Goal: Task Accomplishment & Management: Manage account settings

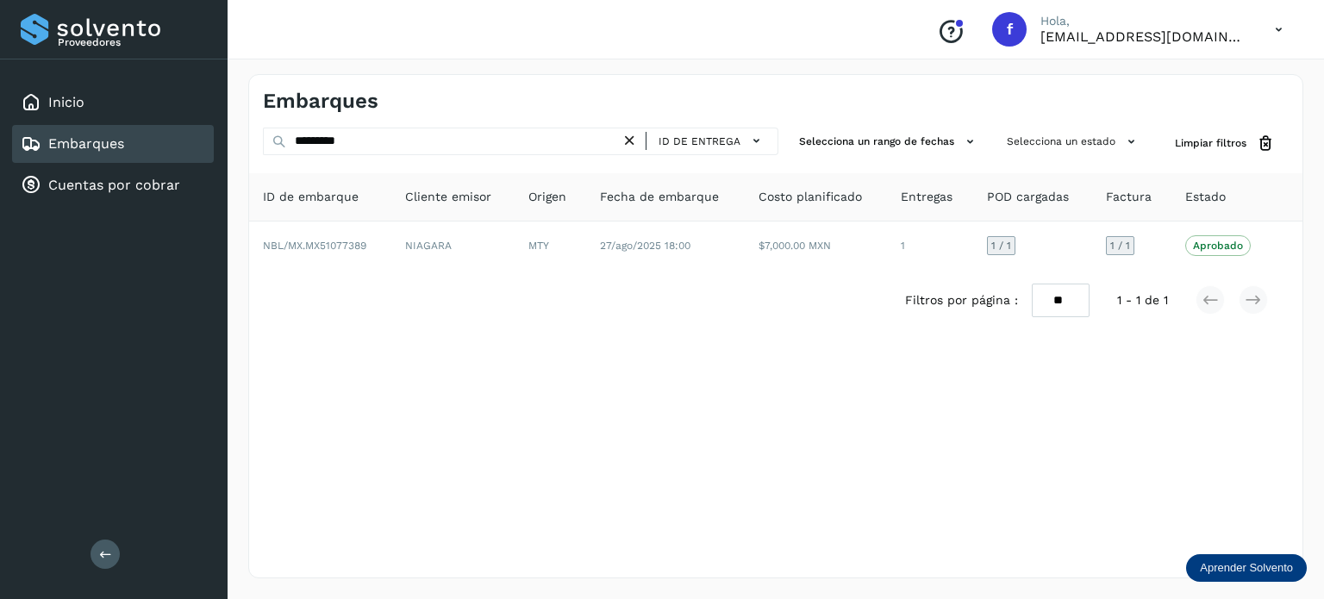
click at [247, 123] on div "Embarques ********* ID de entrega Selecciona un rango de fechas Selecciona un e…" at bounding box center [776, 325] width 1096 height 545
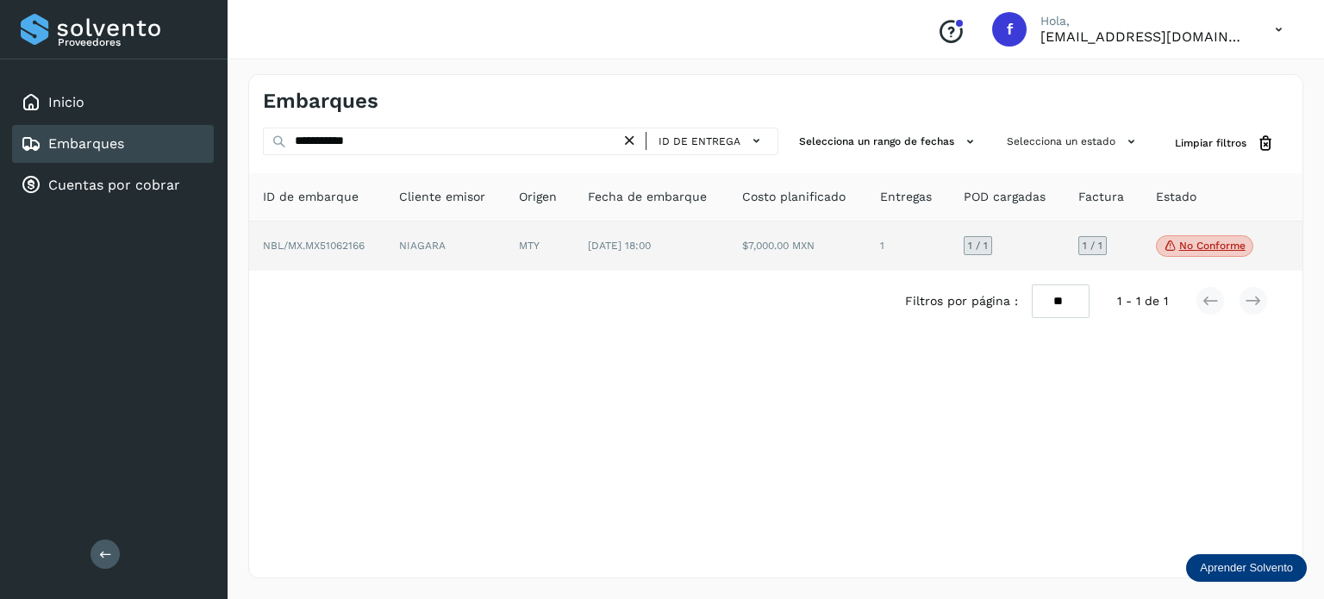
type input "**********"
click at [1185, 246] on p "No conforme" at bounding box center [1212, 246] width 66 height 12
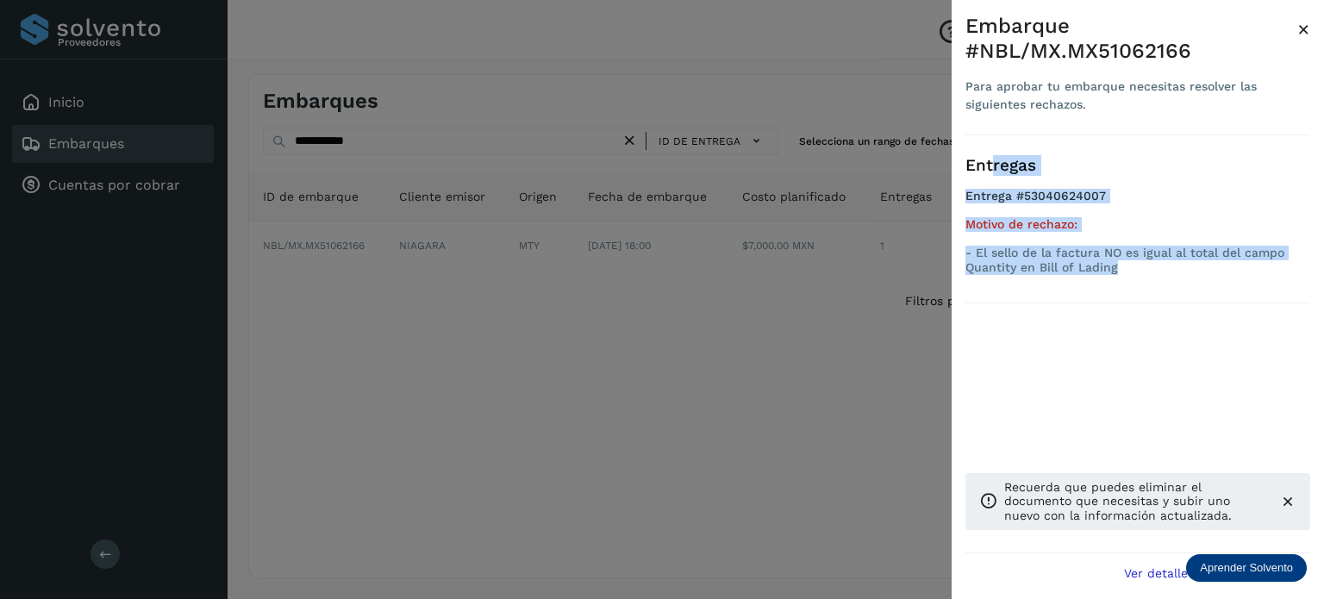
drag, startPoint x: 1091, startPoint y: 254, endPoint x: 991, endPoint y: 168, distance: 132.0
click at [991, 168] on div "Entregas Entrega #53040624007 Motivo de rechazo: - El sello de la factura NO es…" at bounding box center [1137, 219] width 345 height 168
click at [1171, 254] on p "- El sello de la factura NO es igual al total del campo Quantity en Bill of Lad…" at bounding box center [1137, 260] width 345 height 29
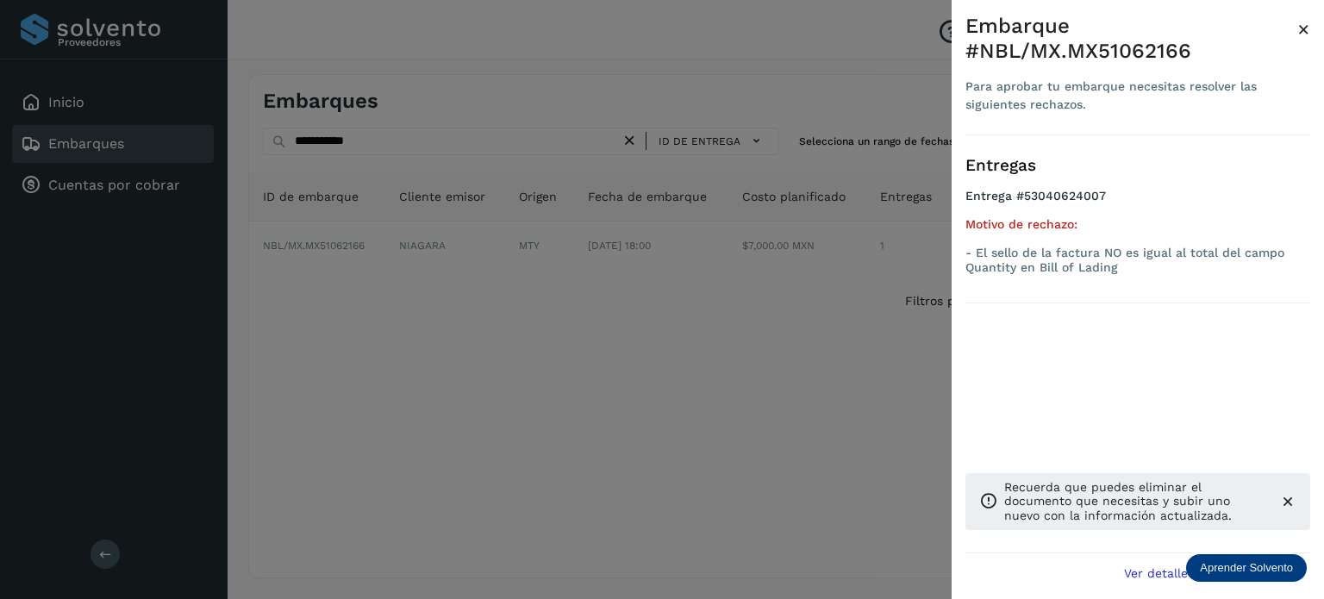
click at [1281, 502] on icon at bounding box center [1287, 501] width 17 height 17
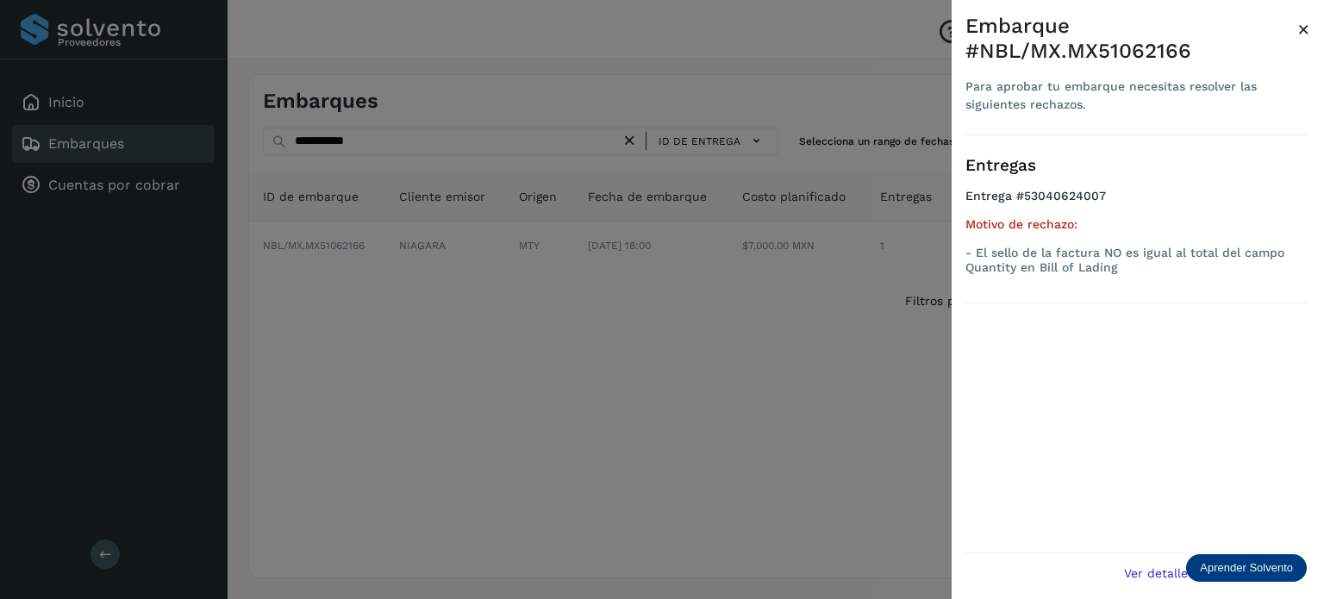
click at [339, 241] on div at bounding box center [662, 299] width 1324 height 599
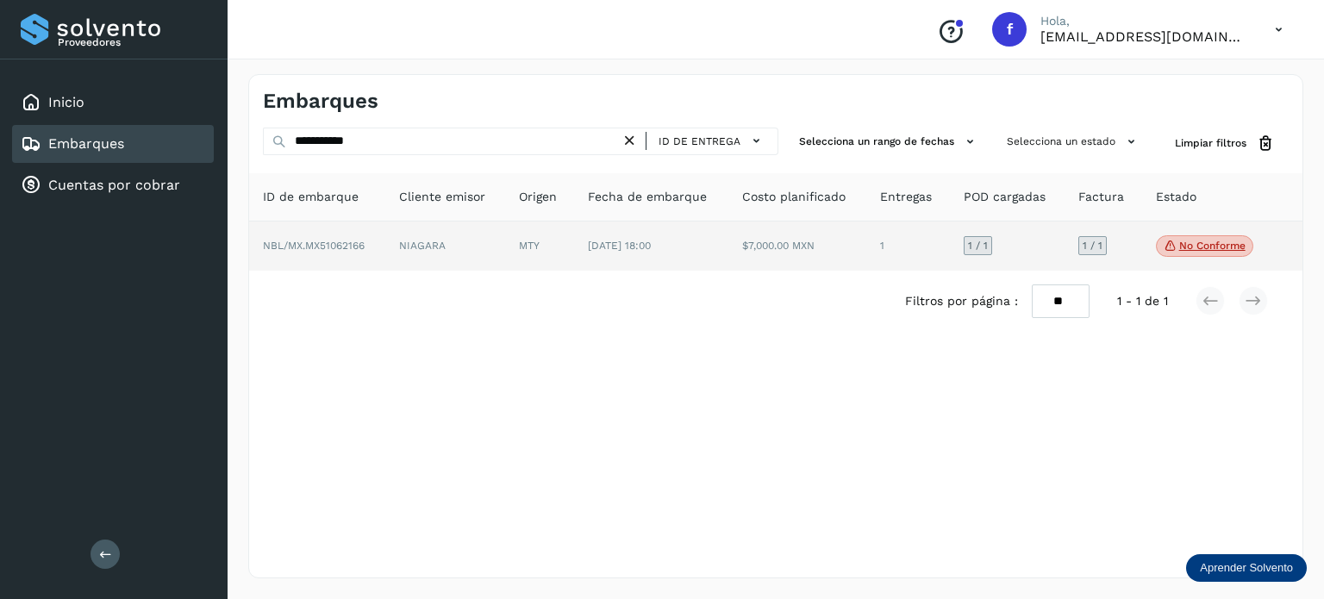
click at [347, 251] on span "NBL/MX.MX51062166" at bounding box center [314, 246] width 102 height 12
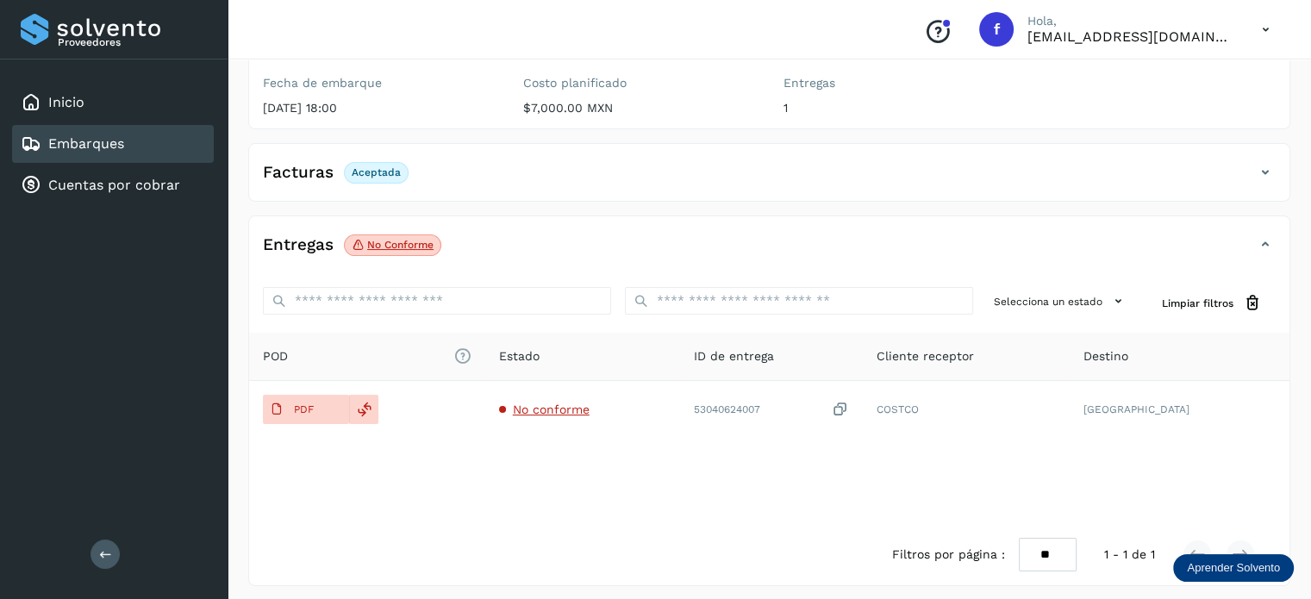
scroll to position [217, 0]
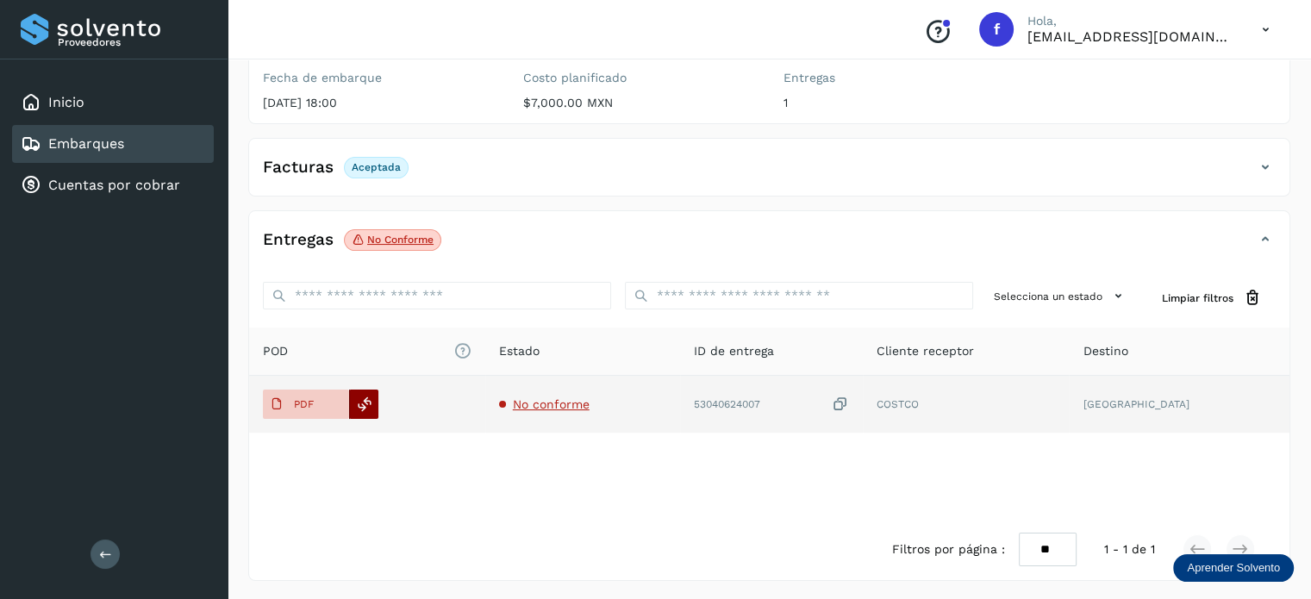
click at [352, 400] on div at bounding box center [363, 404] width 29 height 29
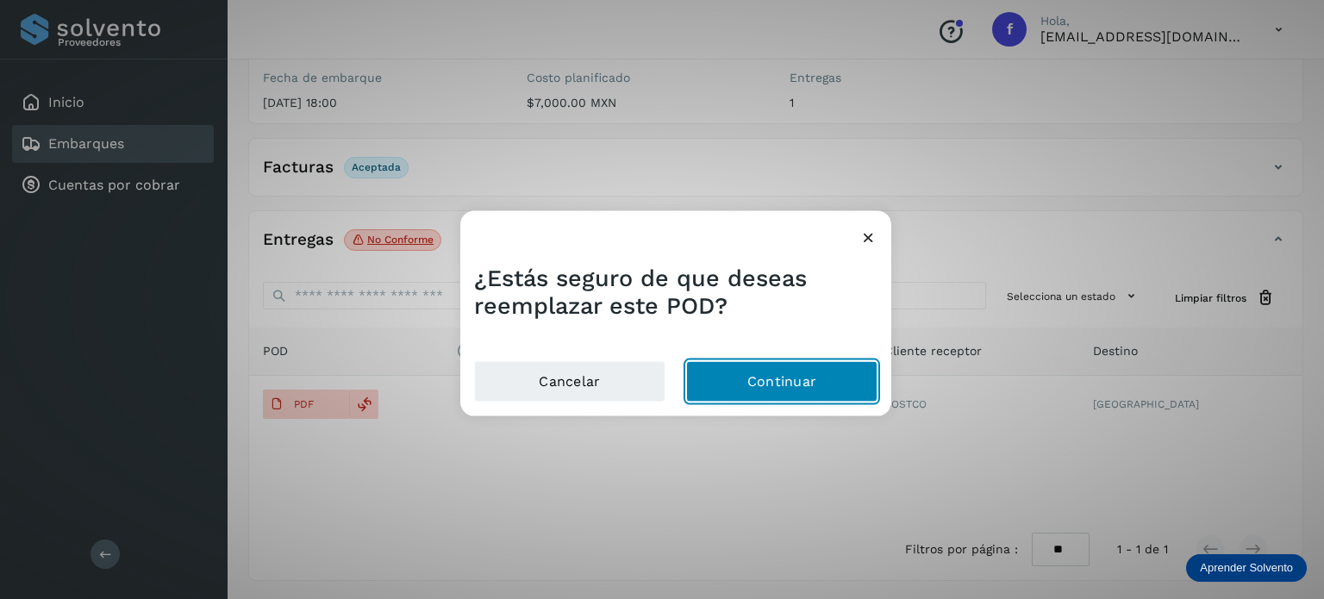
click at [756, 381] on button "Continuar" at bounding box center [781, 381] width 191 height 41
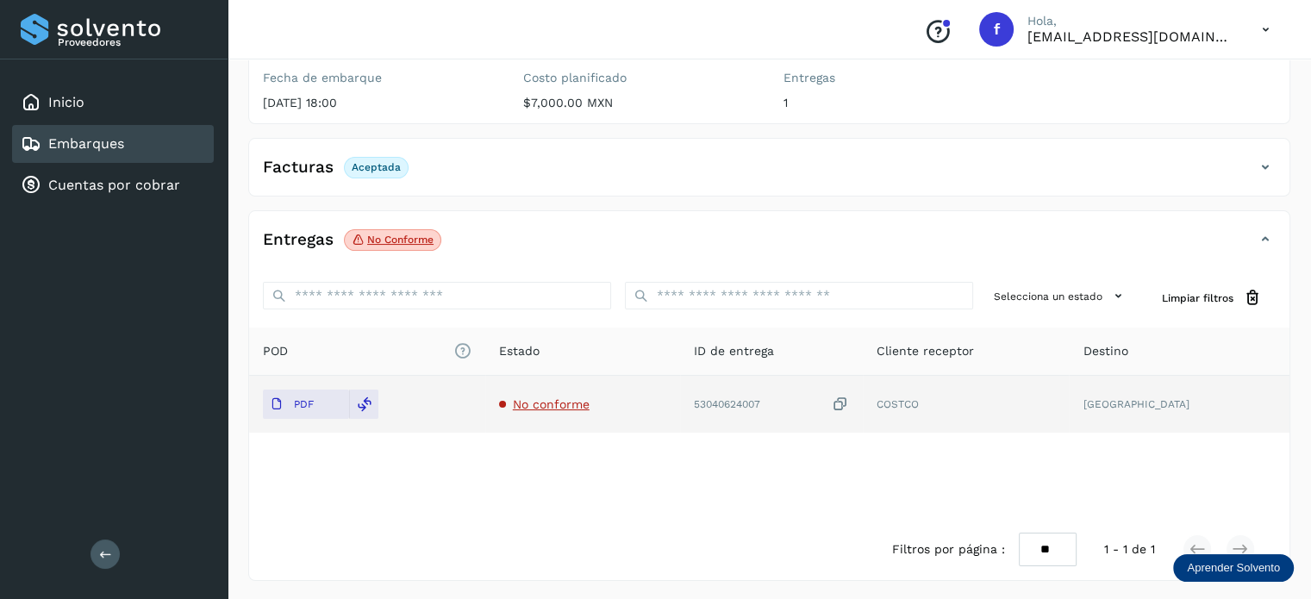
click at [552, 408] on span "No conforme" at bounding box center [551, 404] width 77 height 14
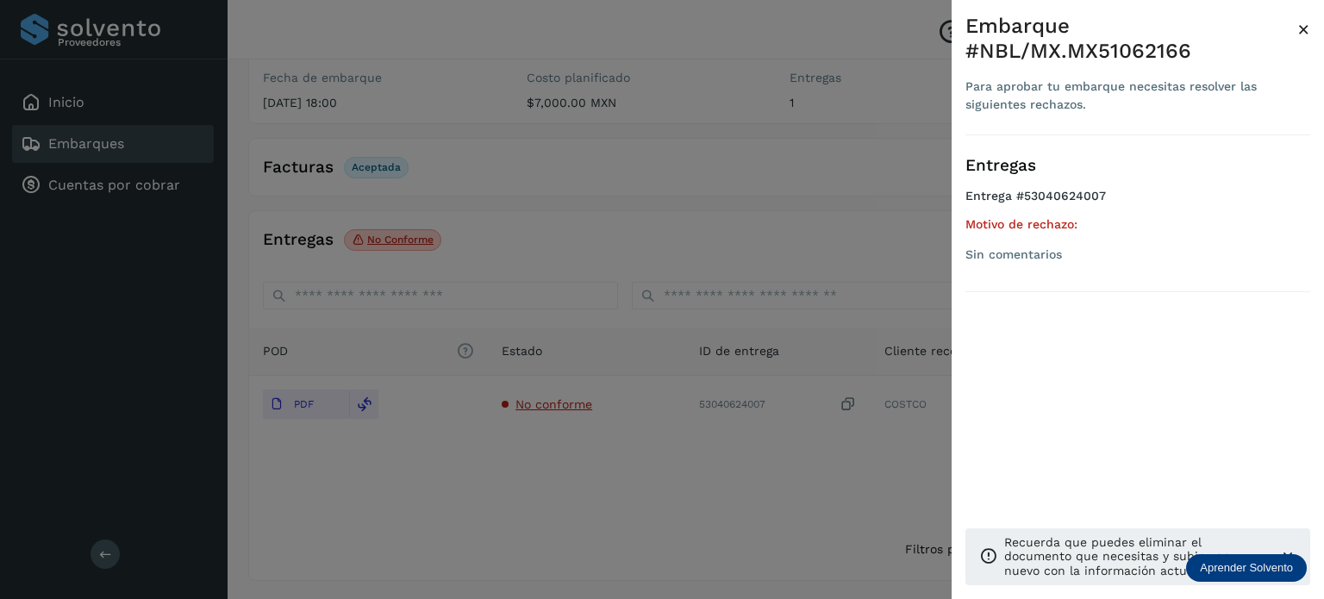
click at [1299, 25] on span "×" at bounding box center [1303, 29] width 13 height 24
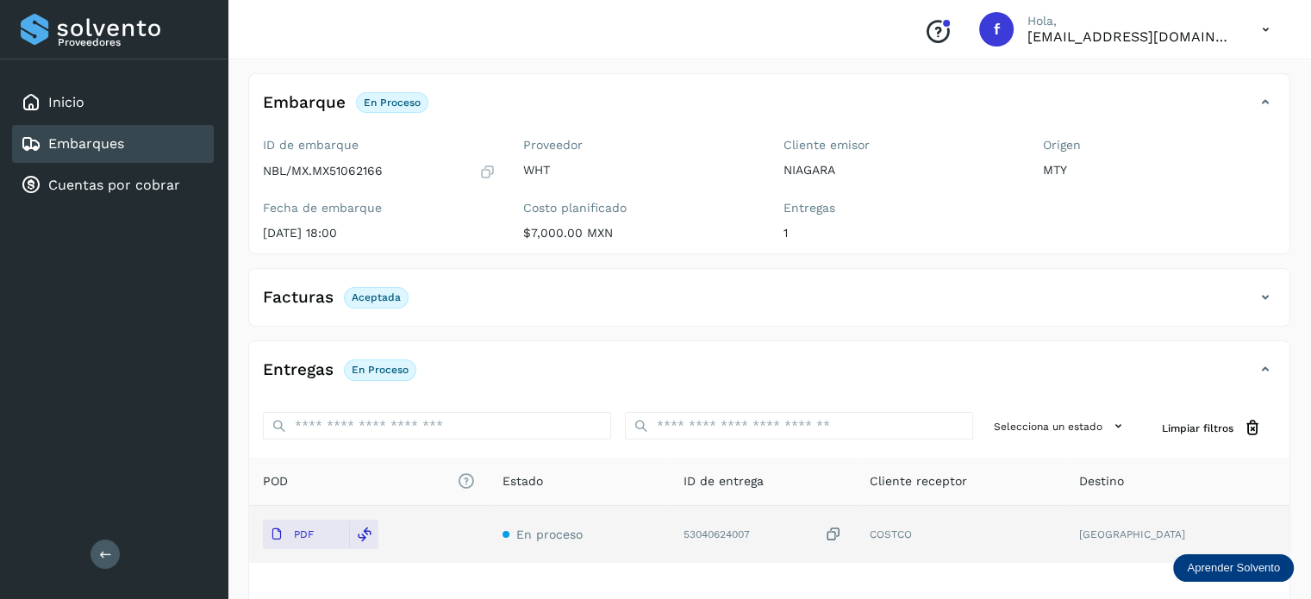
scroll to position [0, 0]
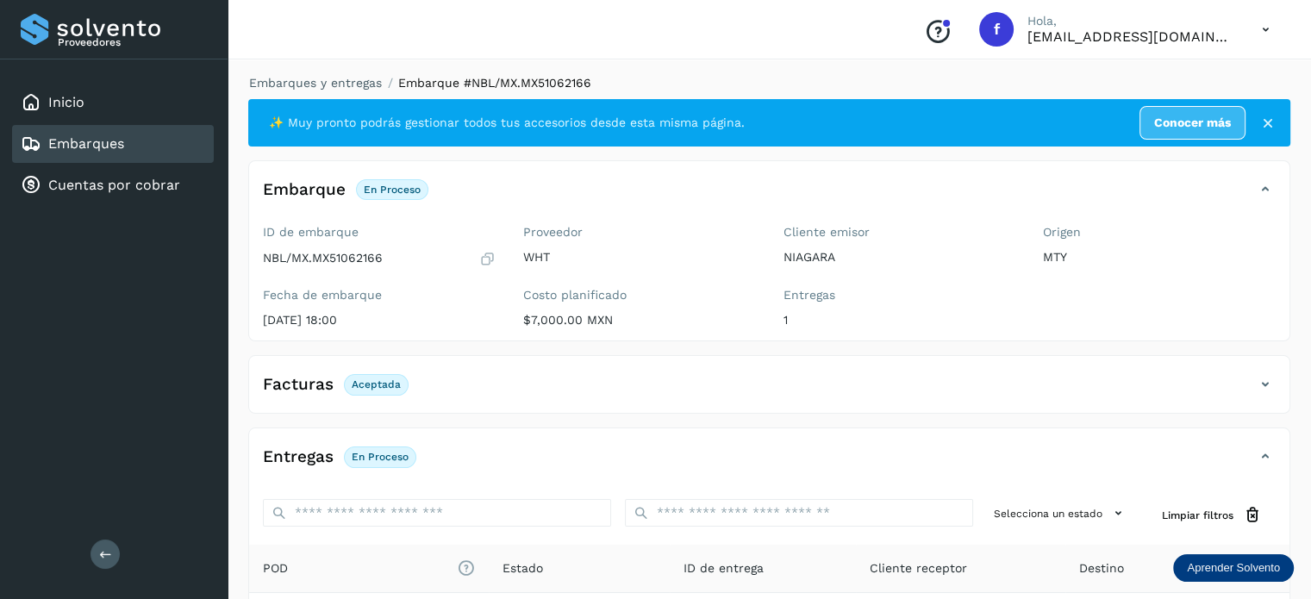
click at [59, 135] on link "Embarques" at bounding box center [86, 143] width 76 height 16
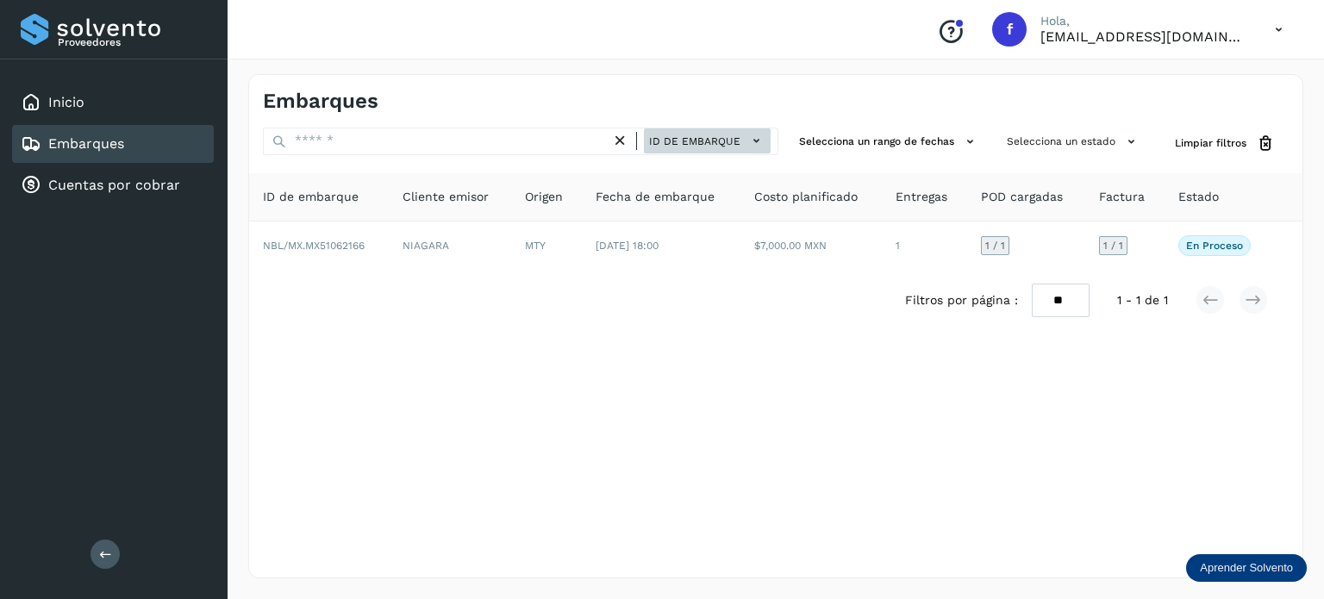
click at [727, 137] on span "ID de embarque" at bounding box center [694, 142] width 91 height 16
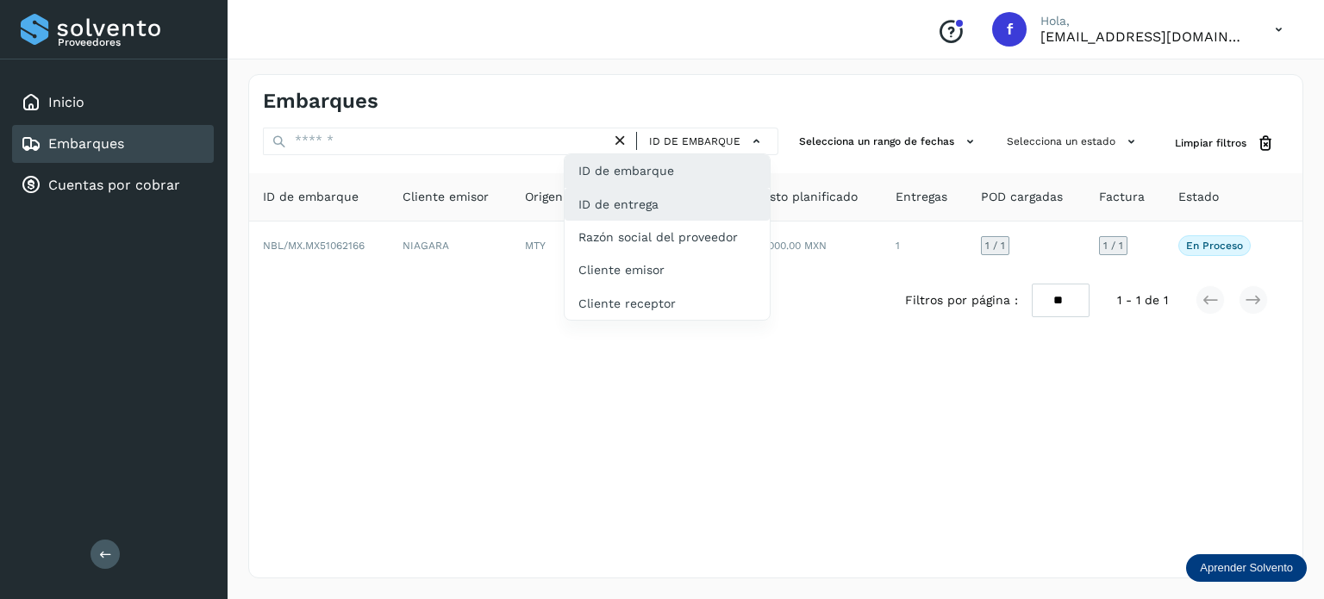
click at [666, 203] on div "ID de entrega" at bounding box center [666, 204] width 205 height 33
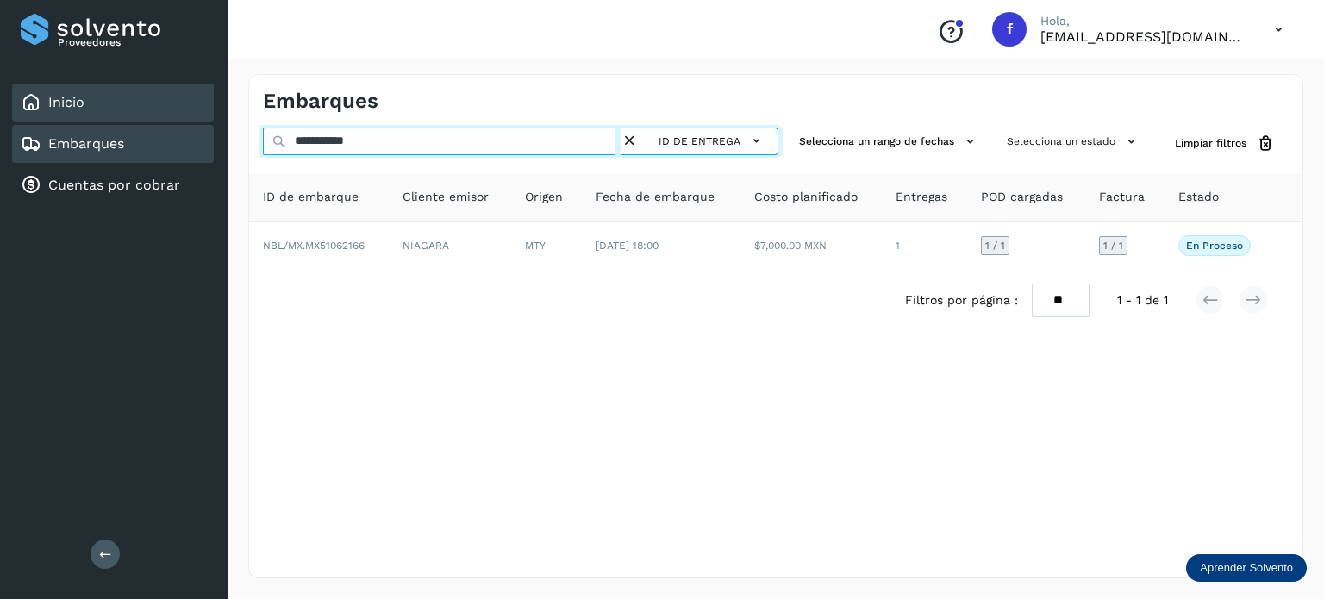
drag, startPoint x: 420, startPoint y: 140, endPoint x: 190, endPoint y: 117, distance: 231.3
click at [241, 127] on div "**********" at bounding box center [776, 325] width 1096 height 545
paste input "text"
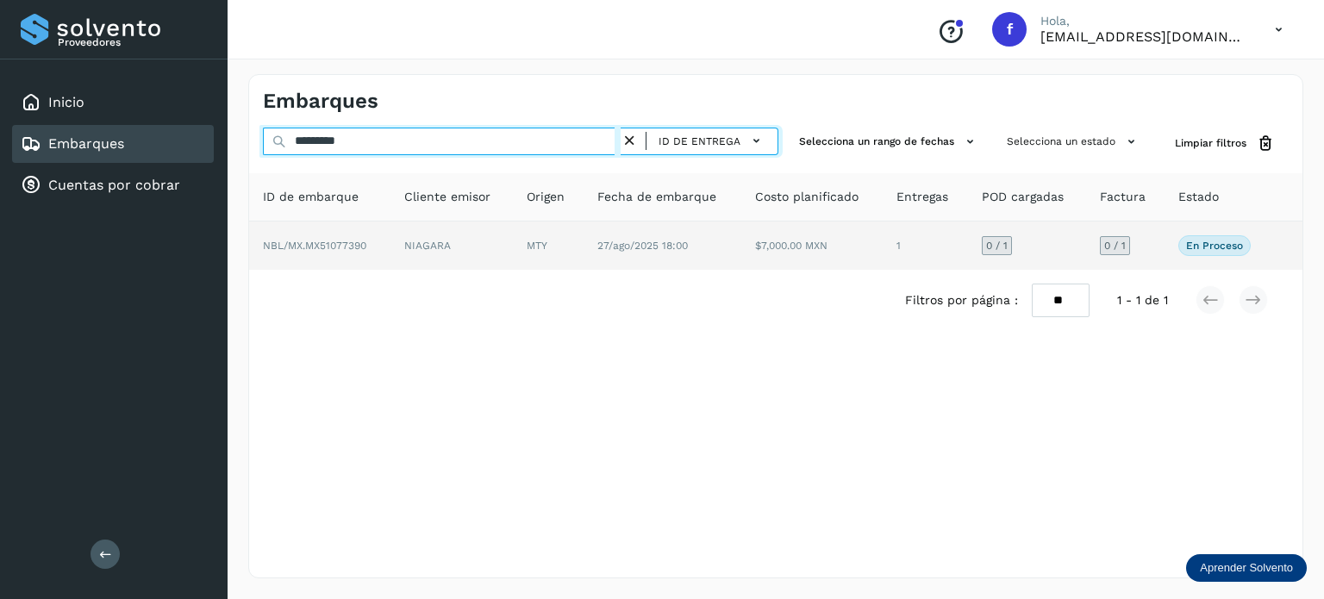
type input "*********"
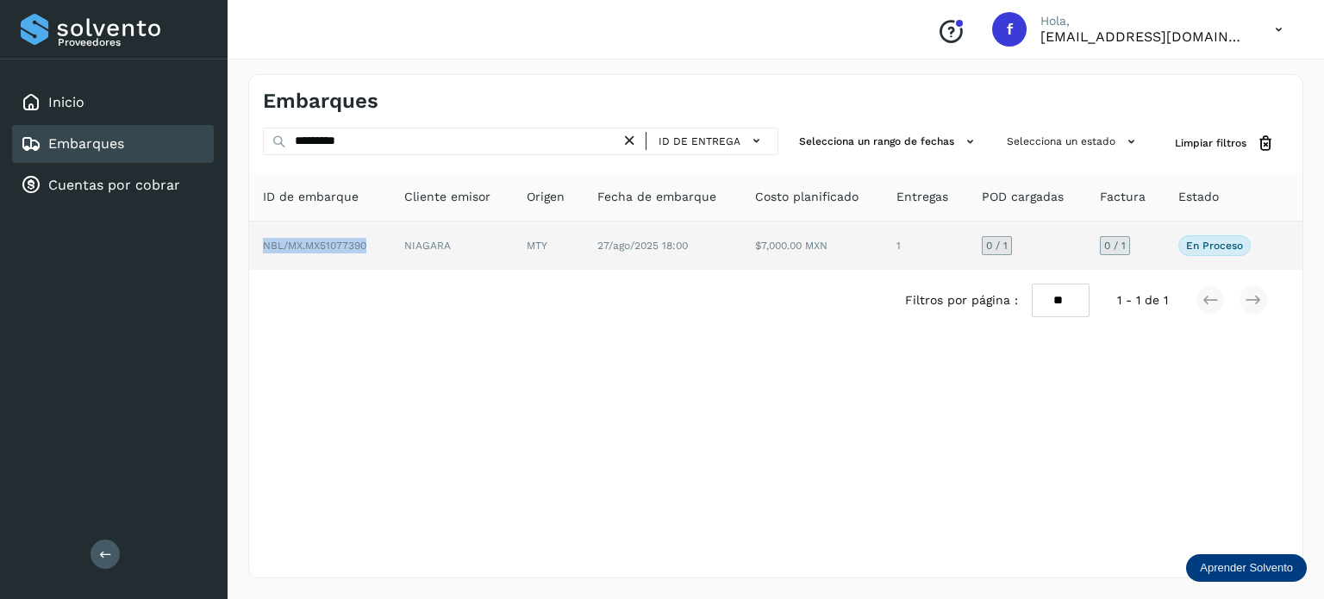
drag, startPoint x: 364, startPoint y: 246, endPoint x: 260, endPoint y: 256, distance: 103.9
click at [260, 256] on td "NBL/MX.MX51077390" at bounding box center [319, 245] width 141 height 48
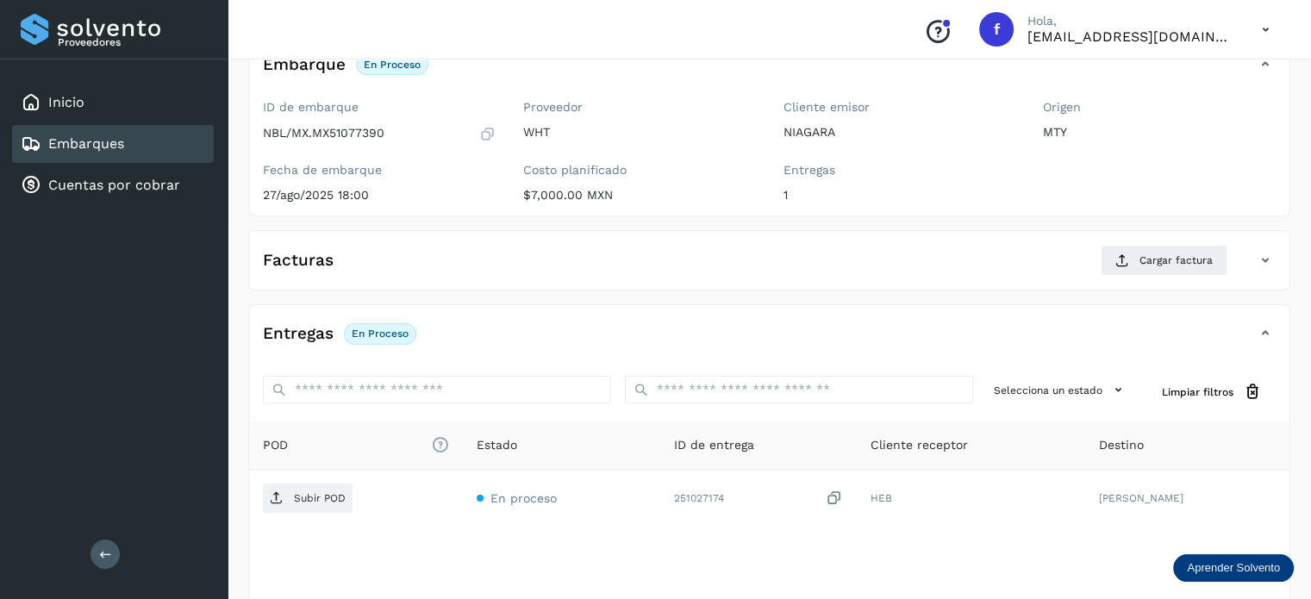
scroll to position [219, 0]
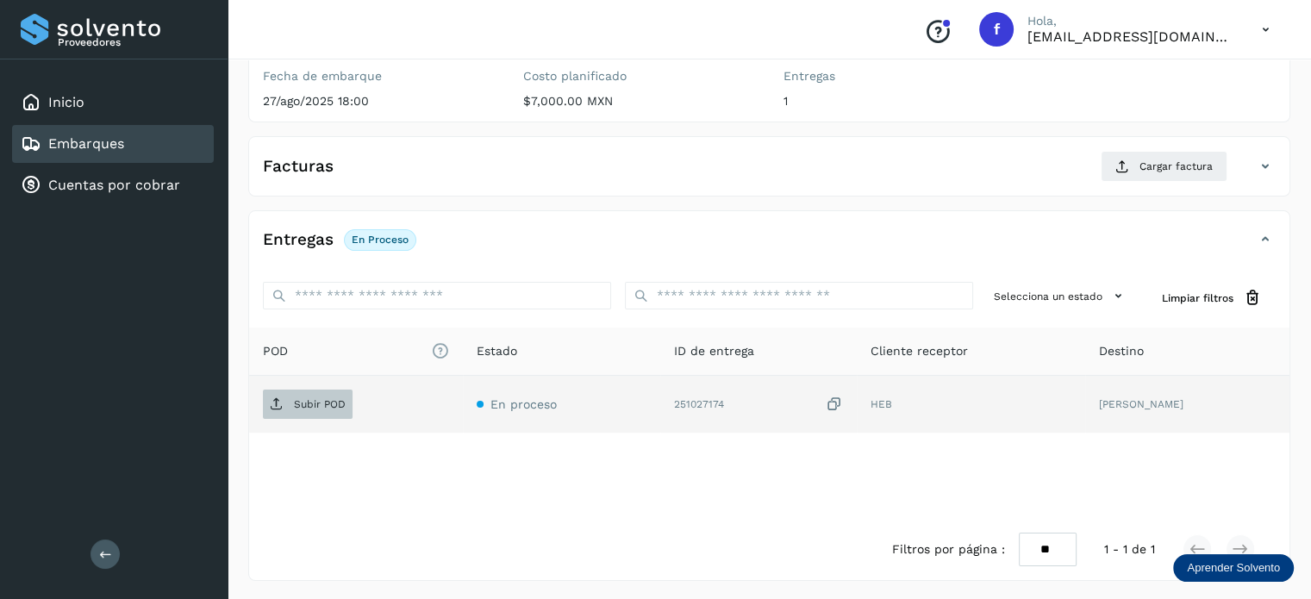
click at [328, 396] on span "Subir POD" at bounding box center [308, 404] width 90 height 28
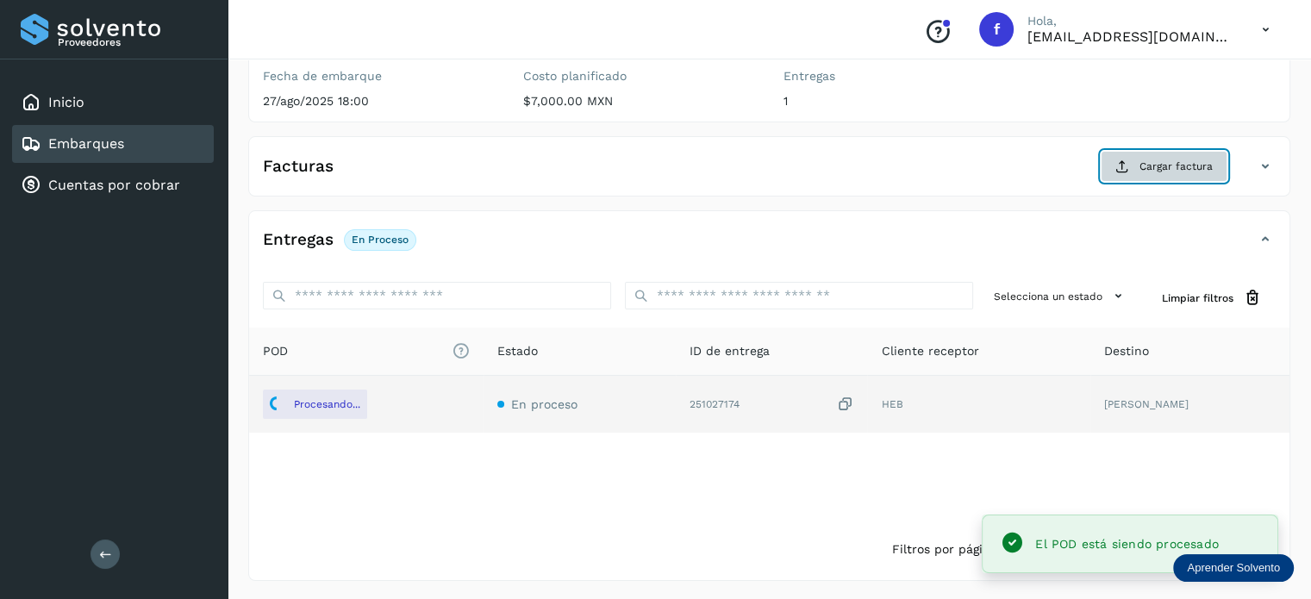
click at [1172, 168] on span "Cargar factura" at bounding box center [1175, 167] width 73 height 16
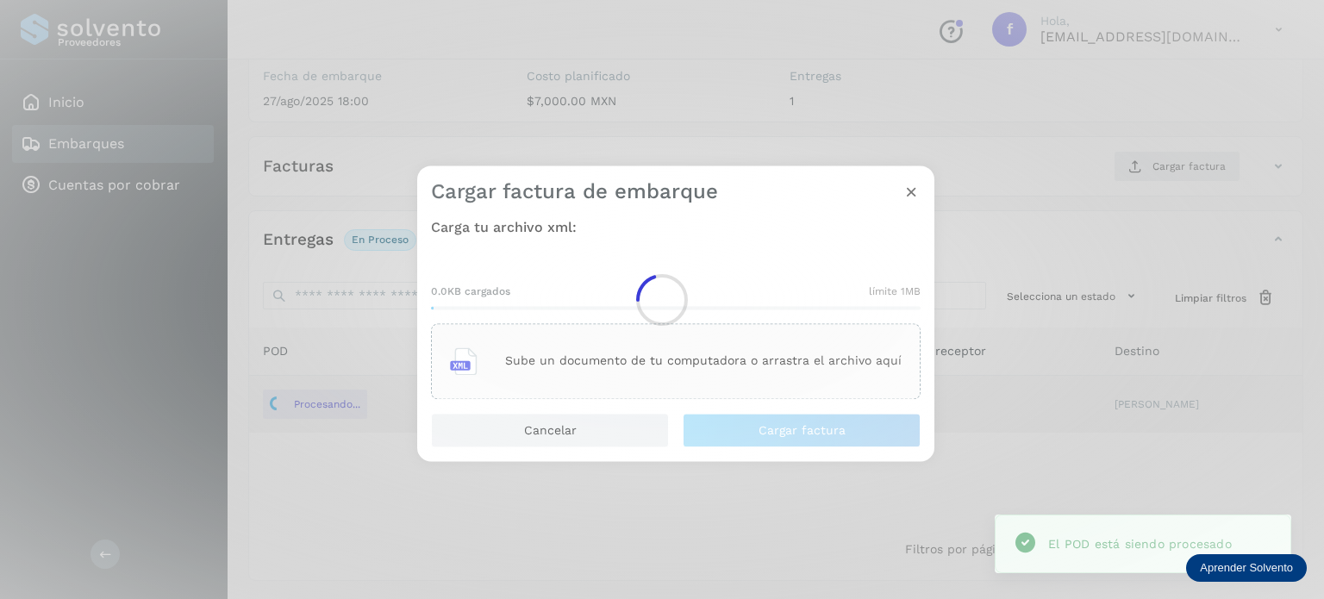
click at [714, 346] on div at bounding box center [662, 299] width 1324 height 599
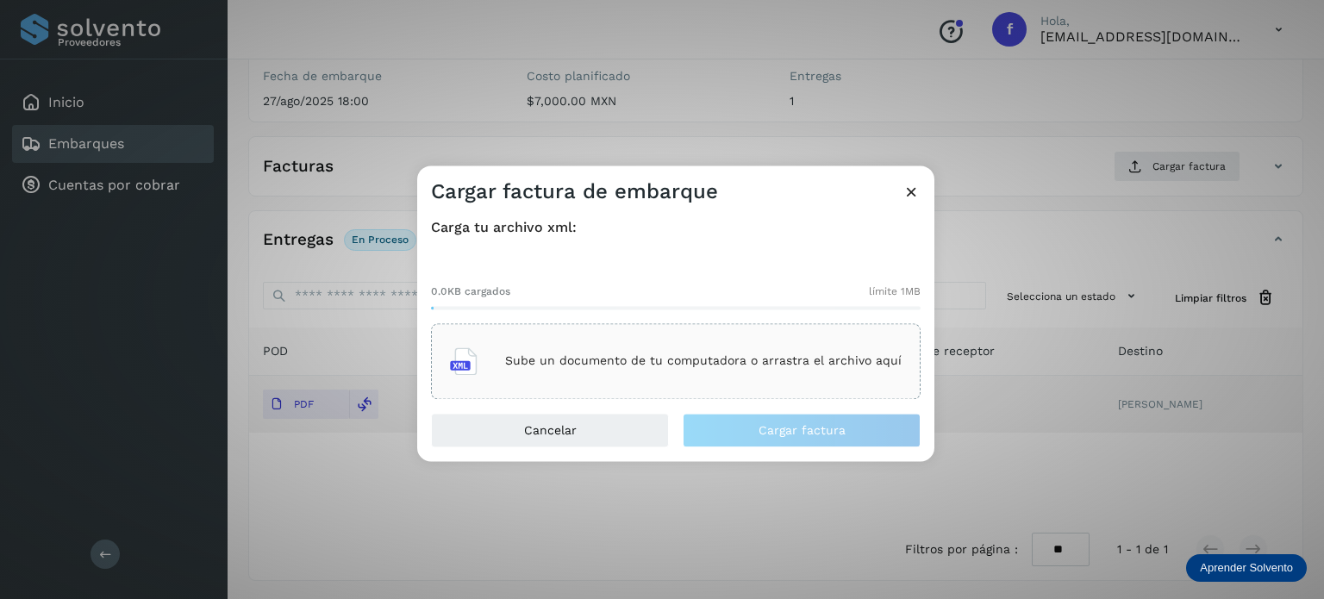
click at [546, 361] on p "Sube un documento de tu computadora o arrastra el archivo aquí" at bounding box center [703, 361] width 396 height 15
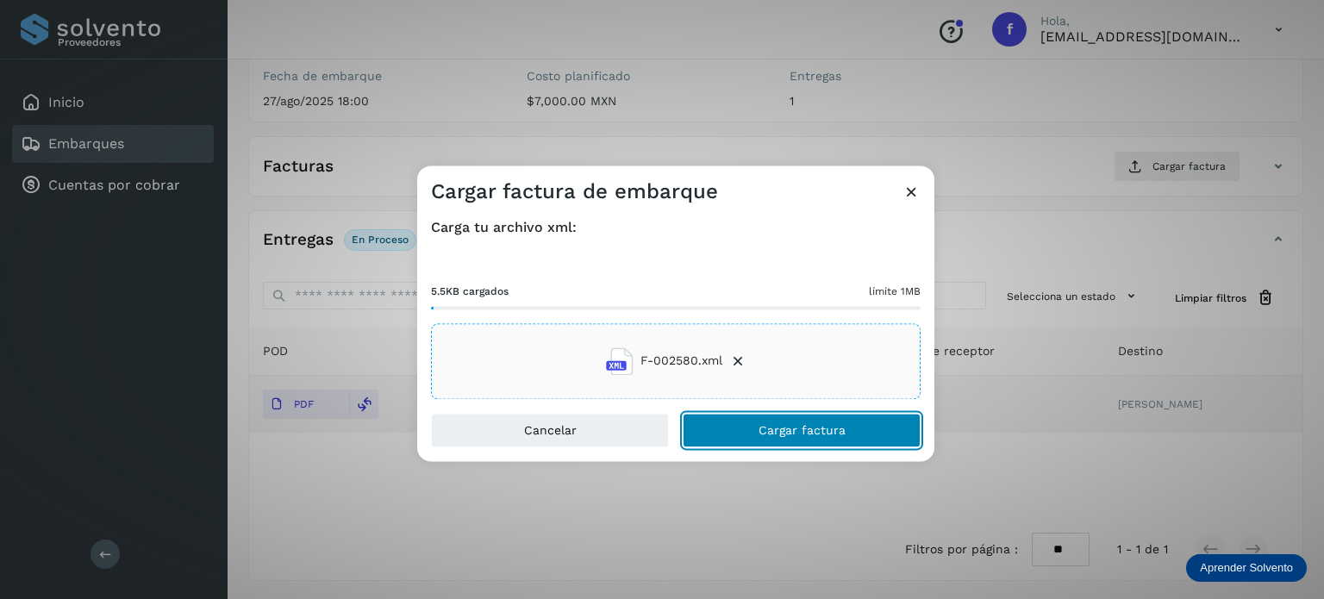
click at [794, 432] on span "Cargar factura" at bounding box center [801, 430] width 87 height 12
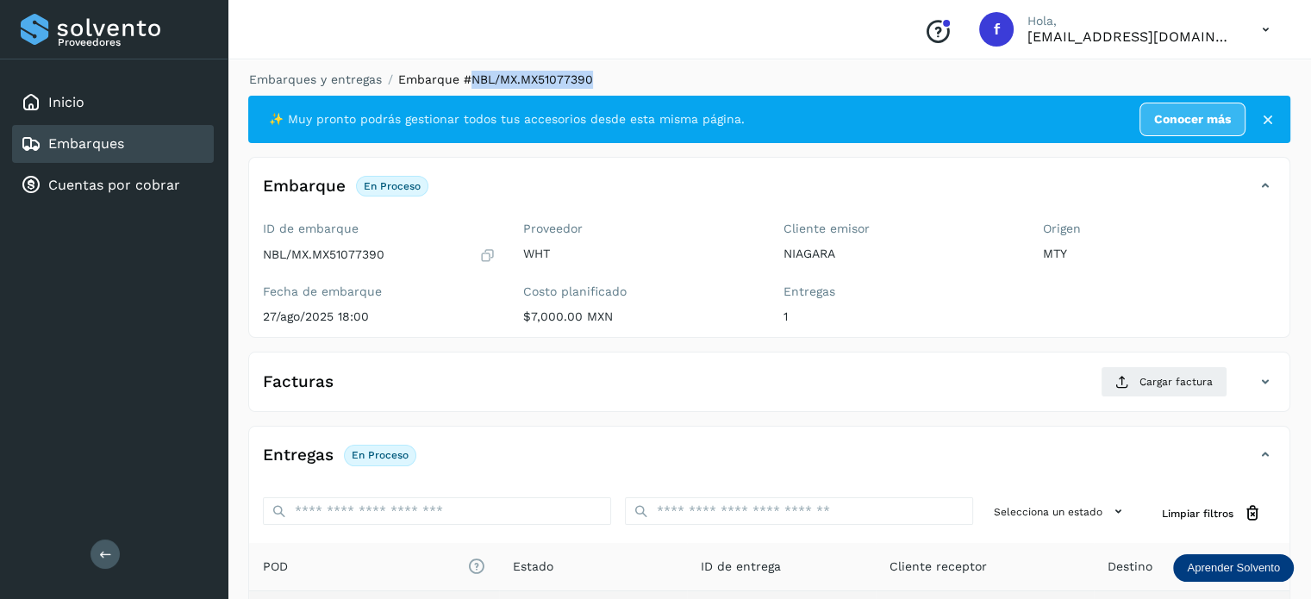
scroll to position [0, 0]
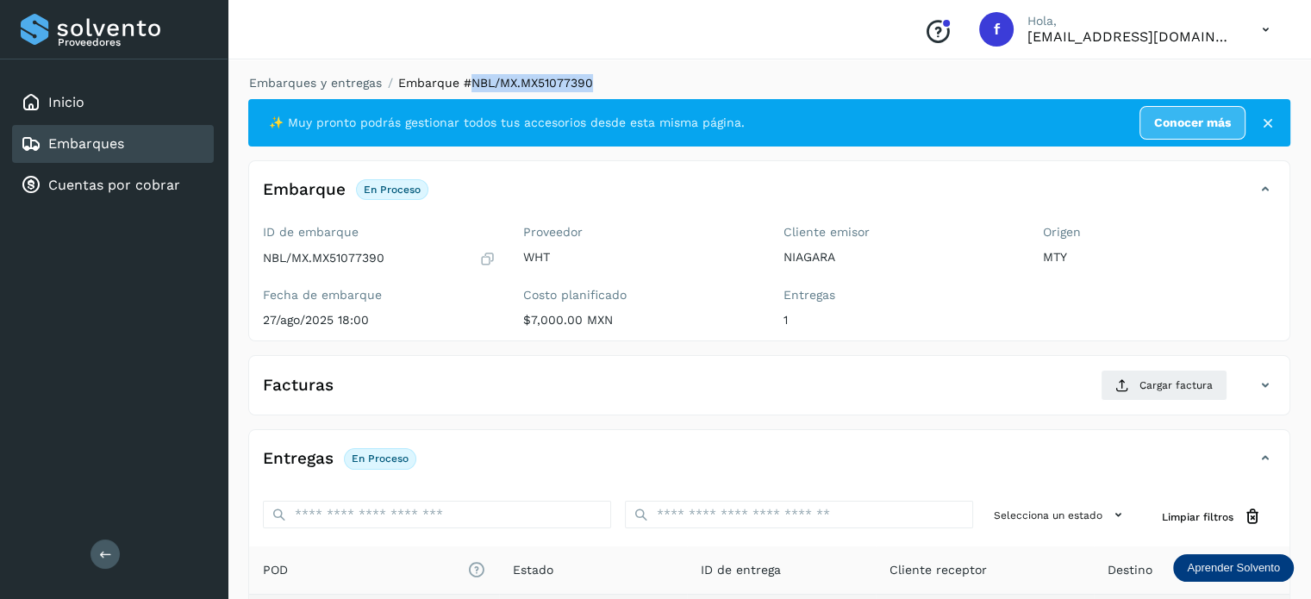
drag, startPoint x: 115, startPoint y: 134, endPoint x: 145, endPoint y: 140, distance: 30.8
click at [115, 135] on link "Embarques" at bounding box center [86, 143] width 76 height 16
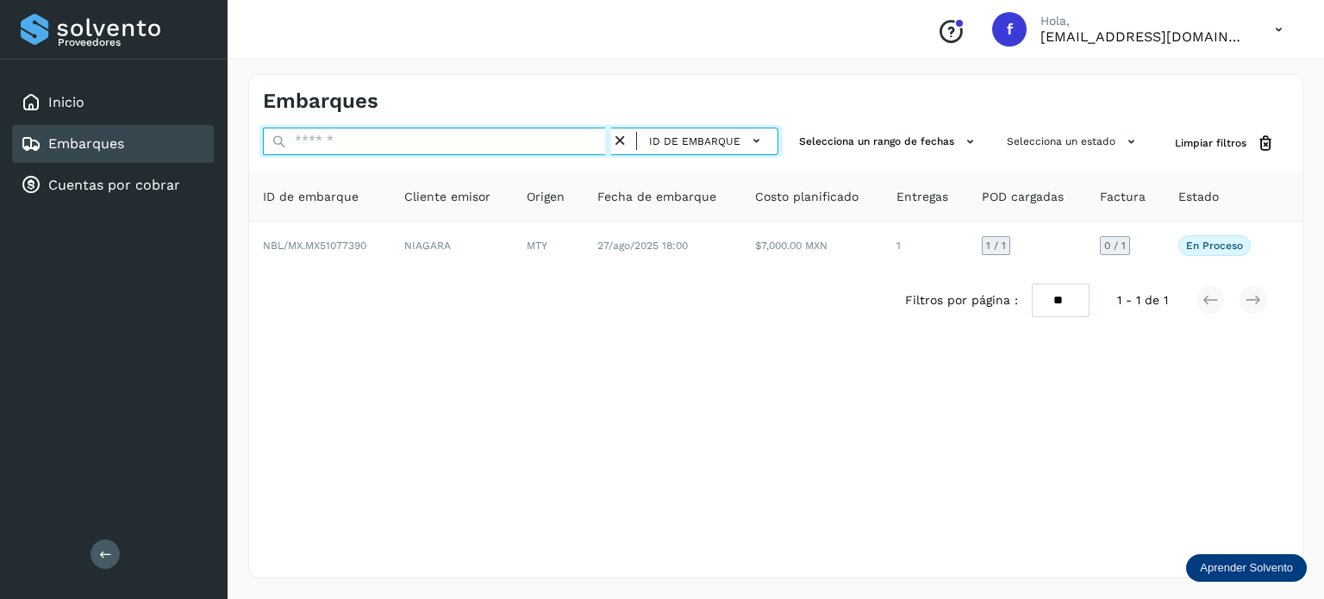
drag, startPoint x: 439, startPoint y: 146, endPoint x: 338, endPoint y: 135, distance: 101.4
click at [345, 137] on input "text" at bounding box center [437, 142] width 348 height 28
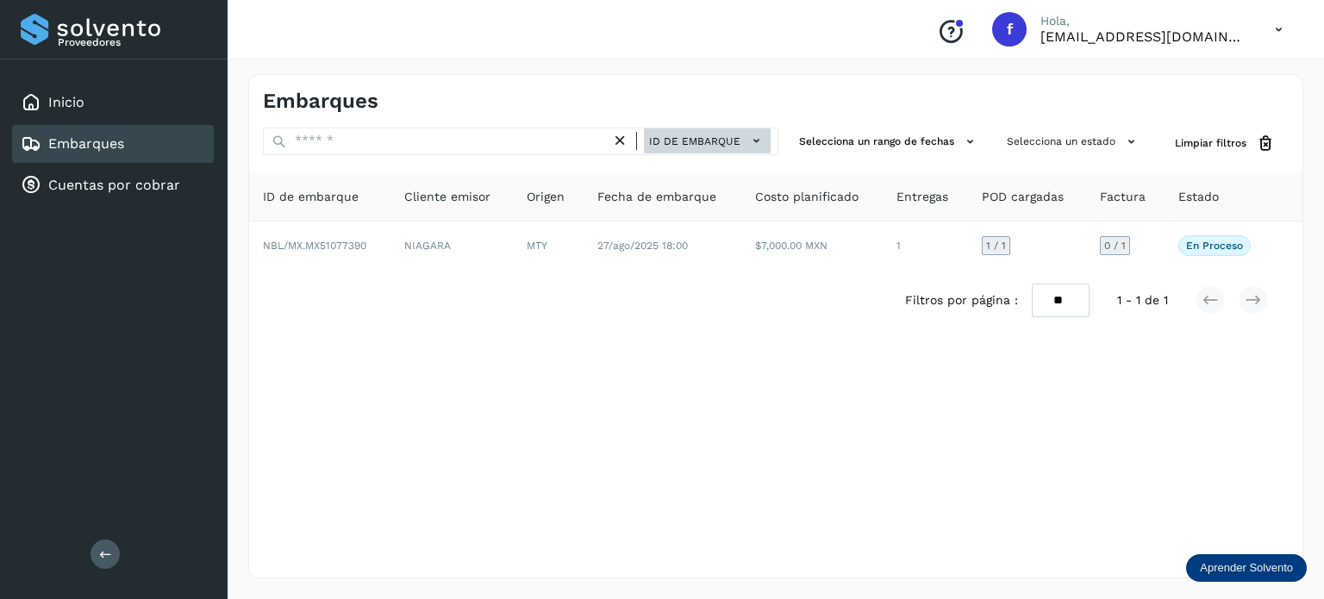
click at [685, 137] on span "ID de embarque" at bounding box center [694, 142] width 91 height 16
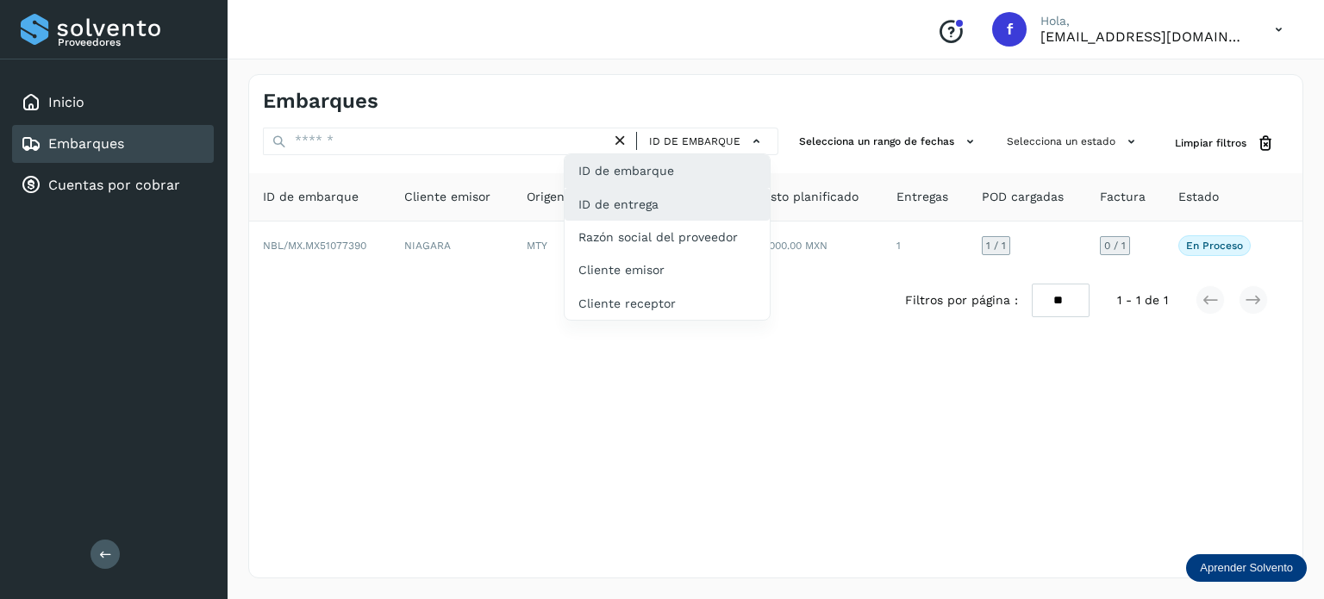
click at [628, 202] on div "ID de entrega" at bounding box center [666, 204] width 205 height 33
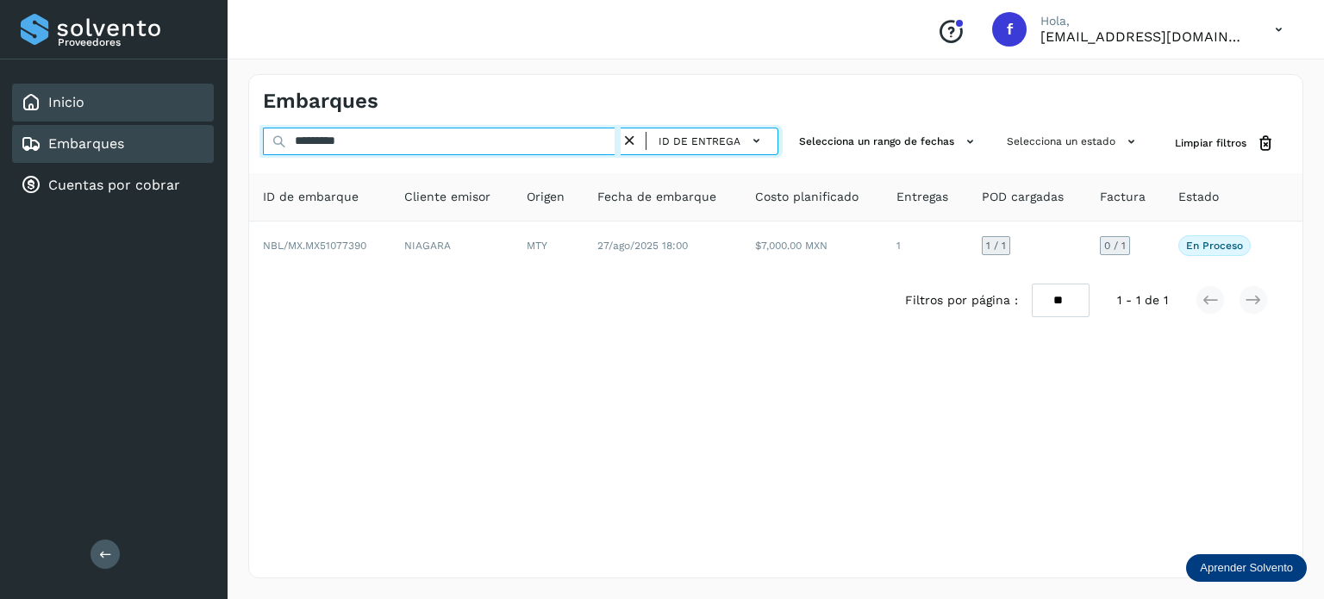
drag, startPoint x: 409, startPoint y: 138, endPoint x: 150, endPoint y: 117, distance: 260.2
paste input "text"
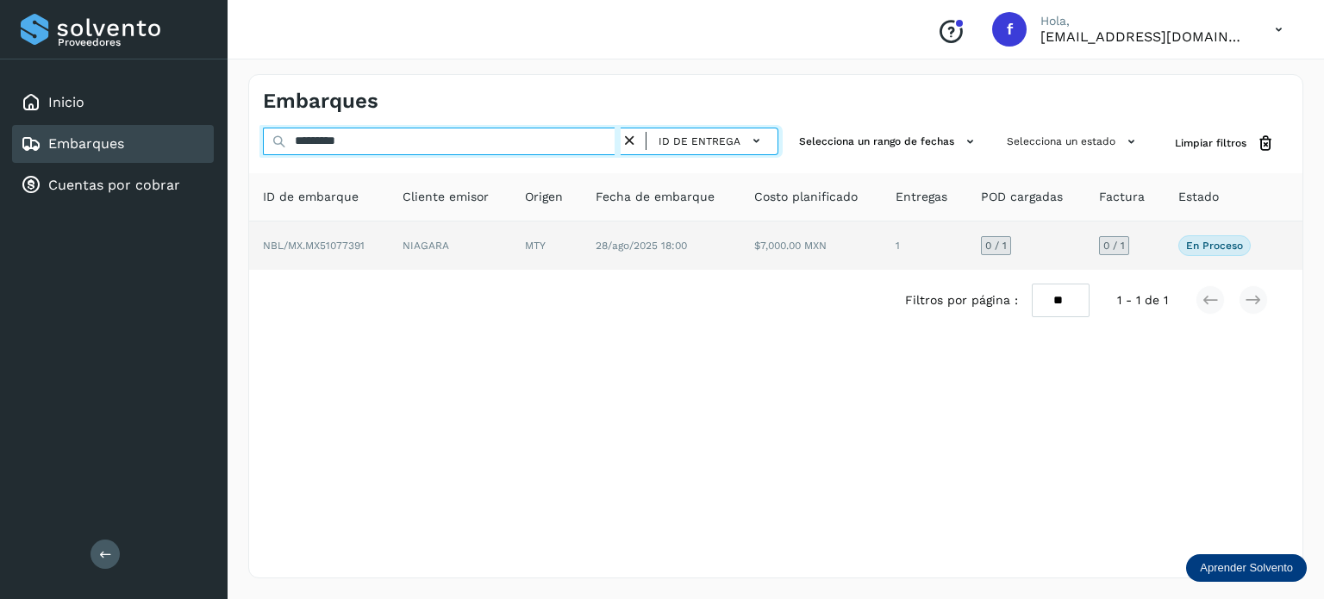
type input "*********"
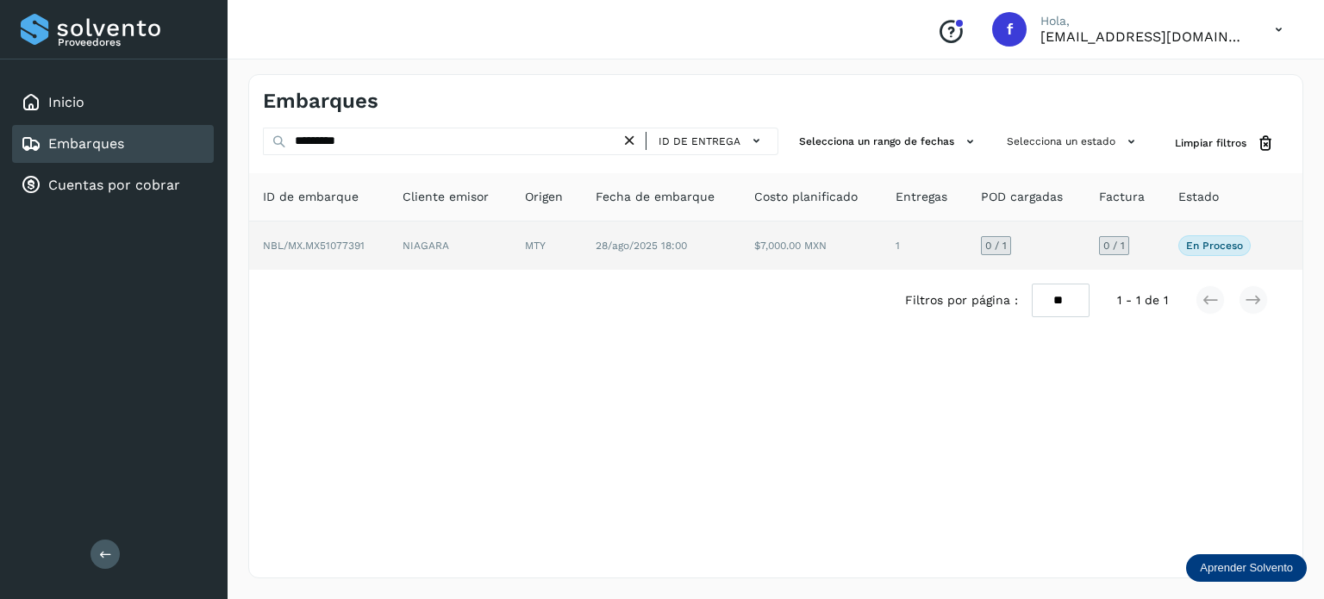
click at [1223, 240] on p "En proceso" at bounding box center [1214, 246] width 57 height 12
click at [1212, 249] on p "En proceso" at bounding box center [1214, 246] width 57 height 12
click at [311, 236] on td "NBL/MX.MX51077391" at bounding box center [319, 245] width 140 height 48
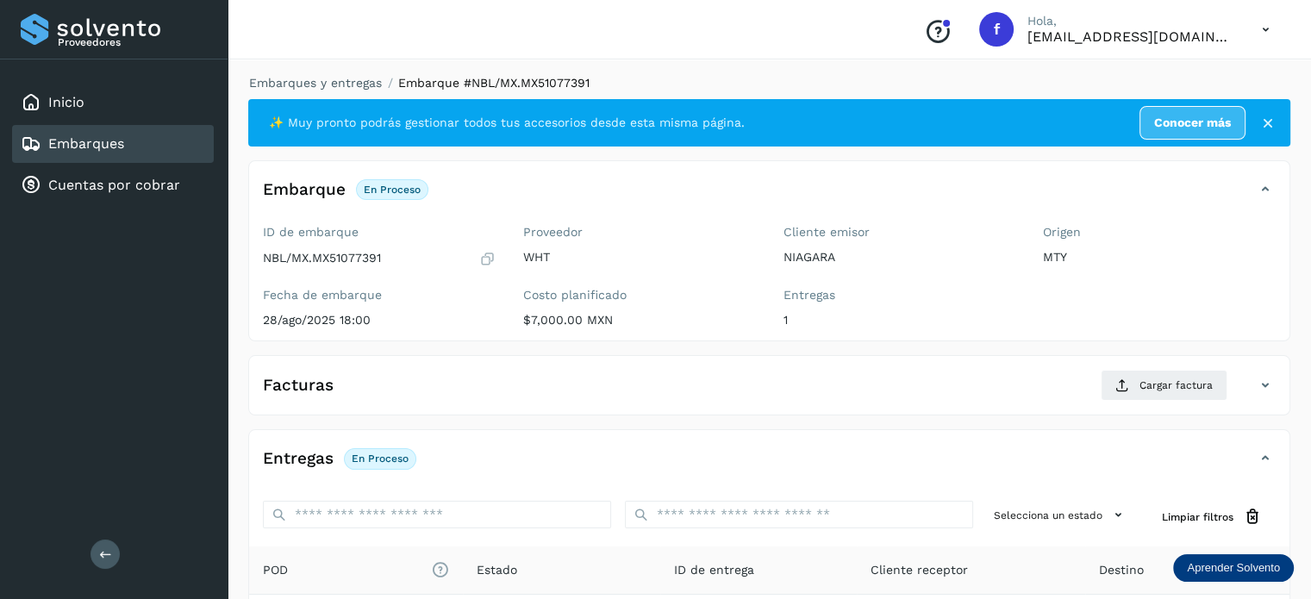
scroll to position [219, 0]
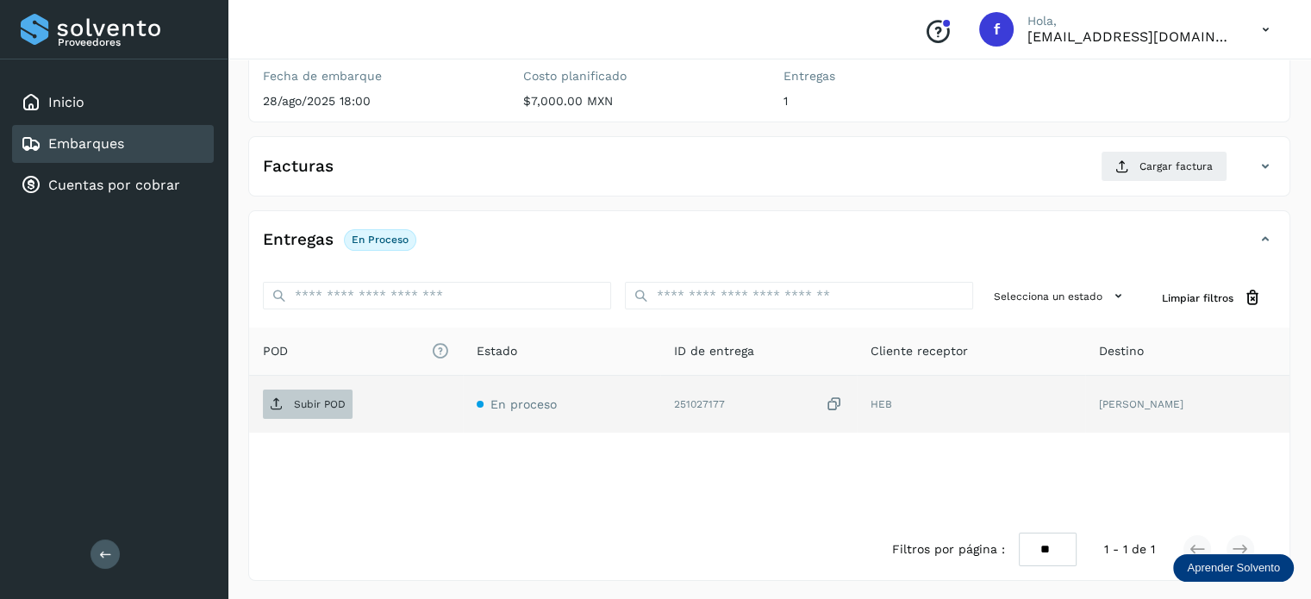
click at [290, 399] on span "Subir POD" at bounding box center [308, 404] width 90 height 28
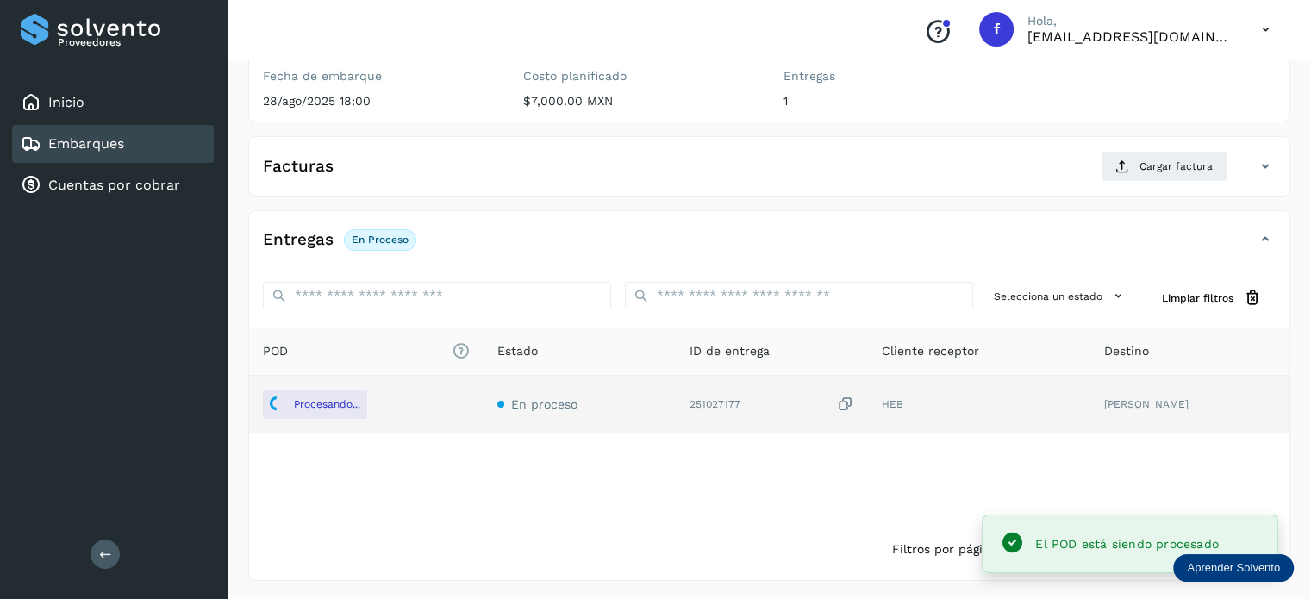
scroll to position [0, 0]
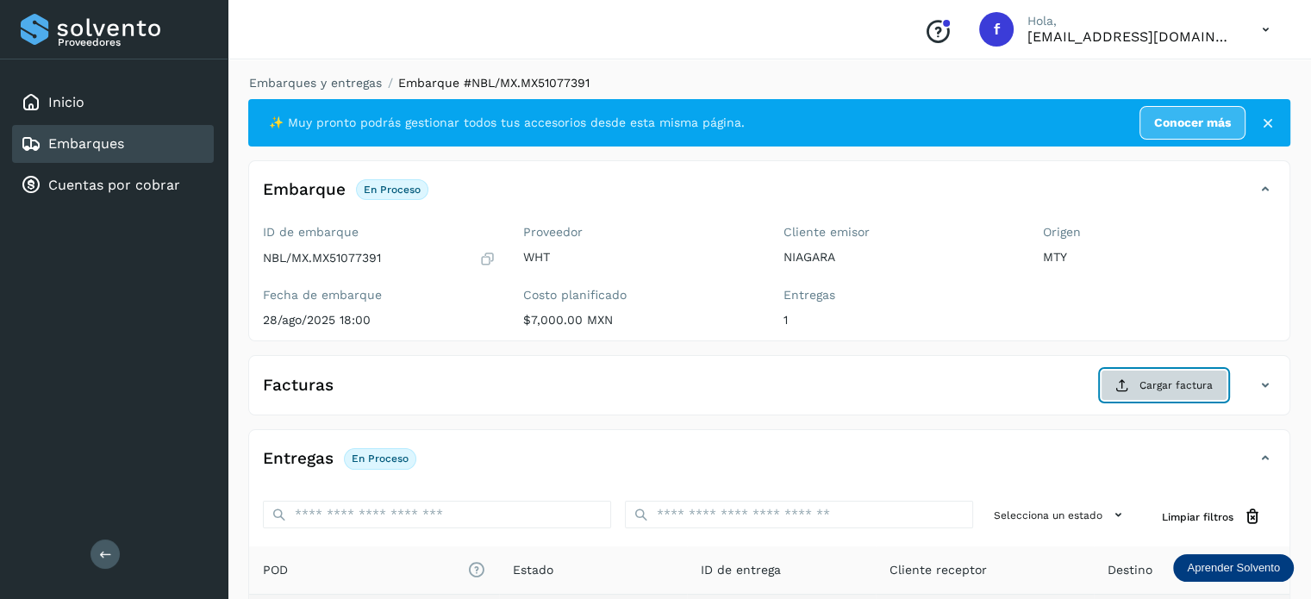
click at [1125, 385] on icon at bounding box center [1122, 385] width 14 height 14
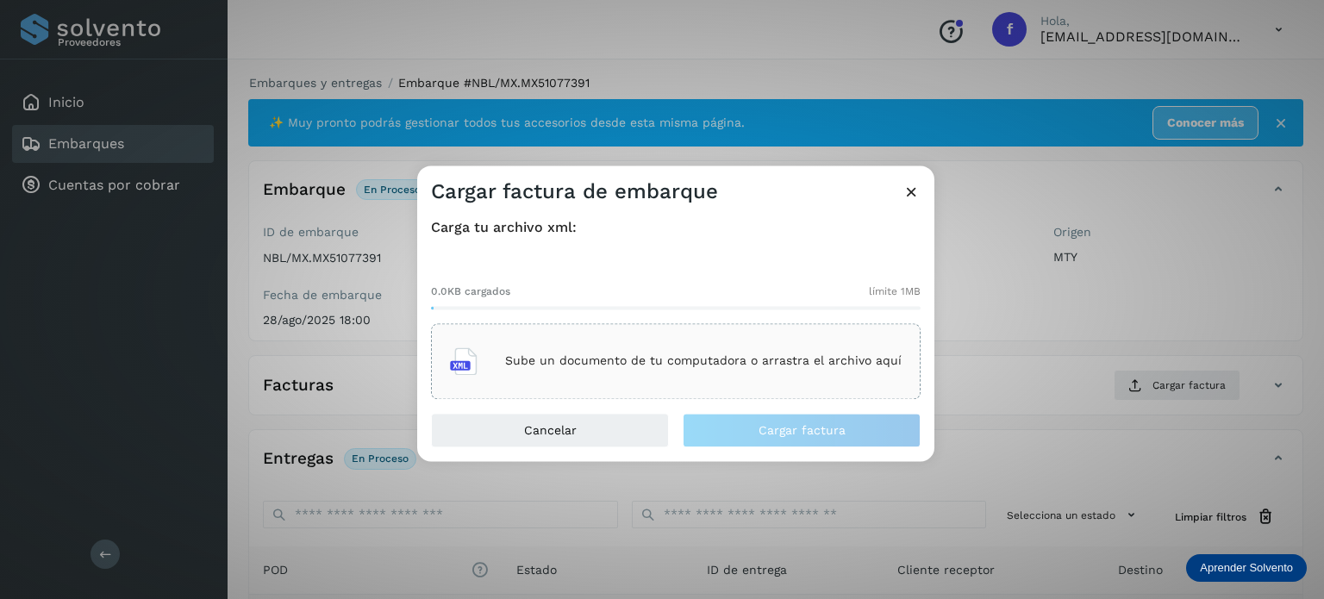
click at [798, 352] on div "Sube un documento de tu computadora o arrastra el archivo aquí" at bounding box center [676, 361] width 452 height 47
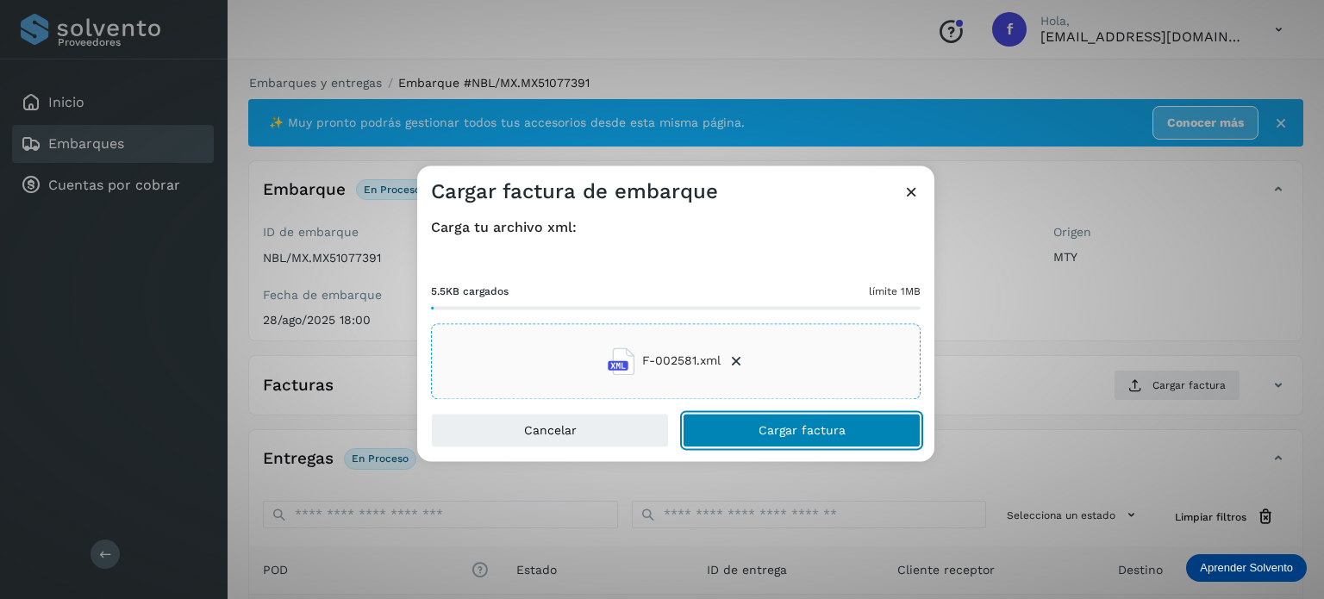
click at [785, 435] on button "Cargar factura" at bounding box center [802, 430] width 238 height 34
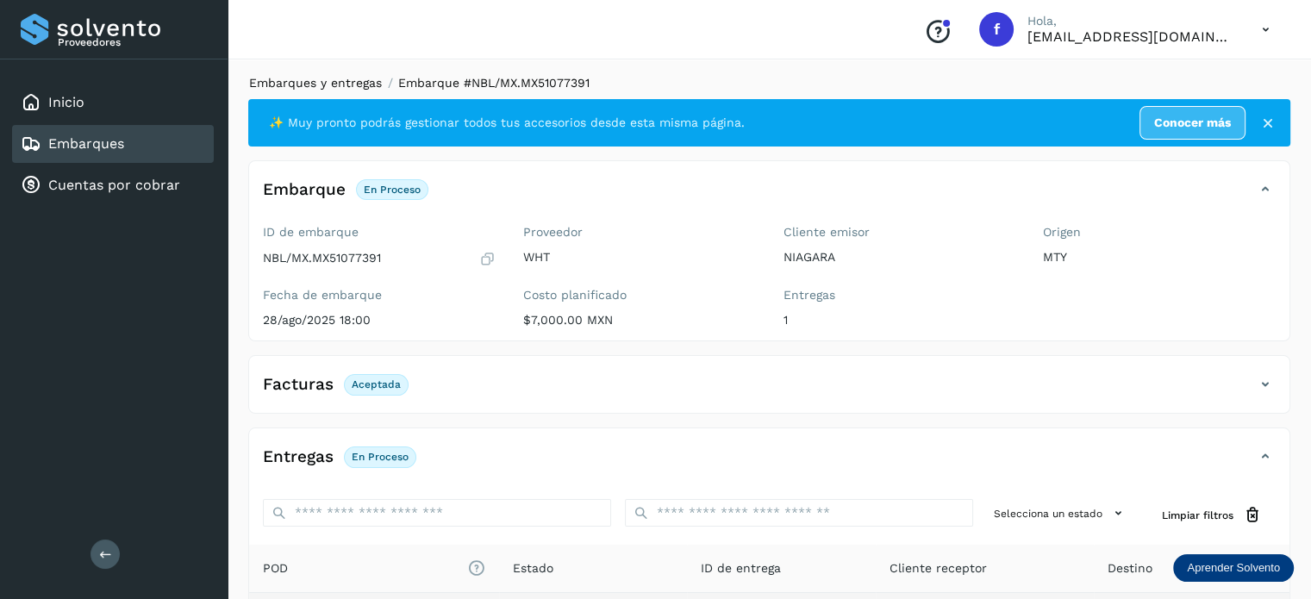
click at [342, 85] on link "Embarques y entregas" at bounding box center [315, 83] width 133 height 14
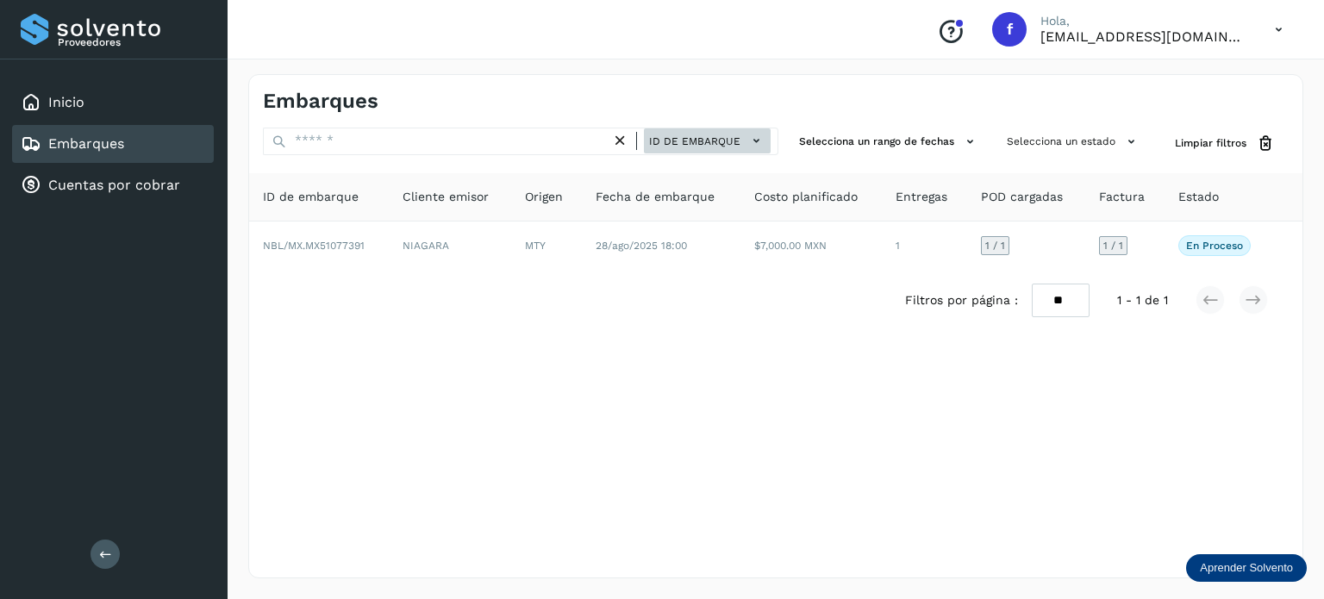
click at [696, 135] on span "ID de embarque" at bounding box center [694, 142] width 91 height 16
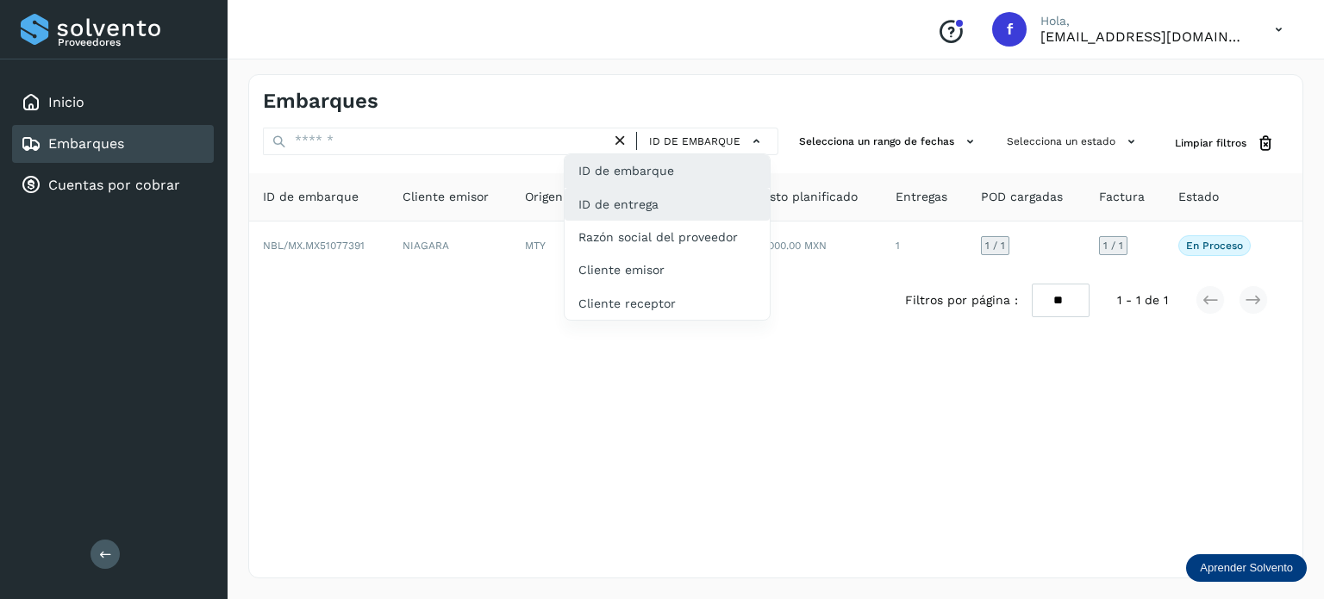
click at [662, 210] on div "ID de entrega" at bounding box center [666, 204] width 205 height 33
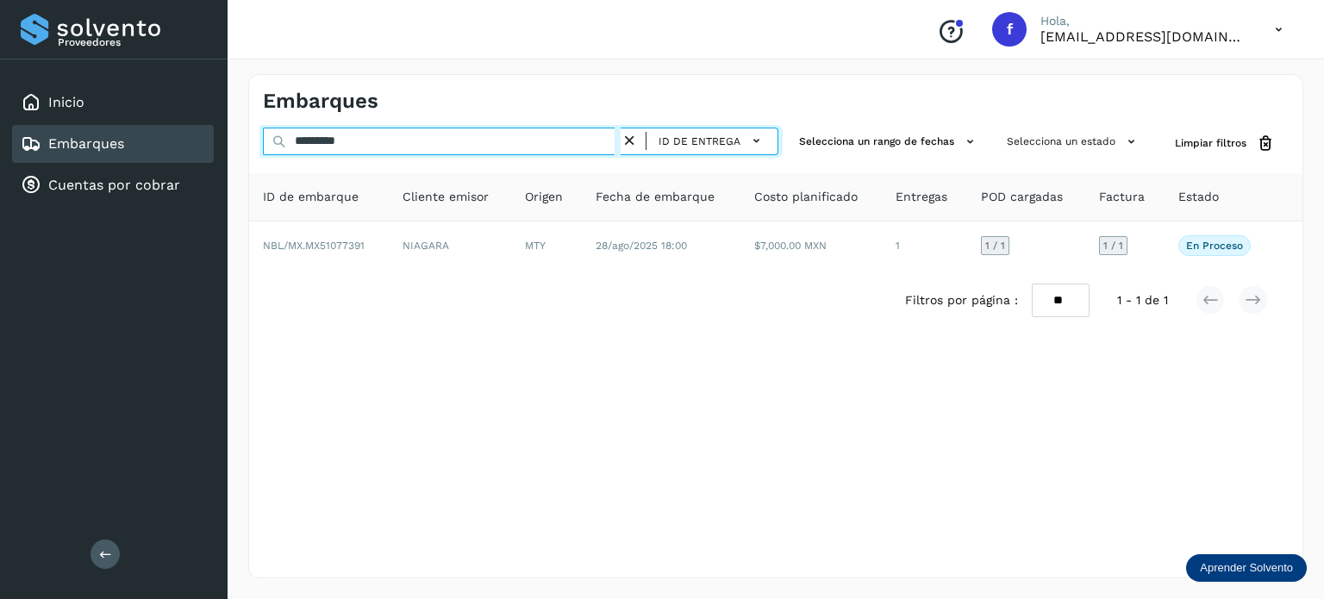
drag, startPoint x: 391, startPoint y: 140, endPoint x: 7, endPoint y: 116, distance: 385.1
click at [142, 125] on div "Proveedores Inicio Embarques Cuentas por cobrar Salir Conoce nuestros beneficio…" at bounding box center [662, 299] width 1324 height 599
paste input "text"
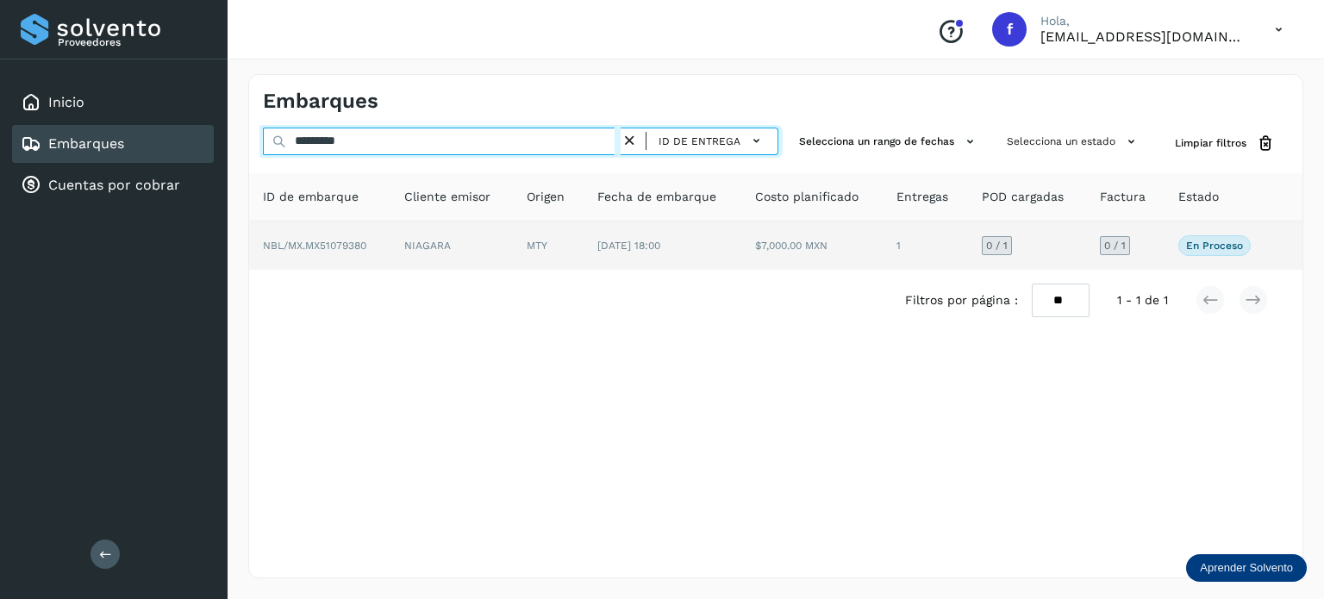
type input "*********"
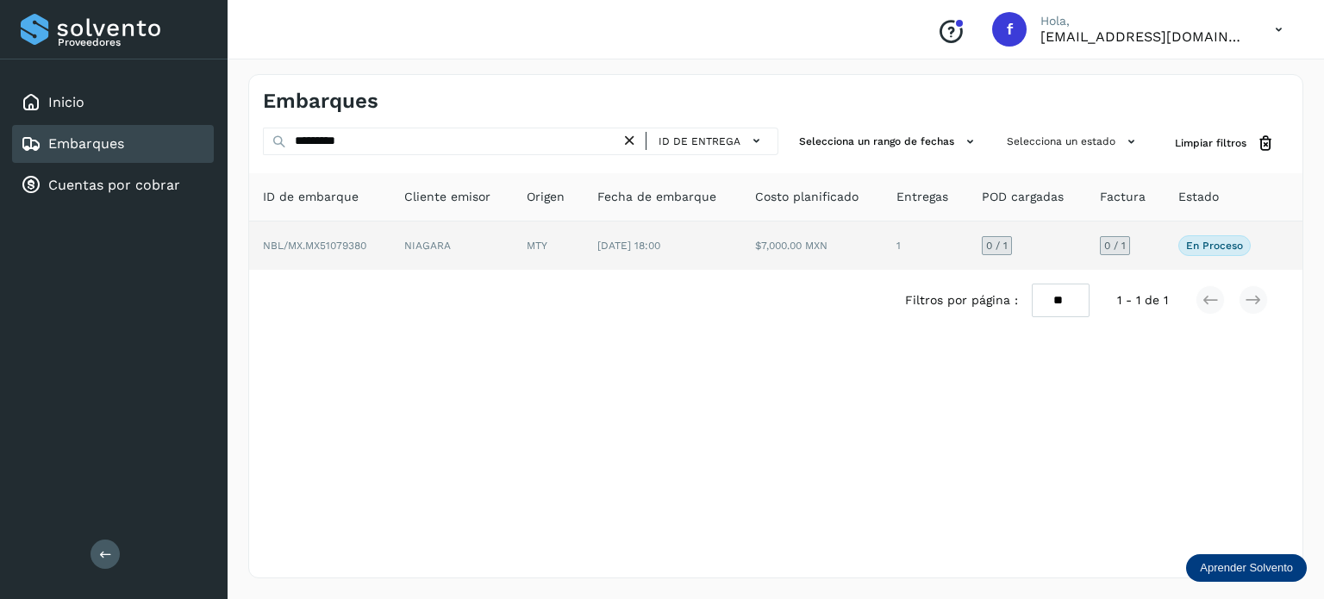
click at [327, 245] on span "NBL/MX.MX51079380" at bounding box center [314, 246] width 103 height 12
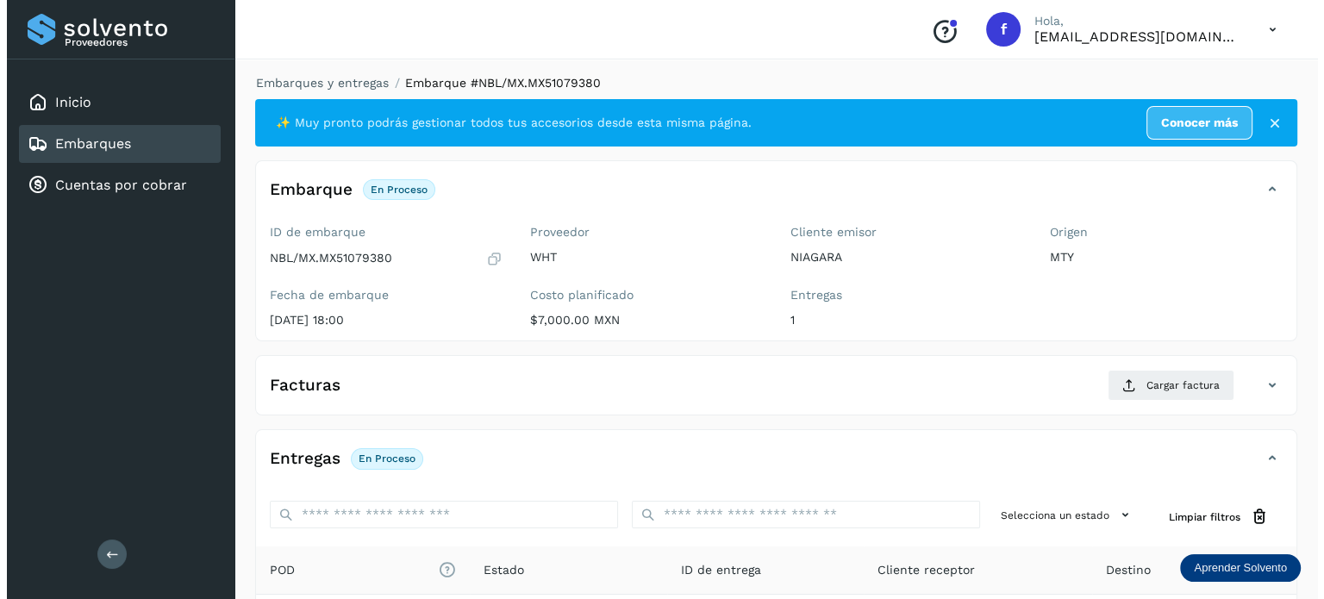
scroll to position [219, 0]
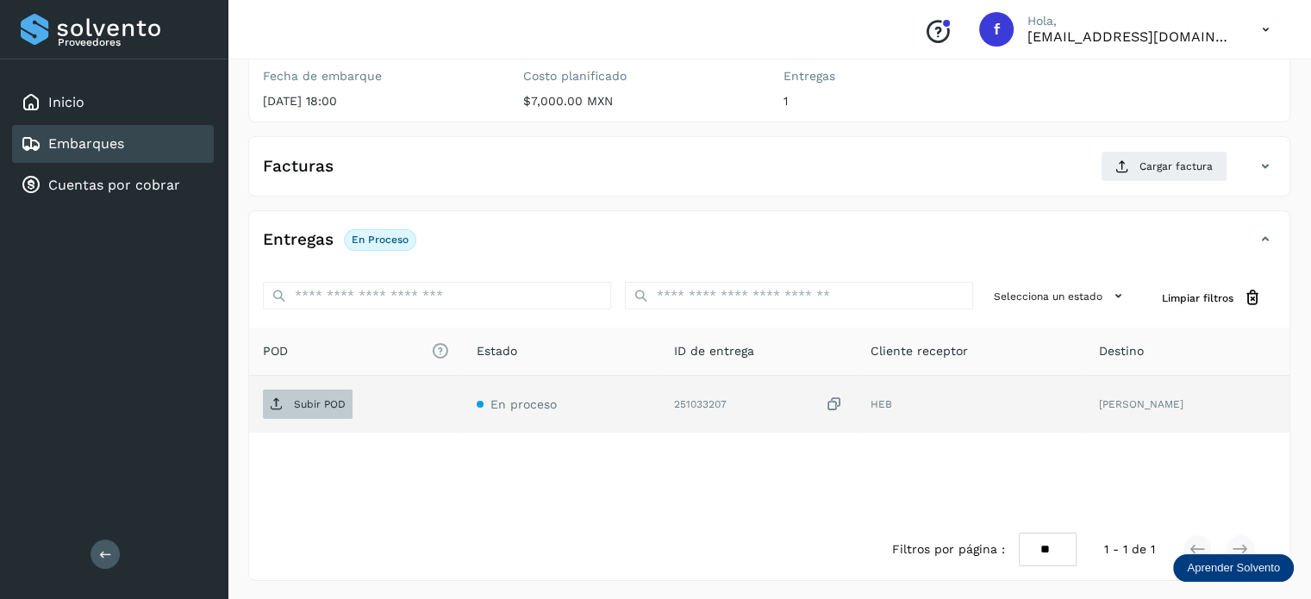
click at [324, 406] on p "Subir POD" at bounding box center [320, 404] width 52 height 12
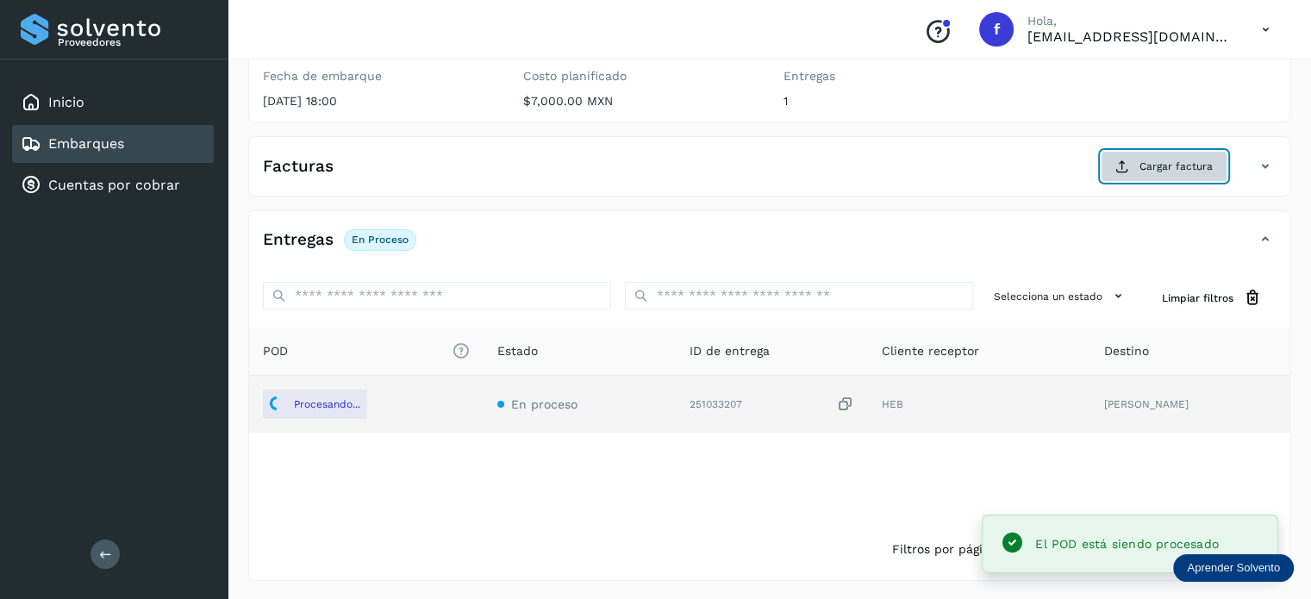
click at [1133, 158] on button "Cargar factura" at bounding box center [1163, 166] width 127 height 31
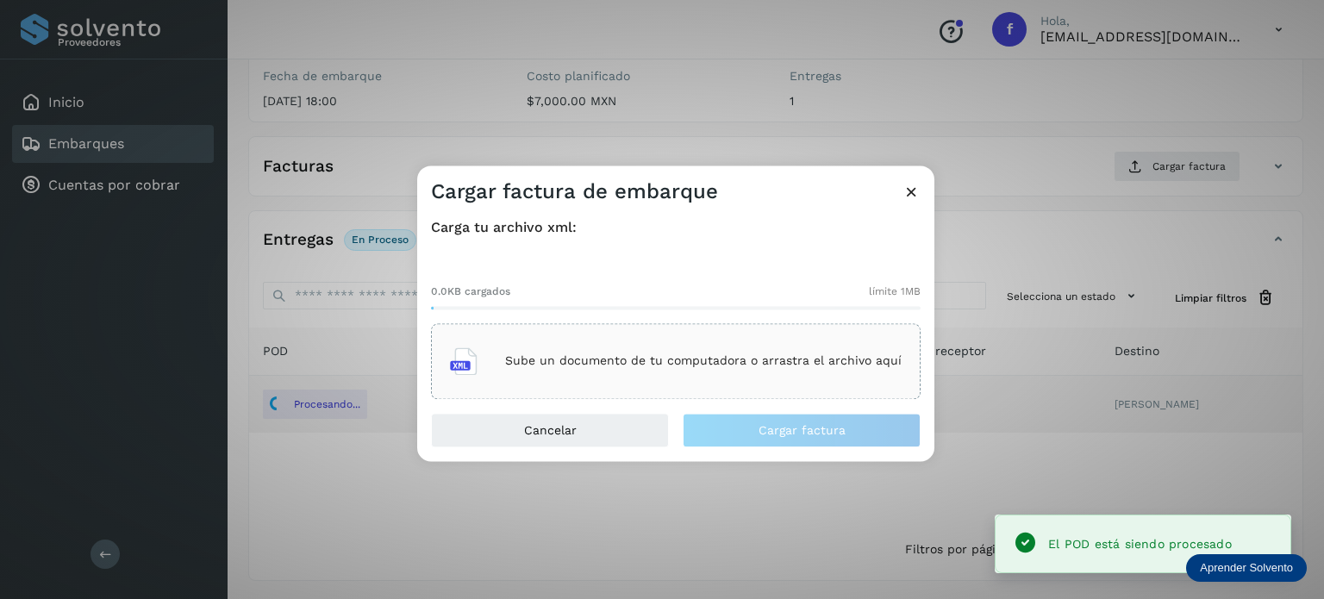
drag, startPoint x: 623, startPoint y: 271, endPoint x: 611, endPoint y: 304, distance: 35.7
click at [623, 271] on div "0.0KB cargados límite 1MB" at bounding box center [675, 290] width 489 height 40
drag, startPoint x: 590, startPoint y: 336, endPoint x: 585, endPoint y: 345, distance: 10.0
click at [585, 345] on div "Sube un documento de tu computadora o arrastra el archivo aquí" at bounding box center [675, 361] width 489 height 76
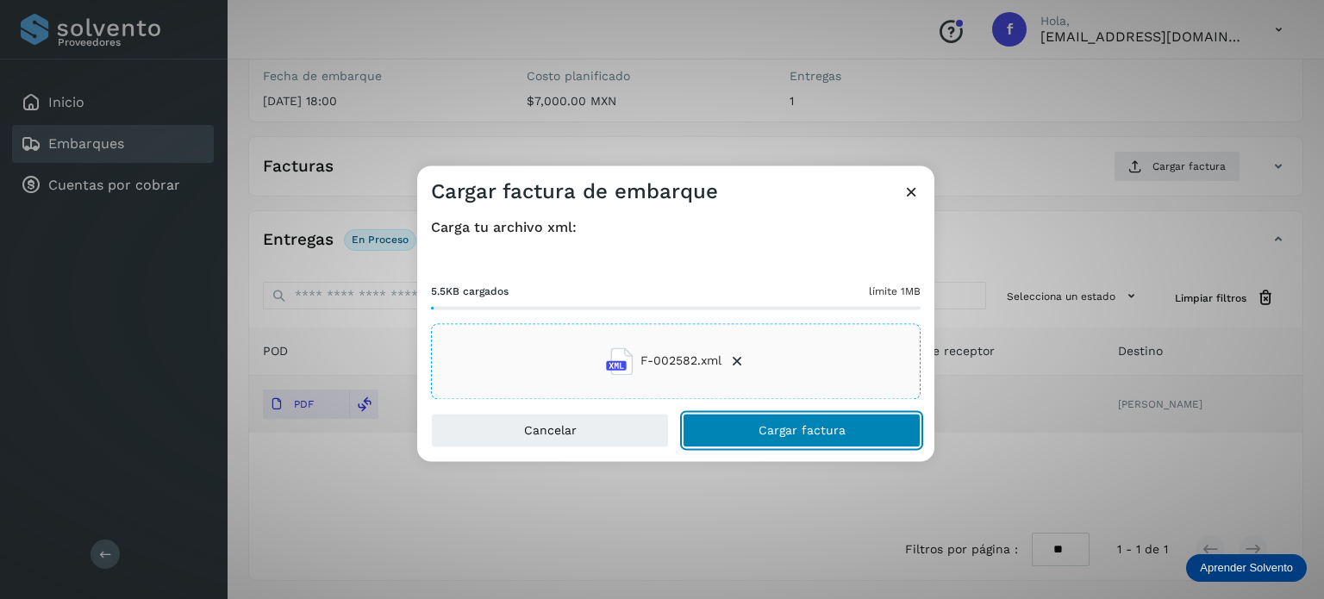
click at [771, 426] on span "Cargar factura" at bounding box center [801, 430] width 87 height 12
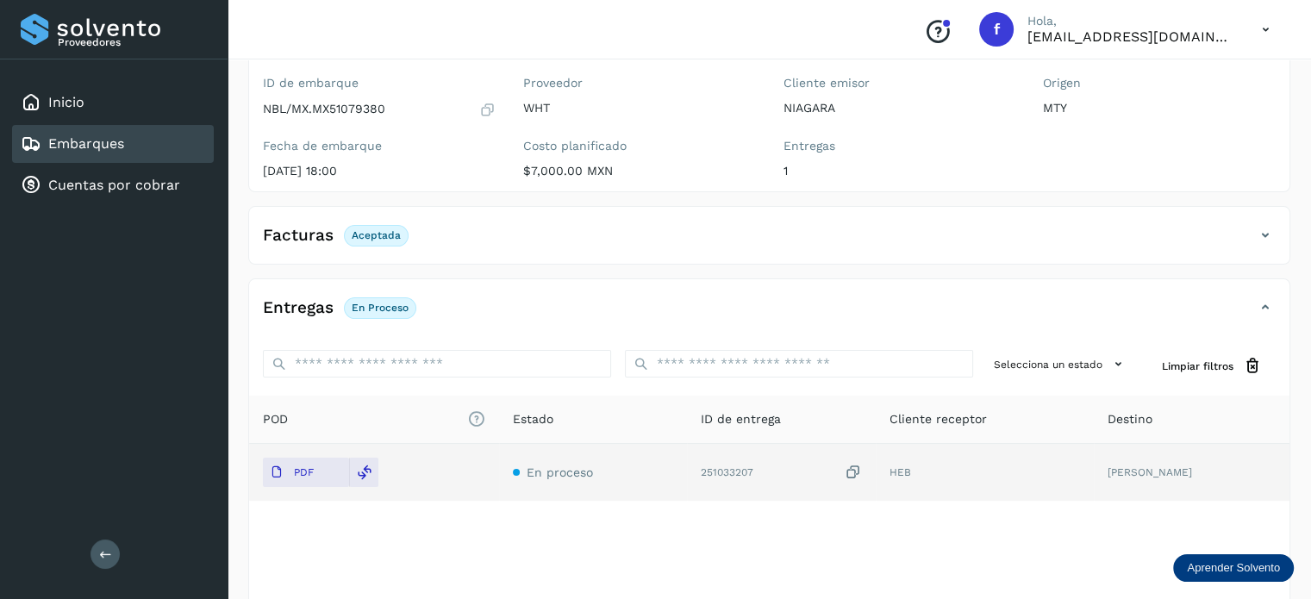
scroll to position [0, 0]
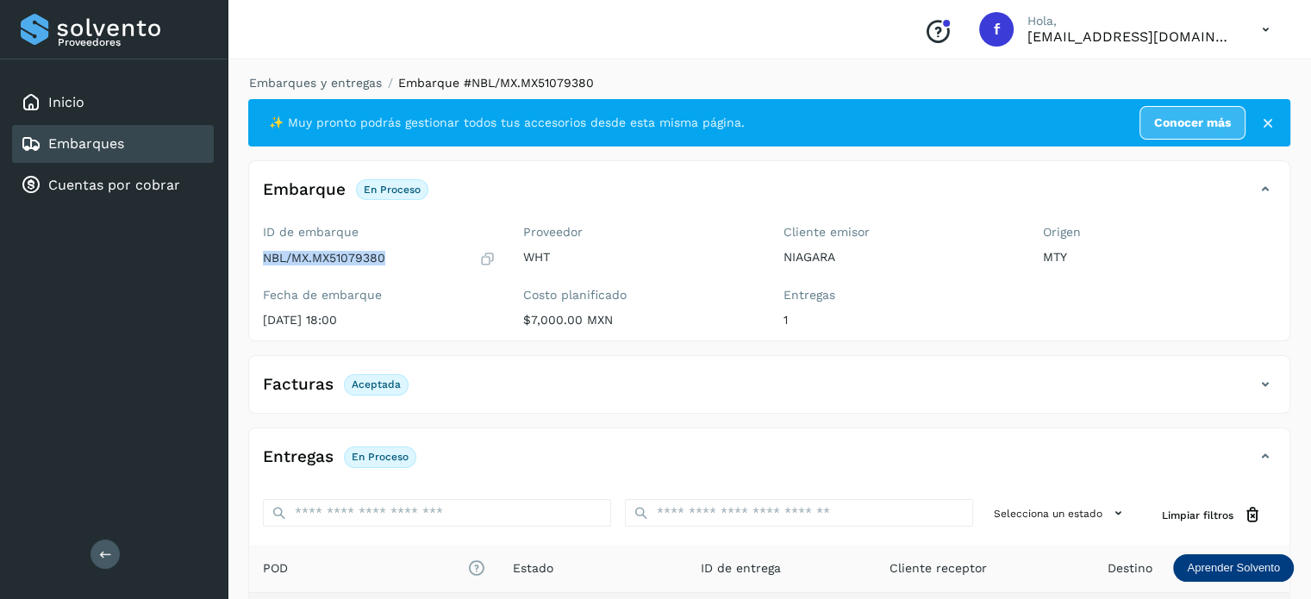
drag, startPoint x: 382, startPoint y: 259, endPoint x: 259, endPoint y: 254, distance: 122.5
click at [259, 254] on div "ID de embarque NBL/MX.MX51079380 Fecha de embarque 03/sep/2025 18:00" at bounding box center [379, 279] width 260 height 122
copy p "NBL/MX.MX51079380"
click at [340, 81] on link "Embarques y entregas" at bounding box center [315, 83] width 133 height 14
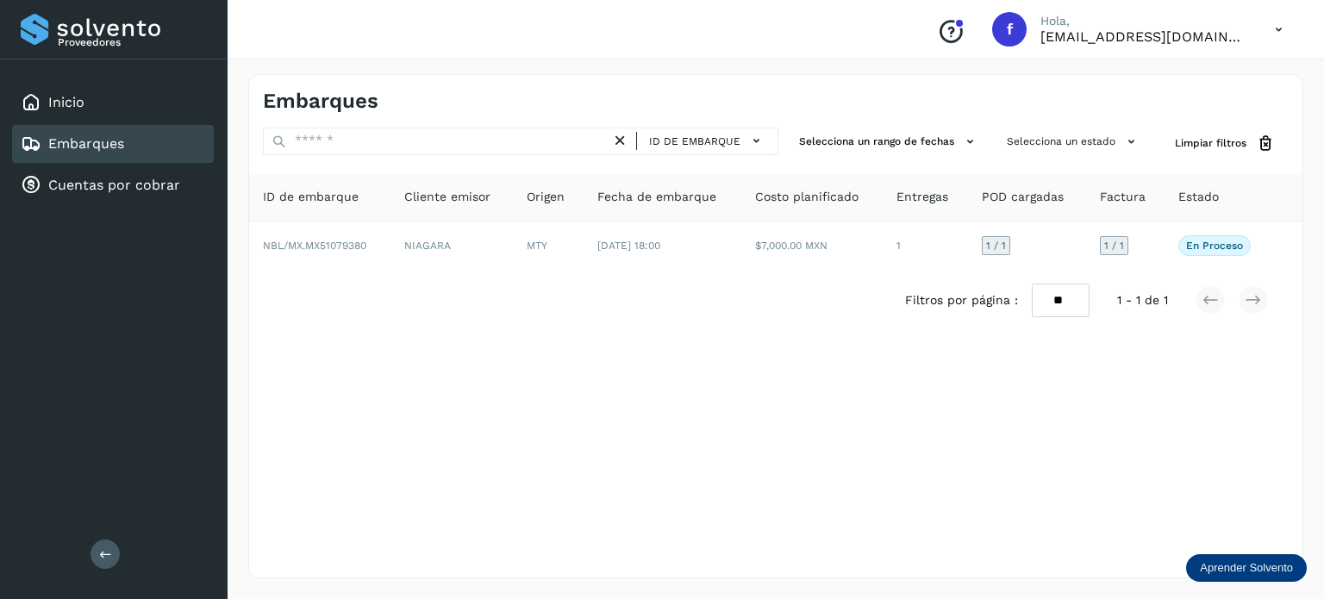
click at [638, 137] on div "ID de embarque" at bounding box center [699, 140] width 141 height 25
click at [662, 136] on span "ID de embarque" at bounding box center [694, 142] width 91 height 16
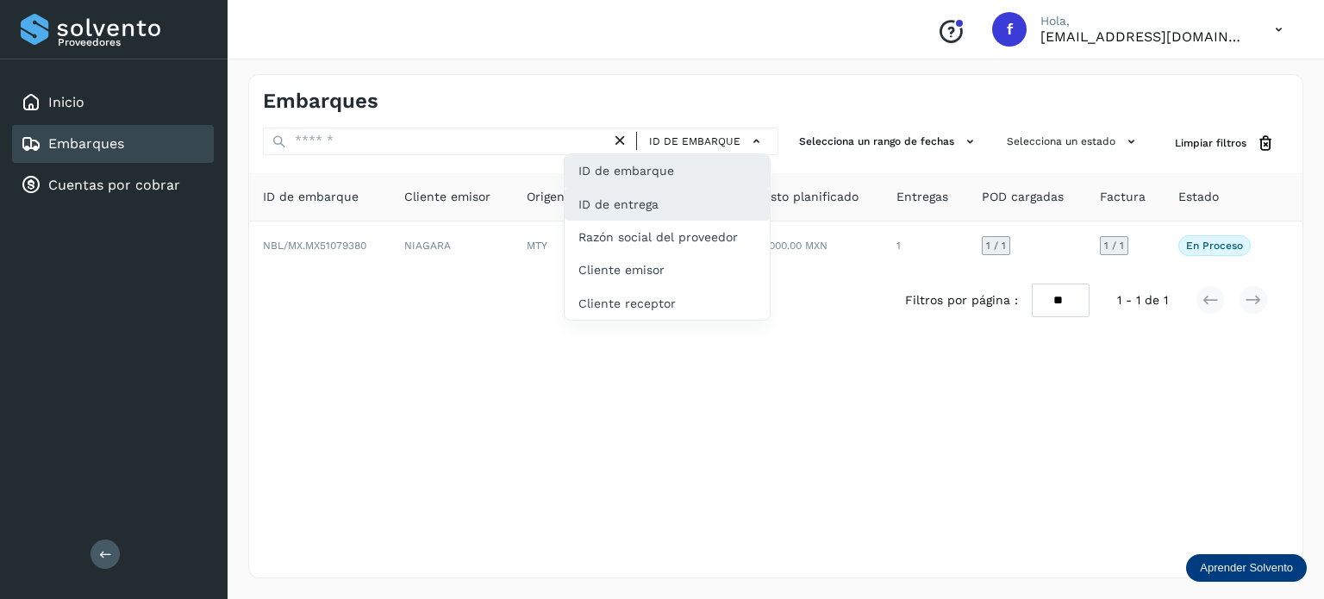
click at [656, 202] on div "ID de entrega" at bounding box center [666, 204] width 205 height 33
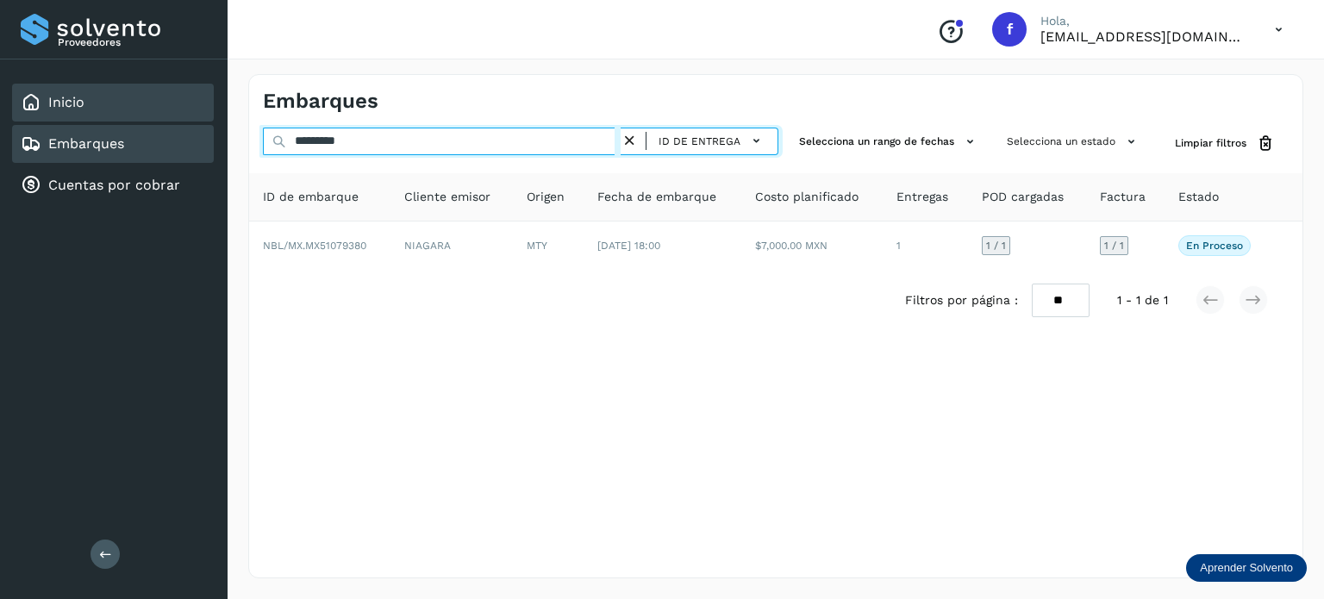
drag, startPoint x: 407, startPoint y: 131, endPoint x: 180, endPoint y: 118, distance: 227.0
click at [207, 123] on div "Proveedores Inicio Embarques Cuentas por cobrar Salir Conoce nuestros beneficio…" at bounding box center [662, 299] width 1324 height 599
paste input "text"
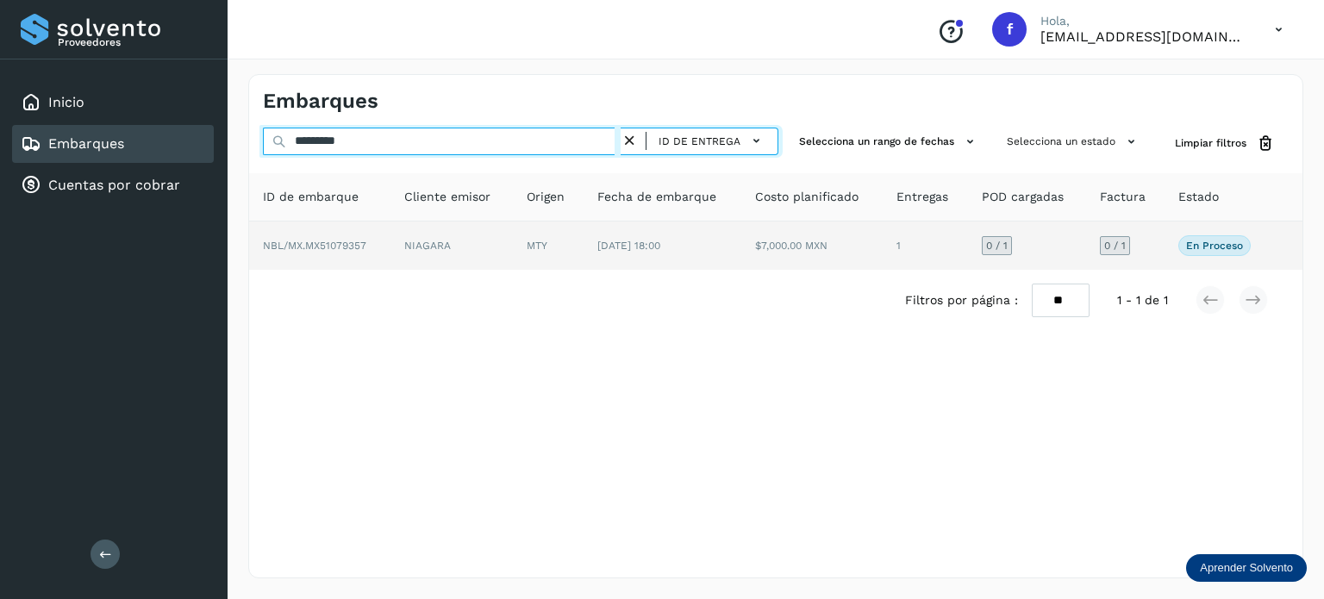
type input "*********"
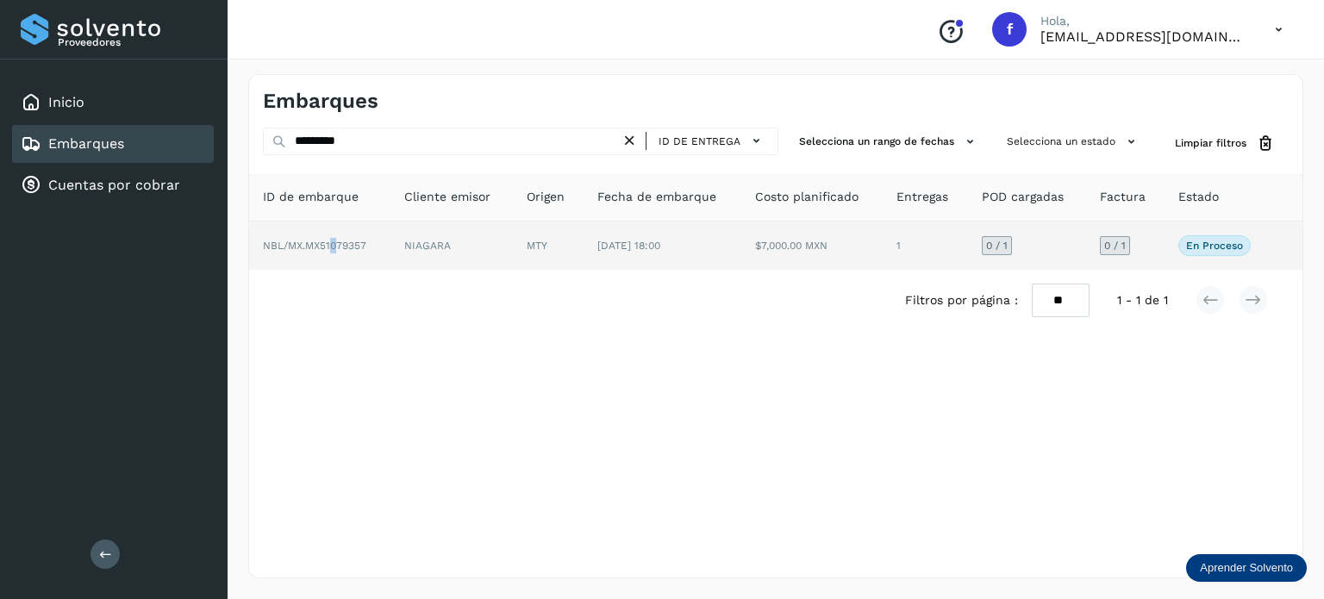
click at [334, 242] on span "NBL/MX.MX51079357" at bounding box center [314, 246] width 103 height 12
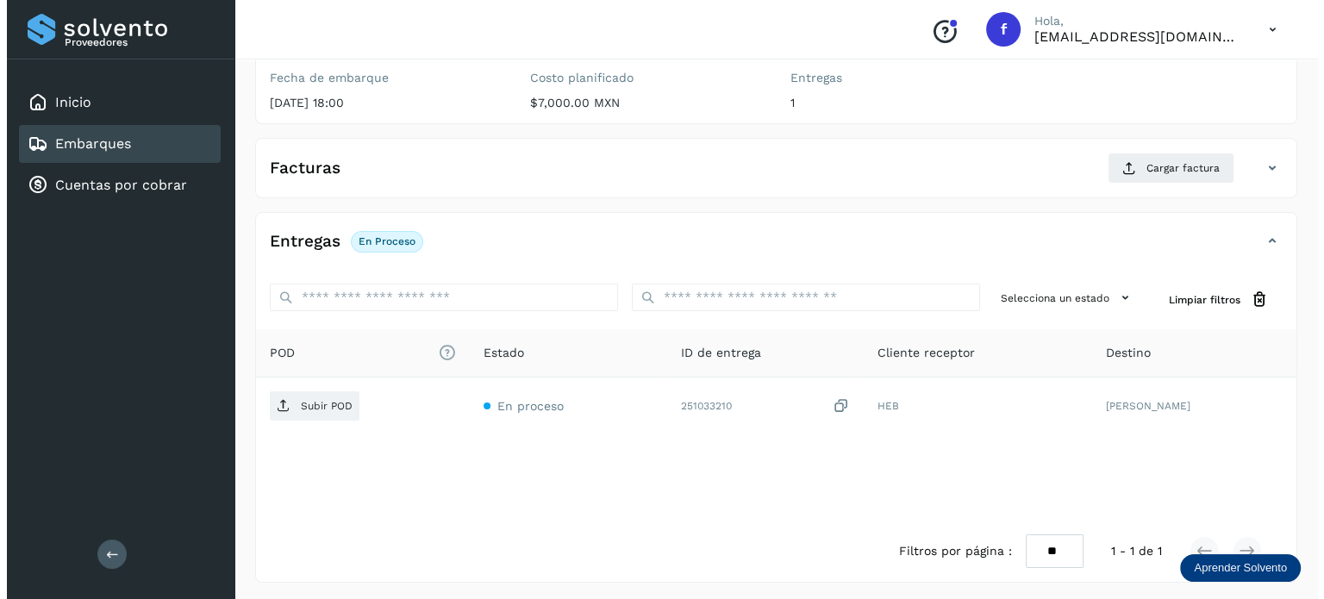
scroll to position [219, 0]
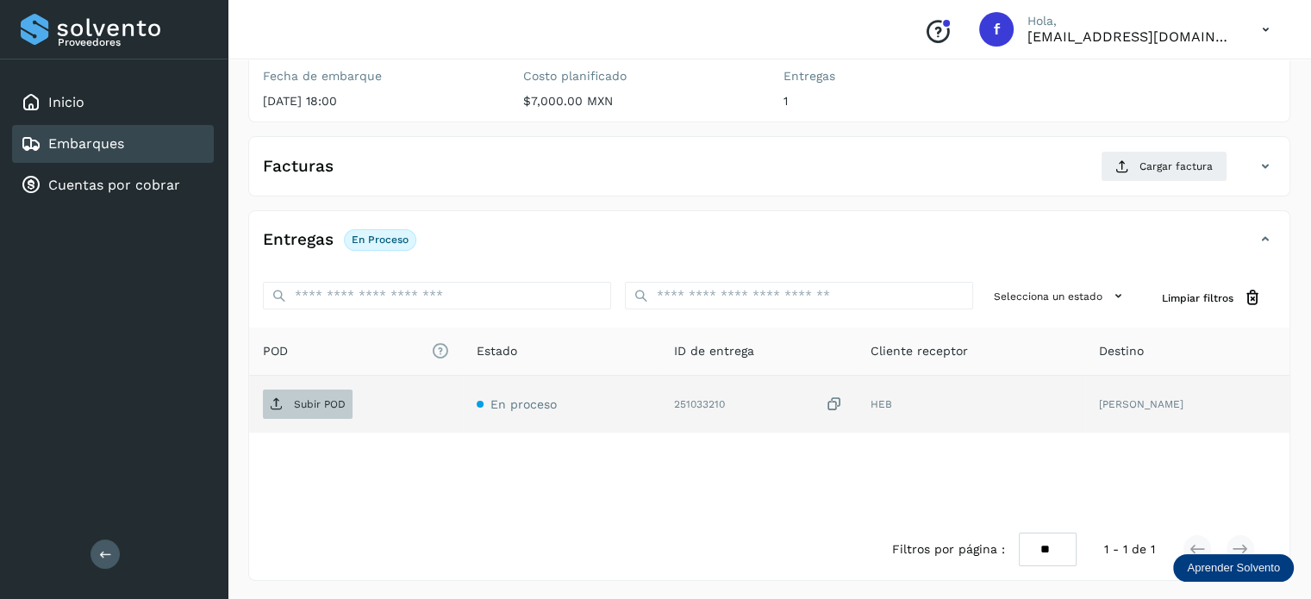
click at [336, 413] on span "Subir POD" at bounding box center [308, 404] width 90 height 28
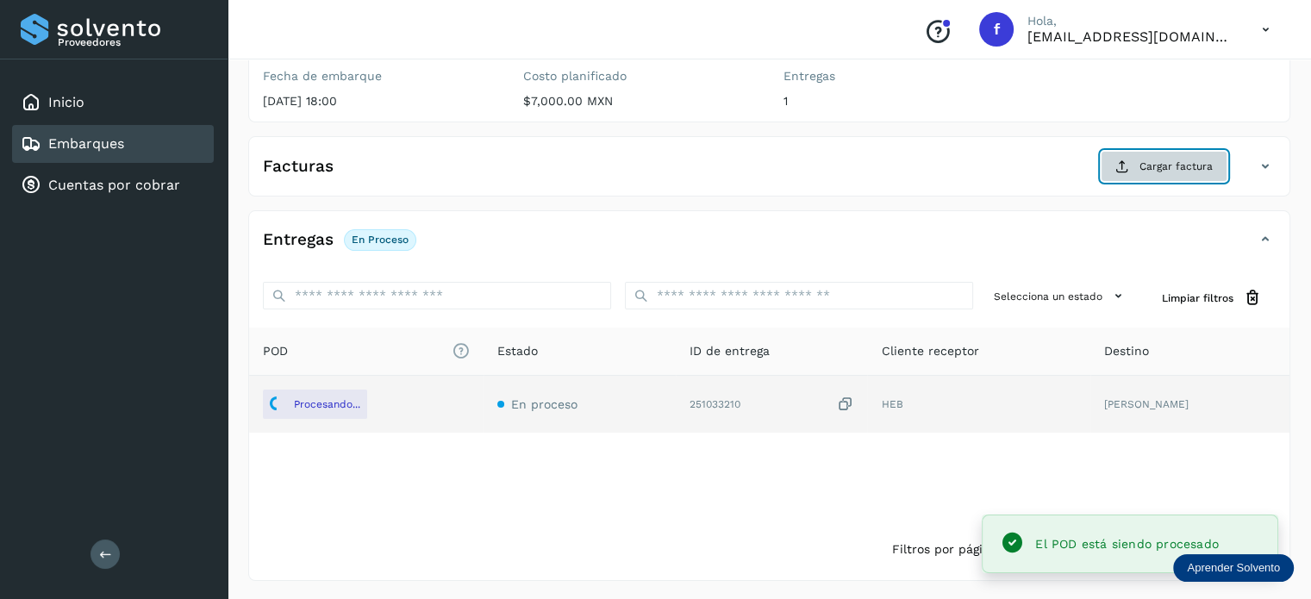
click at [1144, 174] on button "Cargar factura" at bounding box center [1163, 166] width 127 height 31
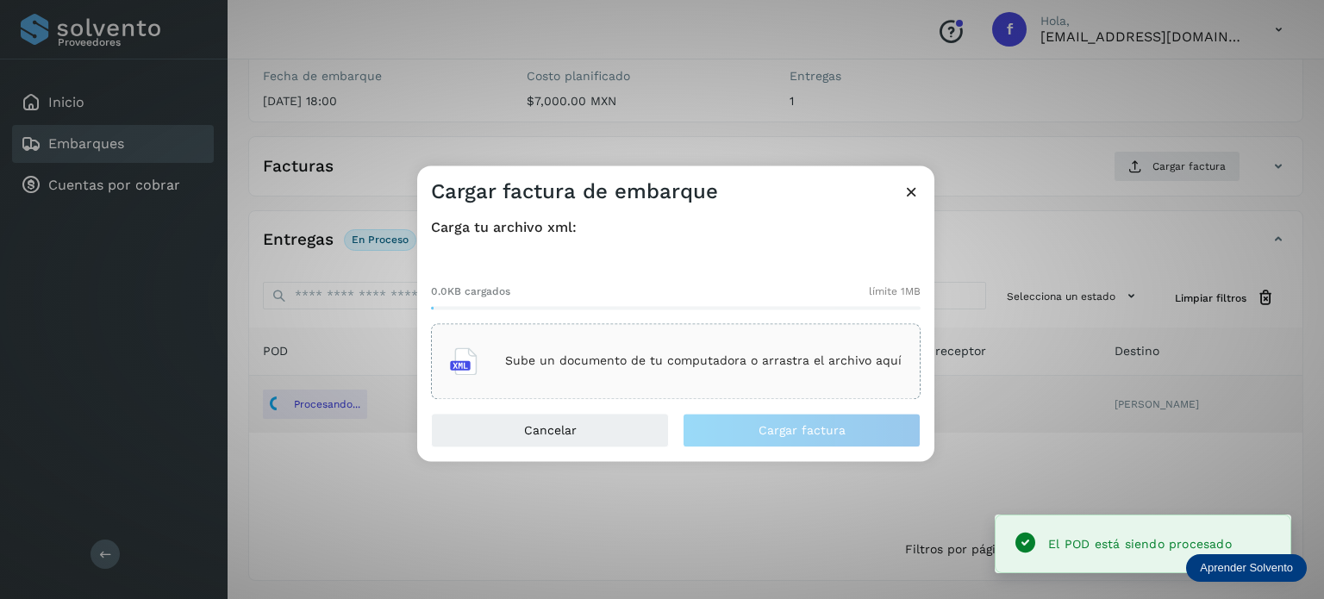
click at [583, 364] on p "Sube un documento de tu computadora o arrastra el archivo aquí" at bounding box center [703, 361] width 396 height 15
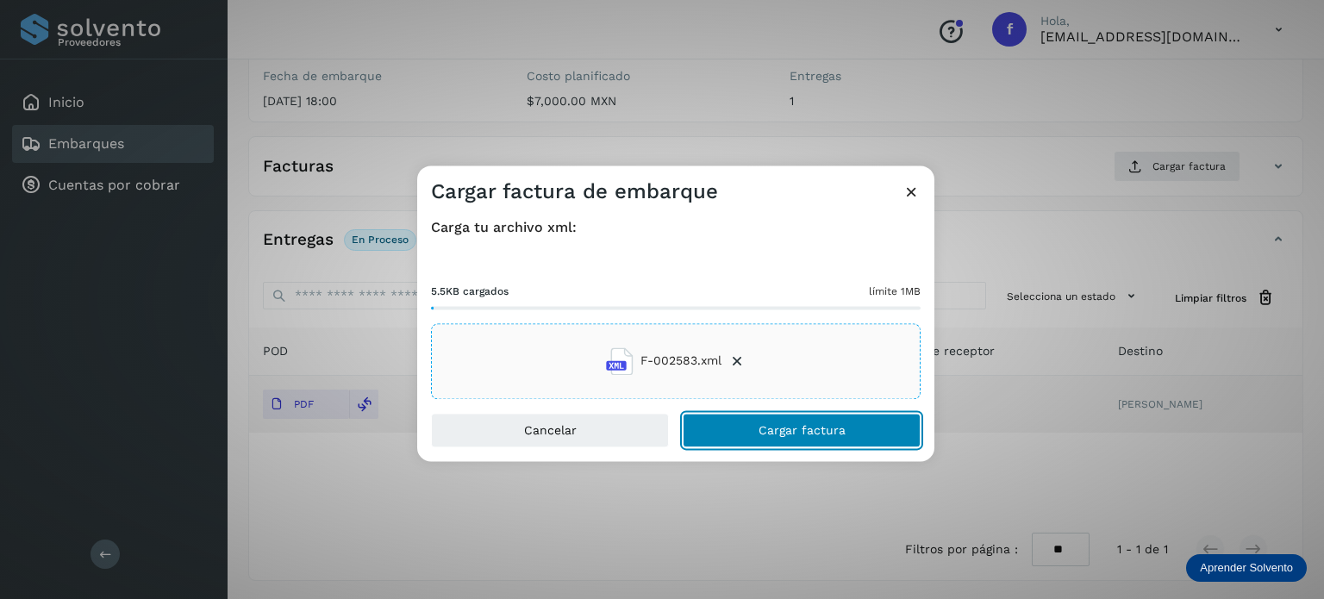
click at [731, 426] on button "Cargar factura" at bounding box center [802, 430] width 238 height 34
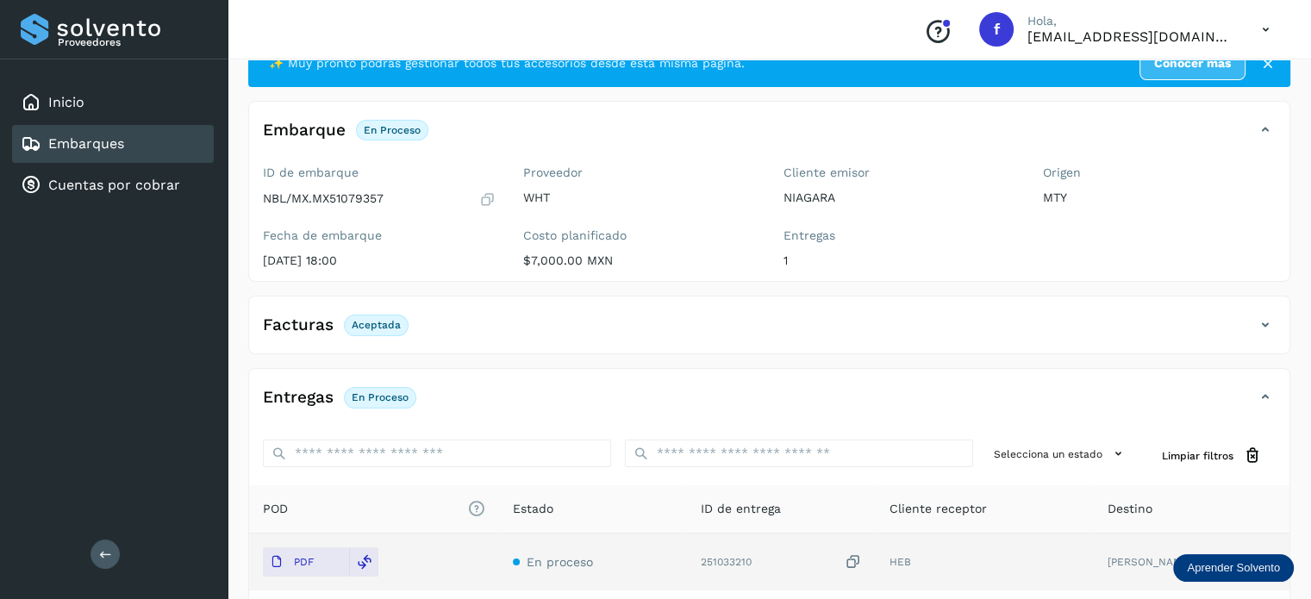
scroll to position [0, 0]
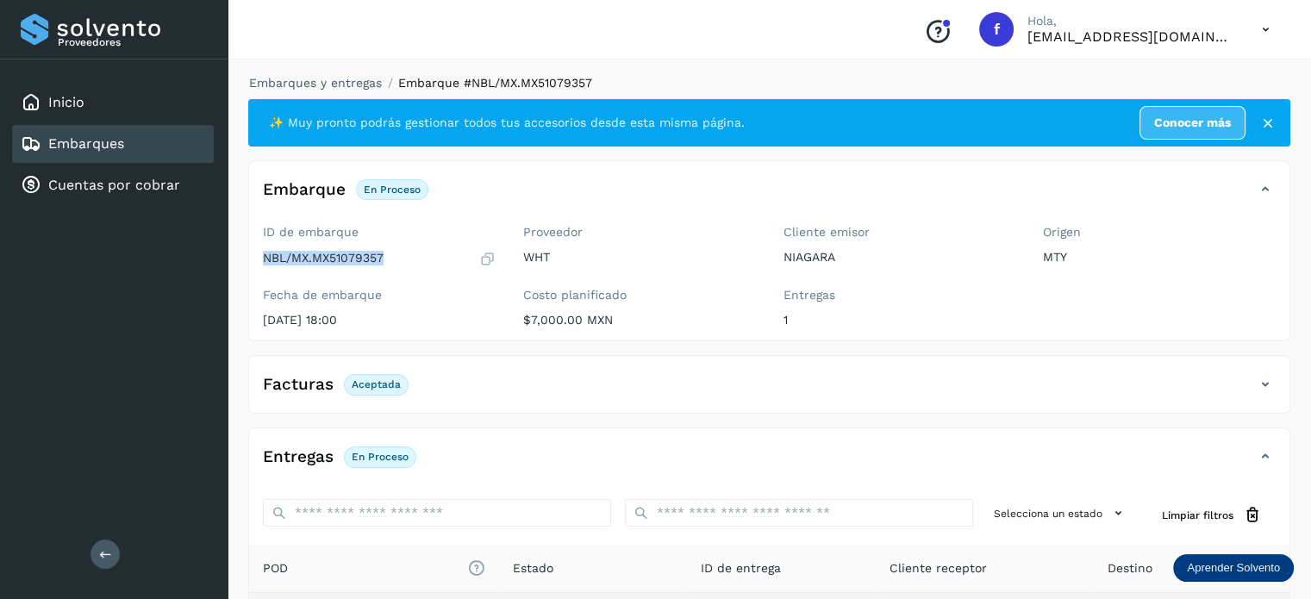
drag, startPoint x: 265, startPoint y: 257, endPoint x: 384, endPoint y: 254, distance: 119.0
click at [384, 254] on div "NBL/MX.MX51079357" at bounding box center [379, 258] width 233 height 17
copy p "NBL/MX.MX51079357"
click at [352, 81] on link "Embarques y entregas" at bounding box center [315, 83] width 133 height 14
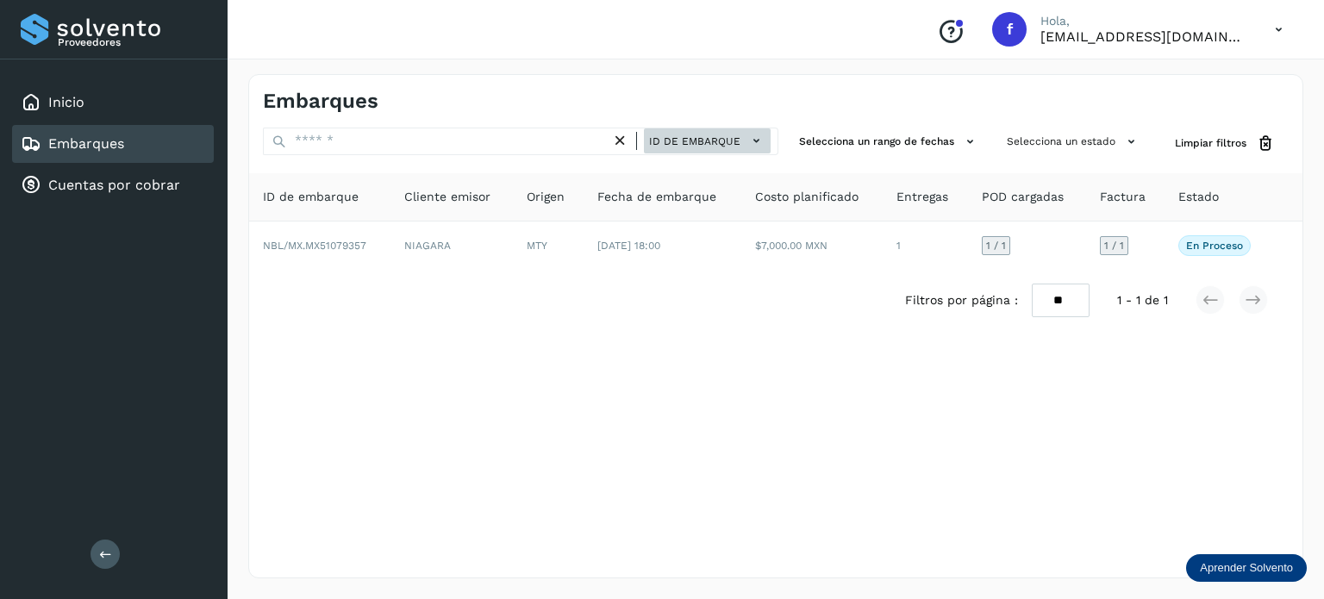
click at [691, 136] on span "ID de embarque" at bounding box center [694, 142] width 91 height 16
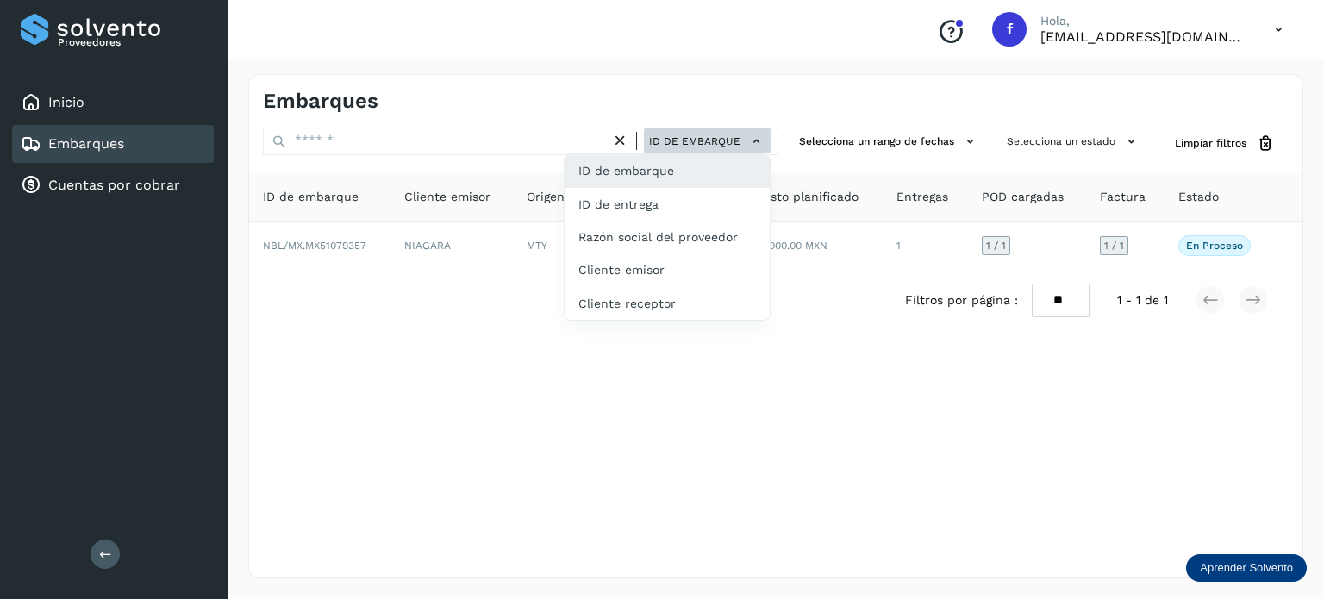
click at [647, 203] on div "ID de entrega" at bounding box center [666, 204] width 205 height 33
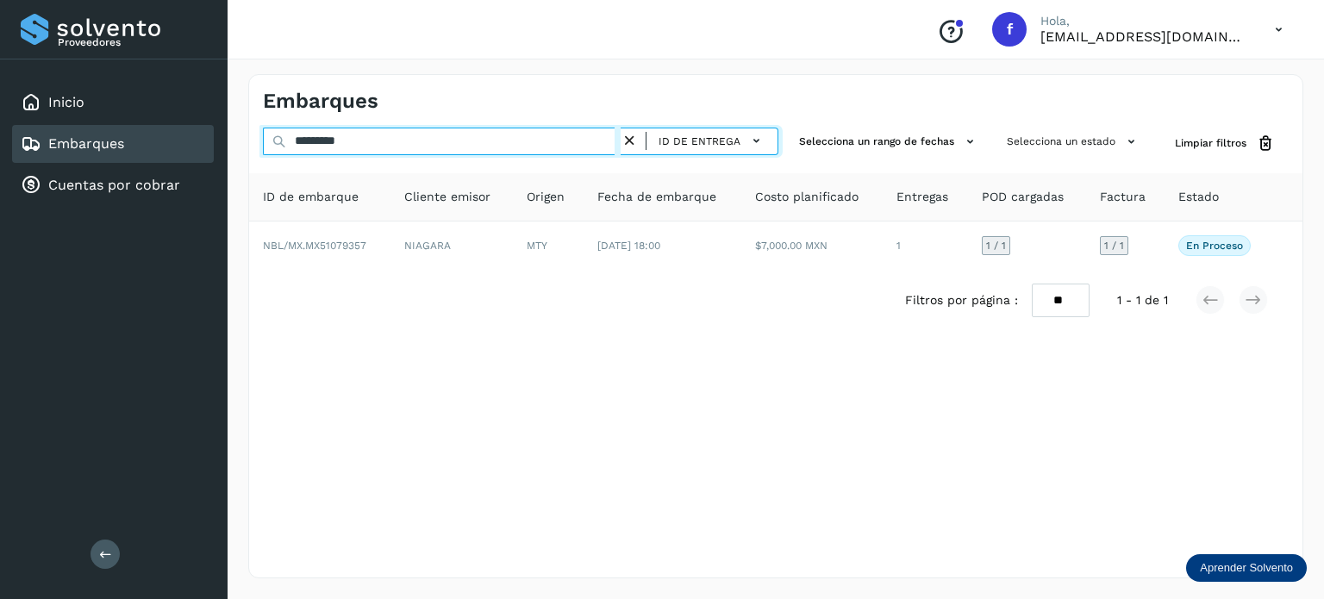
click at [58, 127] on div "Proveedores Inicio Embarques Cuentas por cobrar Salir Conoce nuestros beneficio…" at bounding box center [662, 299] width 1324 height 599
paste input "text"
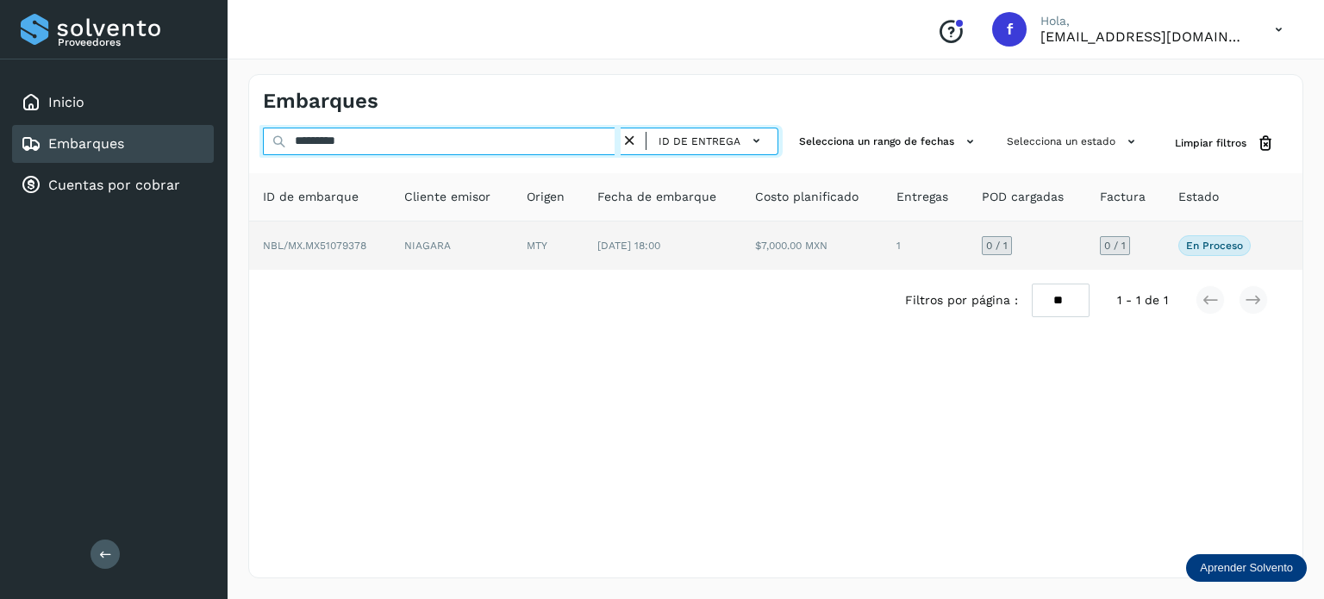
type input "*********"
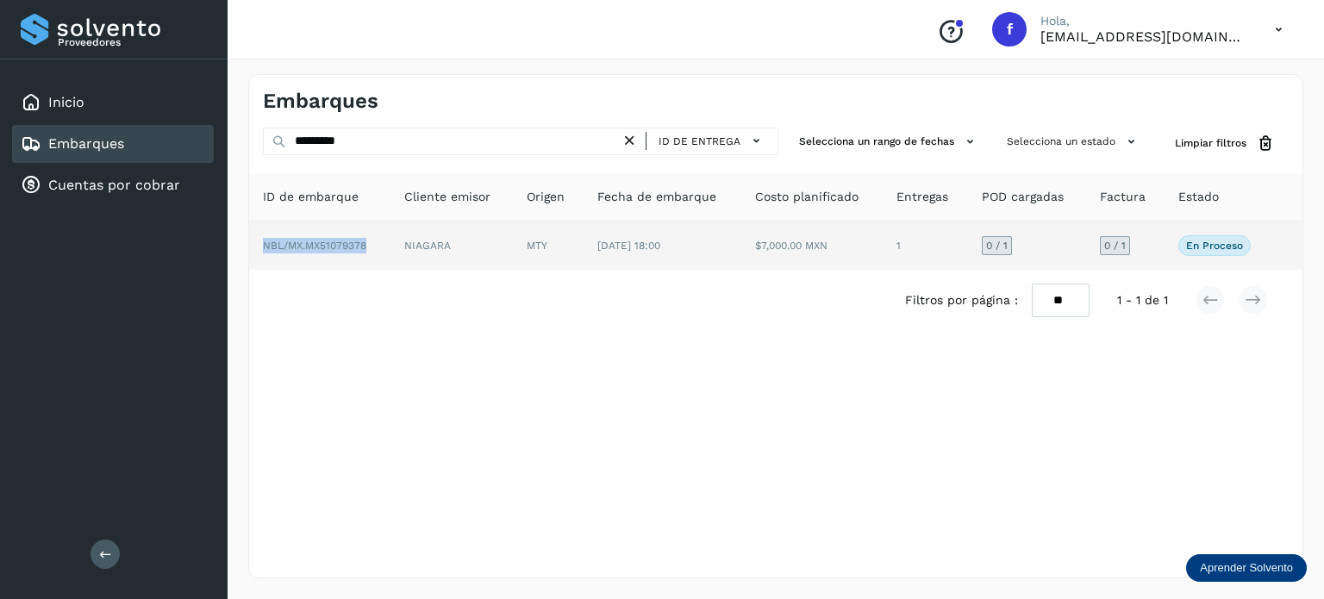
drag, startPoint x: 368, startPoint y: 244, endPoint x: 249, endPoint y: 244, distance: 118.9
click at [249, 244] on td "NBL/MX.MX51079378" at bounding box center [319, 245] width 141 height 48
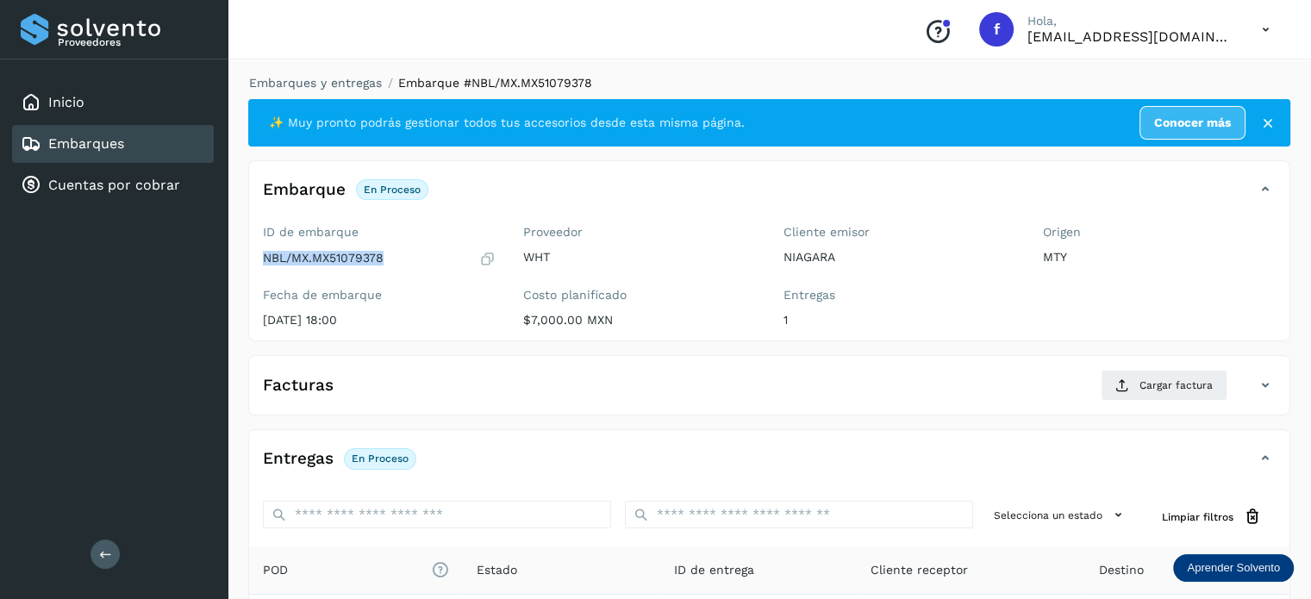
drag, startPoint x: 391, startPoint y: 262, endPoint x: 254, endPoint y: 258, distance: 137.1
click at [254, 258] on div "ID de embarque NBL/MX.MX51079378 Fecha de embarque 03/sep/2025 18:00" at bounding box center [379, 279] width 260 height 122
copy p "NBL/MX.MX51079378"
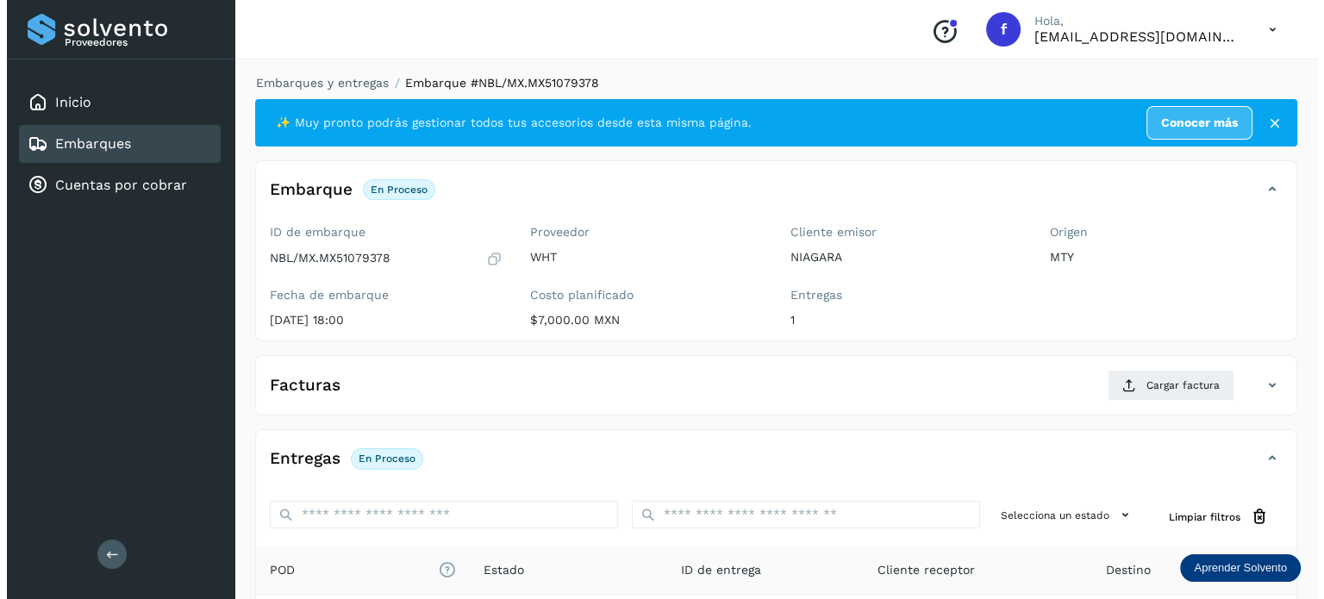
scroll to position [219, 0]
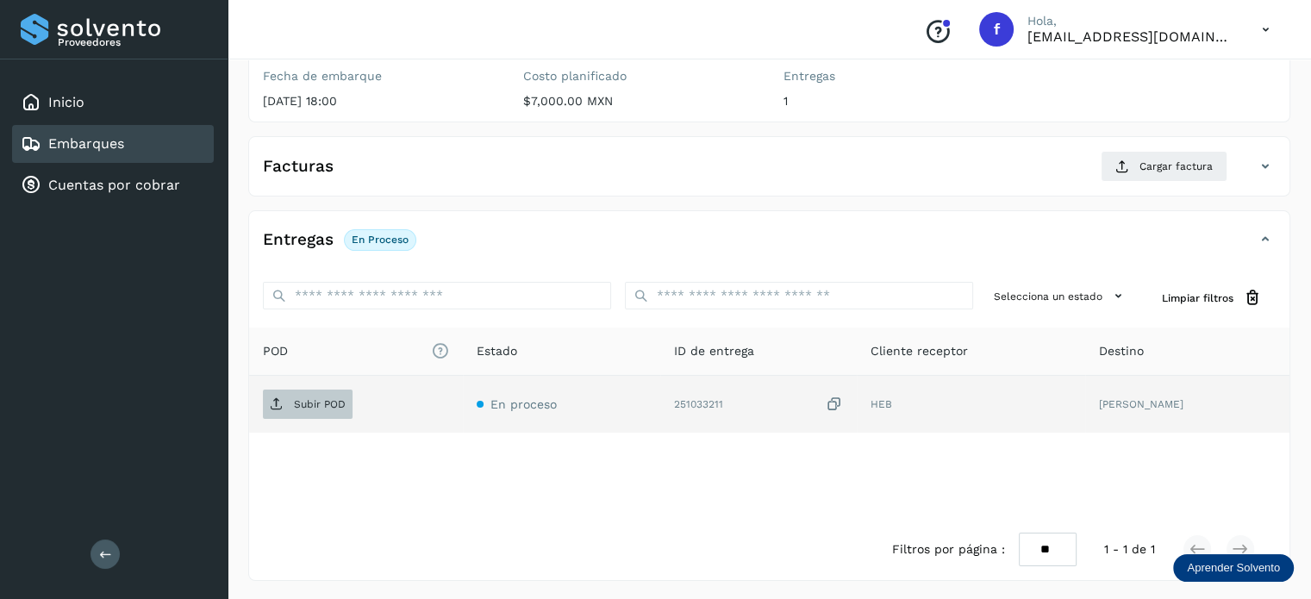
click at [290, 395] on span "Subir POD" at bounding box center [308, 404] width 90 height 28
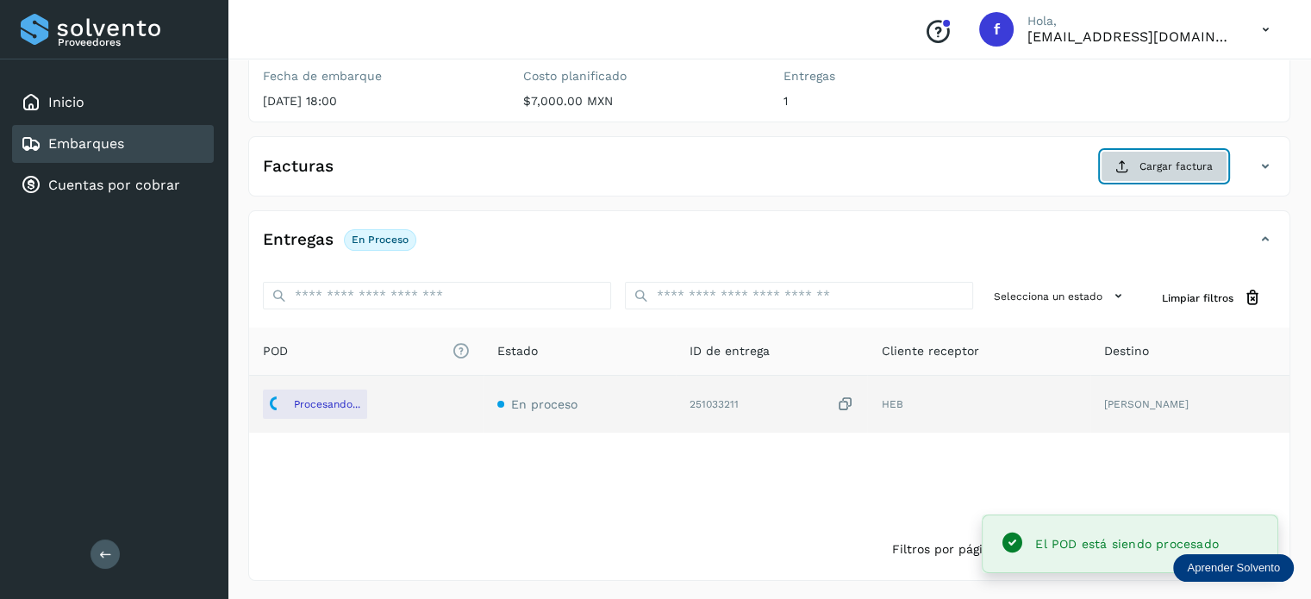
click at [1156, 151] on button "Cargar factura" at bounding box center [1163, 166] width 127 height 31
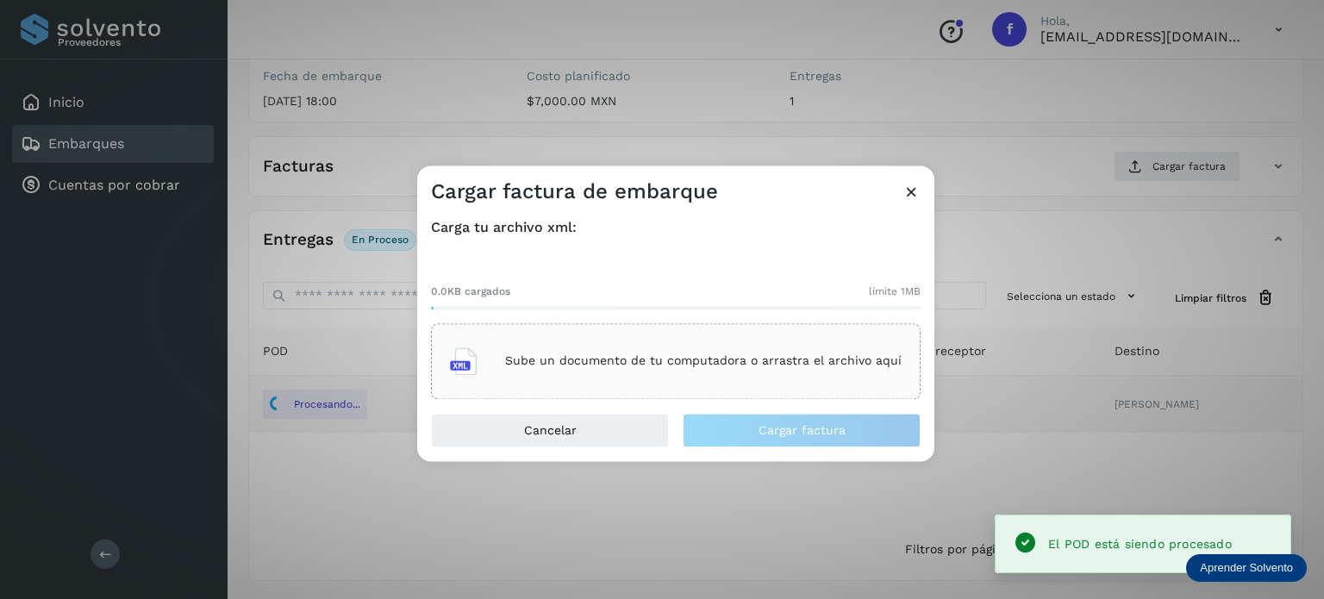
click at [621, 371] on div "Sube un documento de tu computadora o arrastra el archivo aquí" at bounding box center [676, 361] width 452 height 47
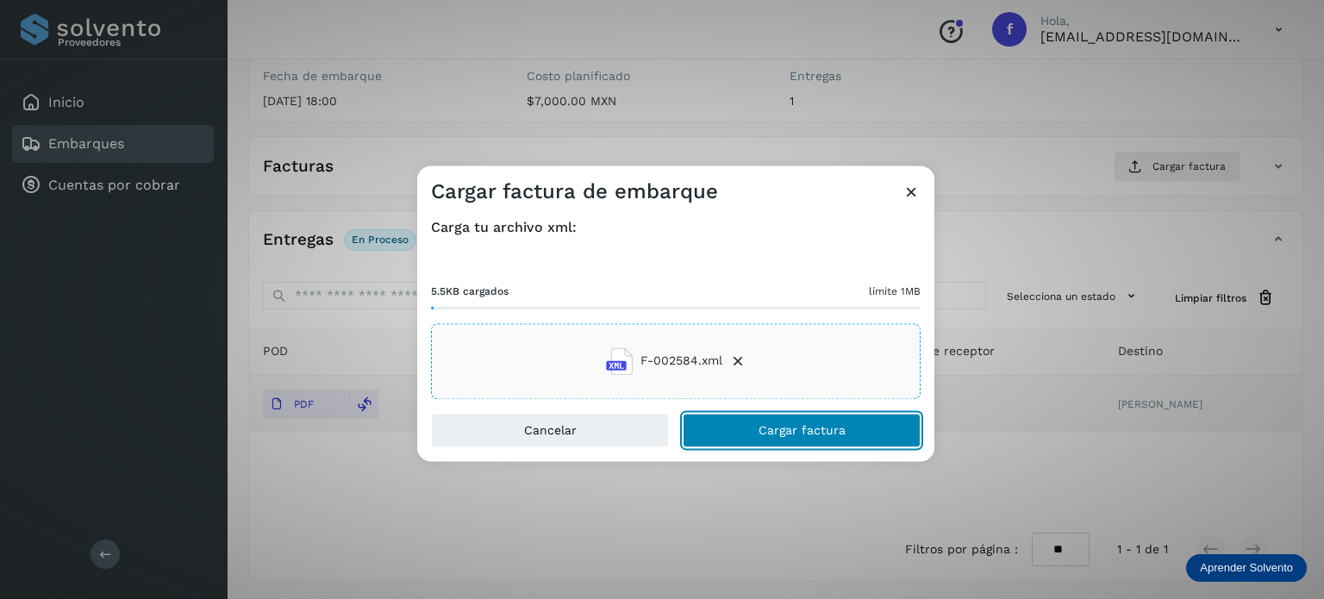
click at [758, 423] on button "Cargar factura" at bounding box center [802, 430] width 238 height 34
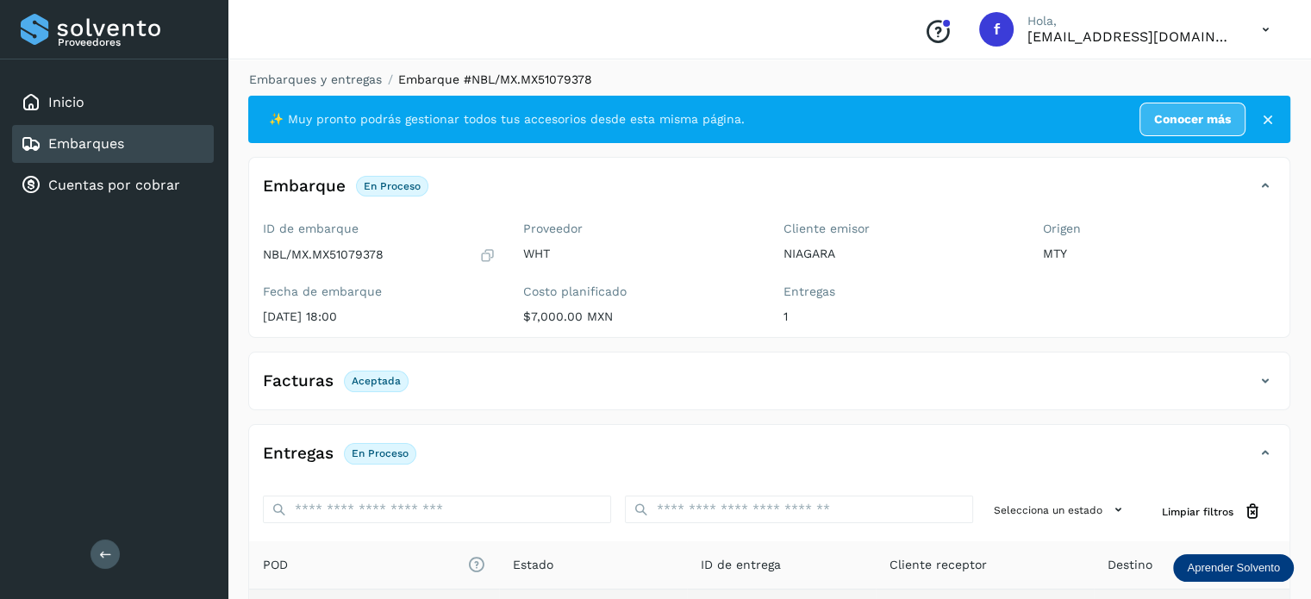
scroll to position [0, 0]
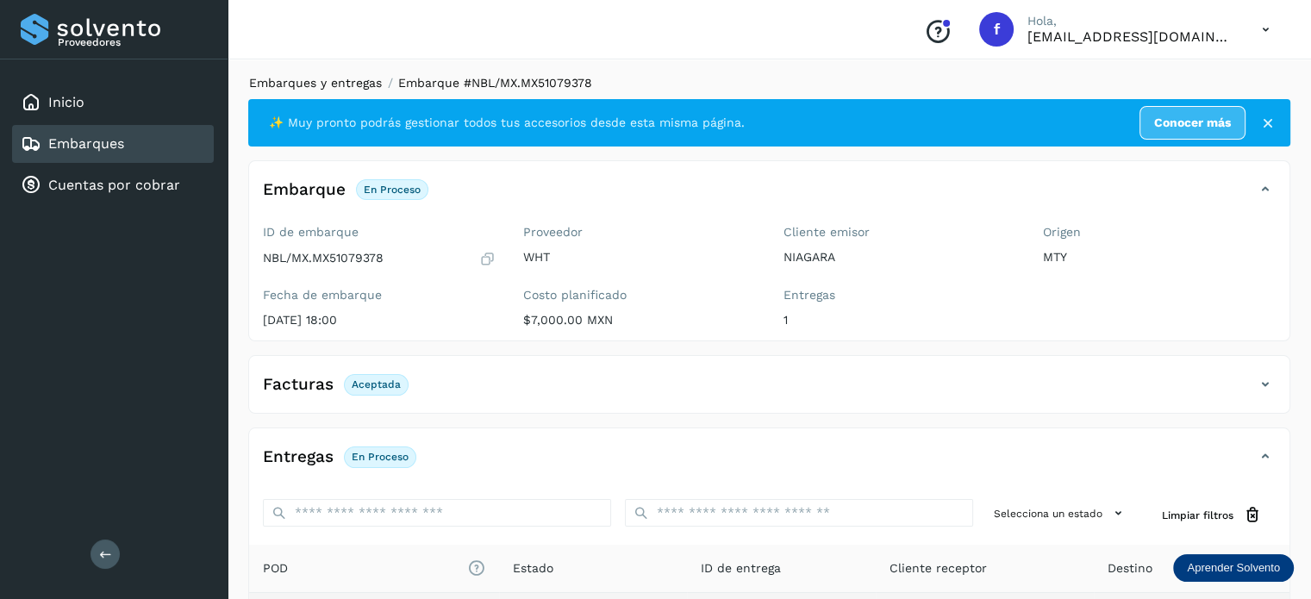
click at [303, 82] on link "Embarques y entregas" at bounding box center [315, 83] width 133 height 14
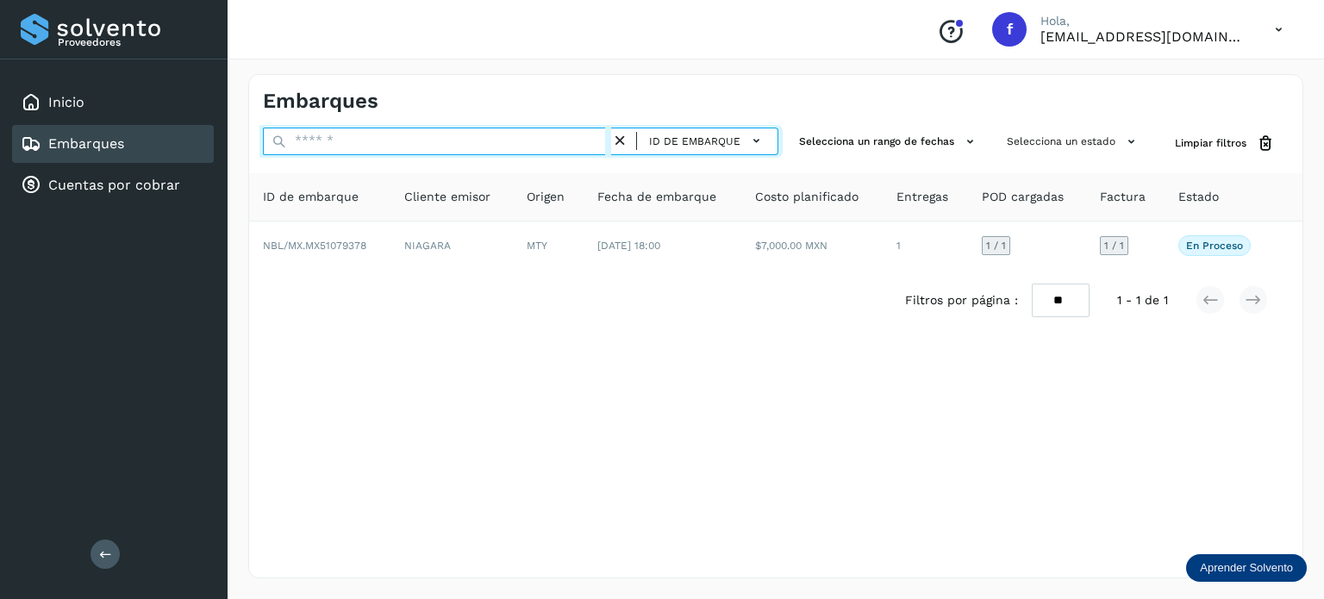
click at [374, 146] on input "text" at bounding box center [437, 142] width 348 height 28
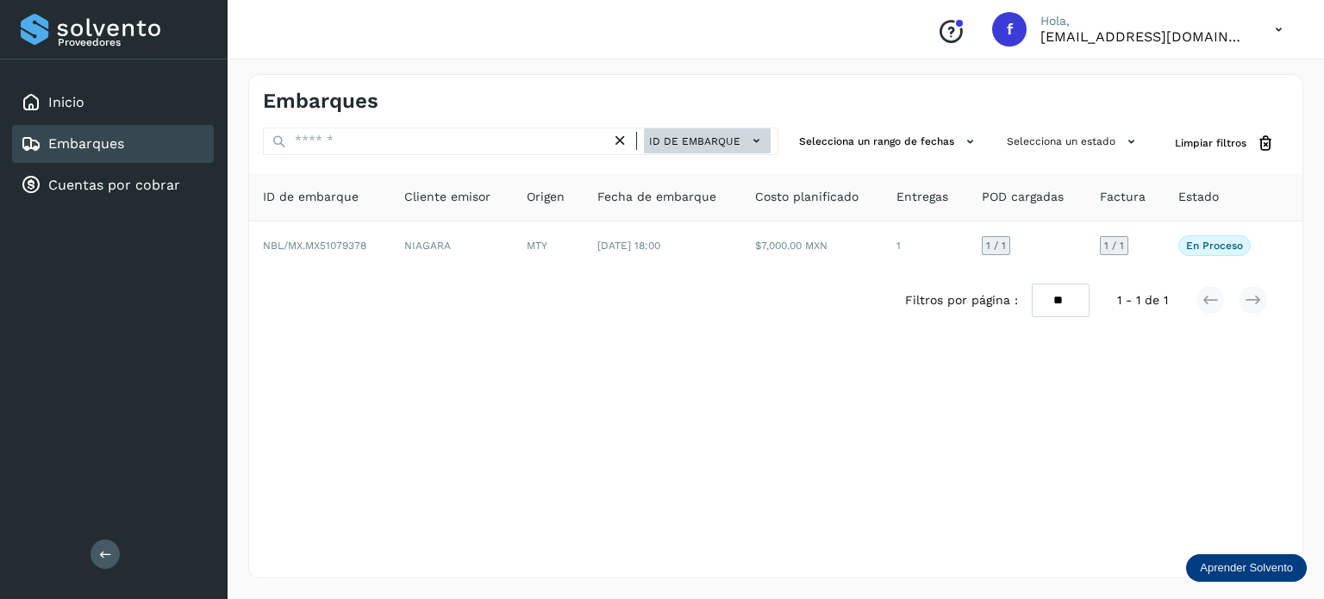
click at [689, 142] on span "ID de embarque" at bounding box center [694, 142] width 91 height 16
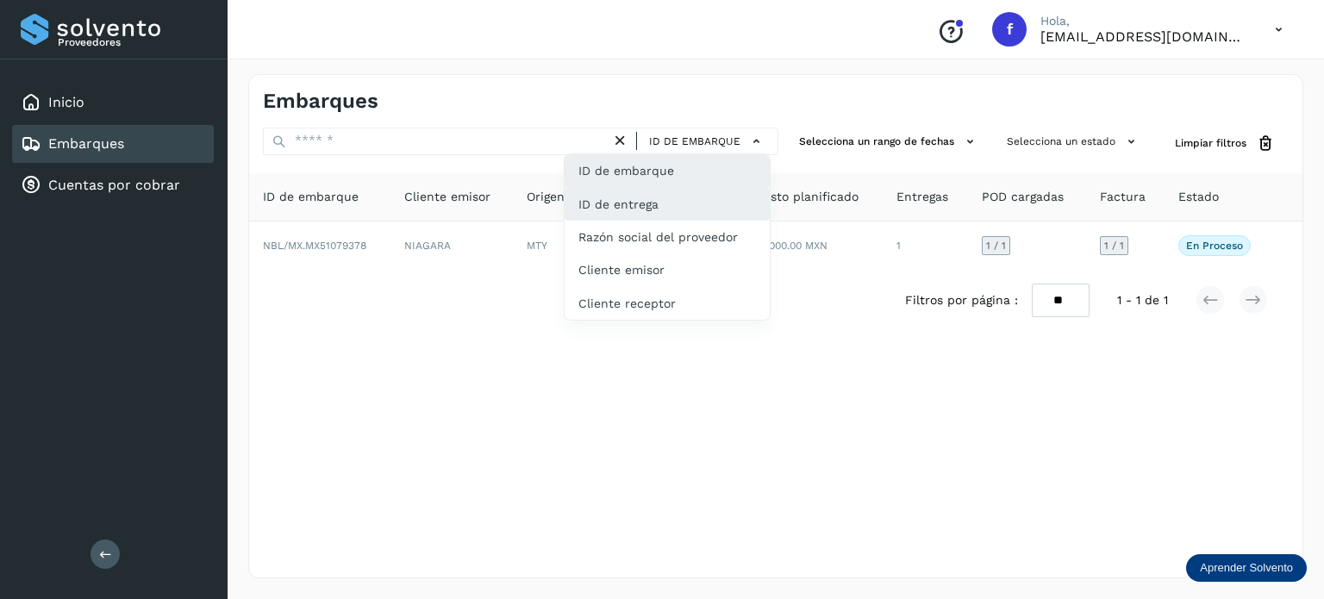
click at [614, 202] on div "ID de entrega" at bounding box center [666, 204] width 205 height 33
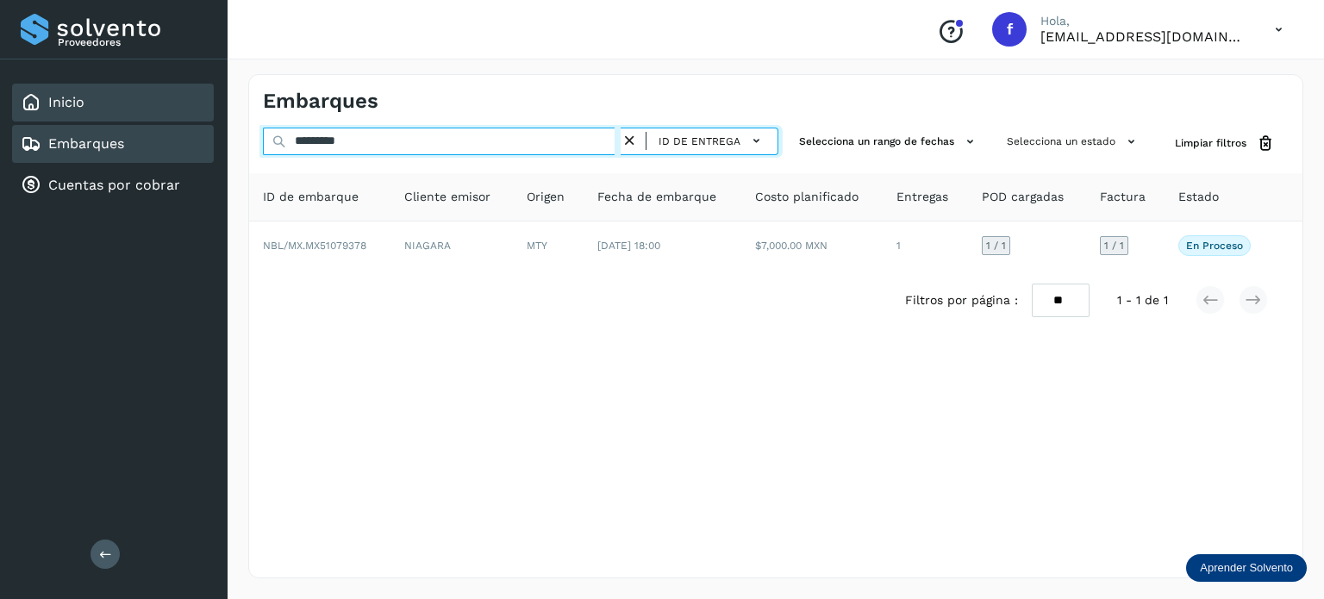
click at [203, 103] on div "Proveedores Inicio Embarques Cuentas por cobrar Salir Conoce nuestros beneficio…" at bounding box center [662, 299] width 1324 height 599
paste input "text"
type input "*********"
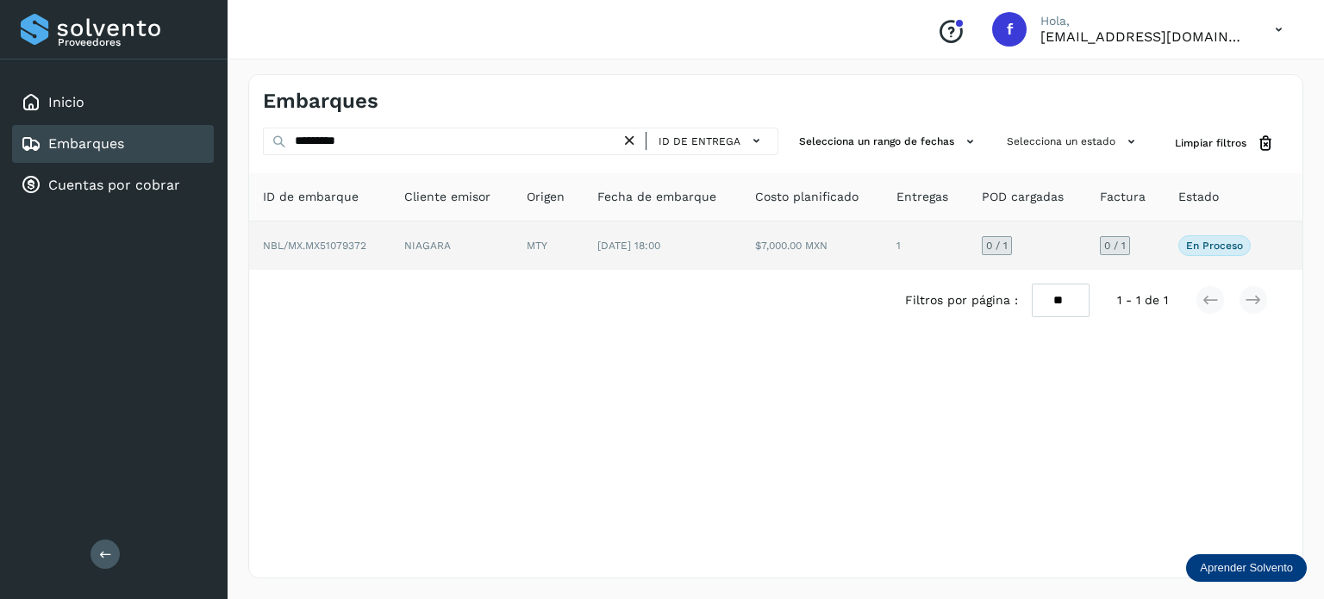
click at [340, 243] on span "NBL/MX.MX51079372" at bounding box center [314, 246] width 103 height 12
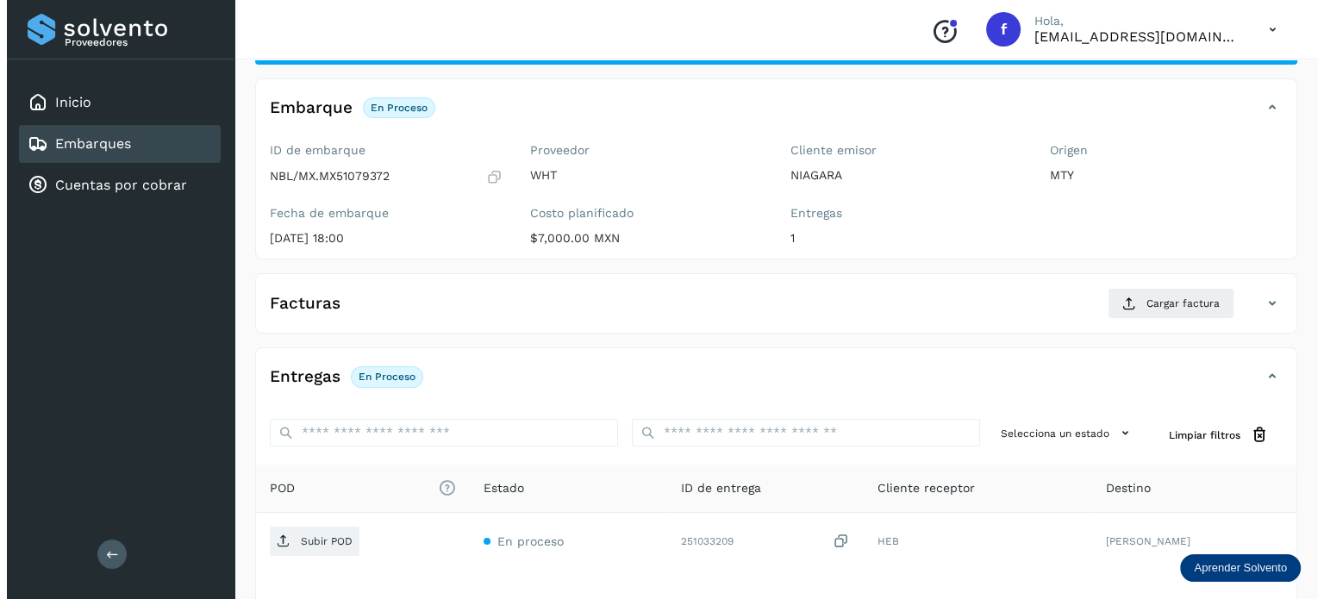
scroll to position [219, 0]
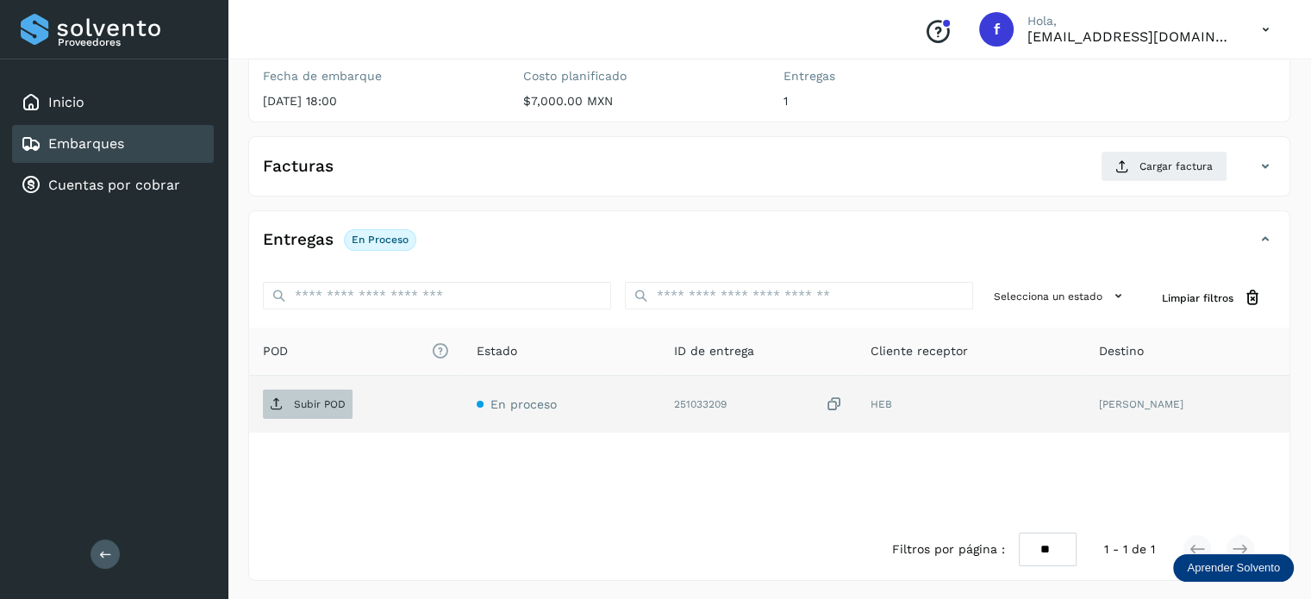
click at [302, 404] on p "Subir POD" at bounding box center [320, 404] width 52 height 12
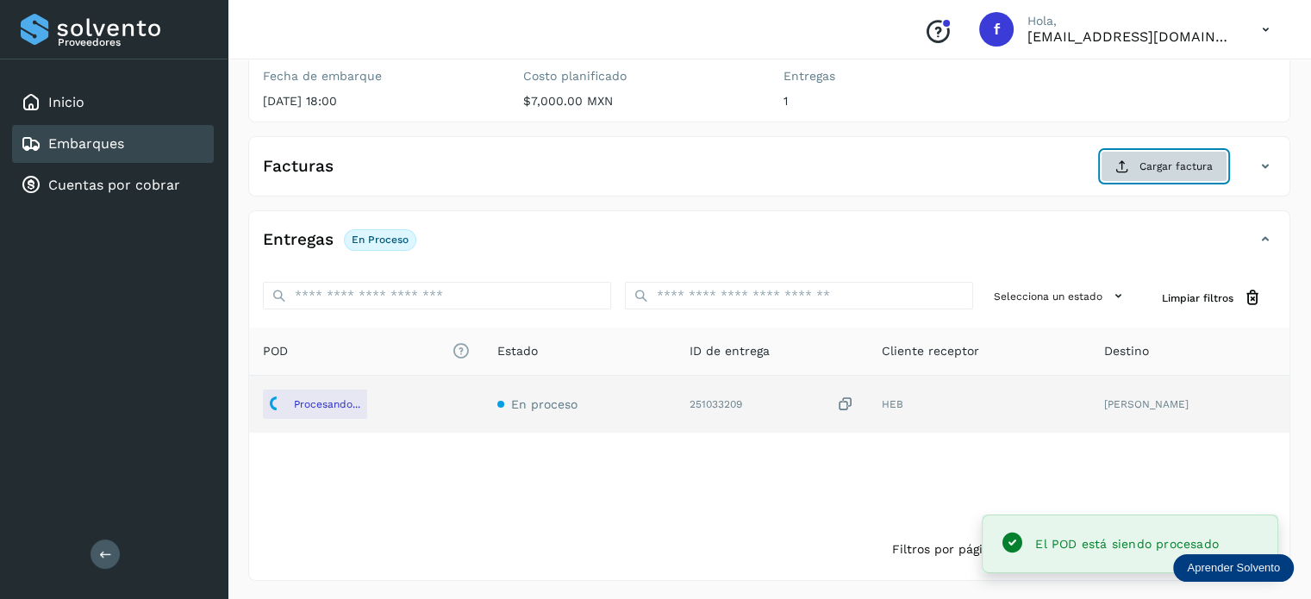
click at [1175, 164] on span "Cargar factura" at bounding box center [1175, 167] width 73 height 16
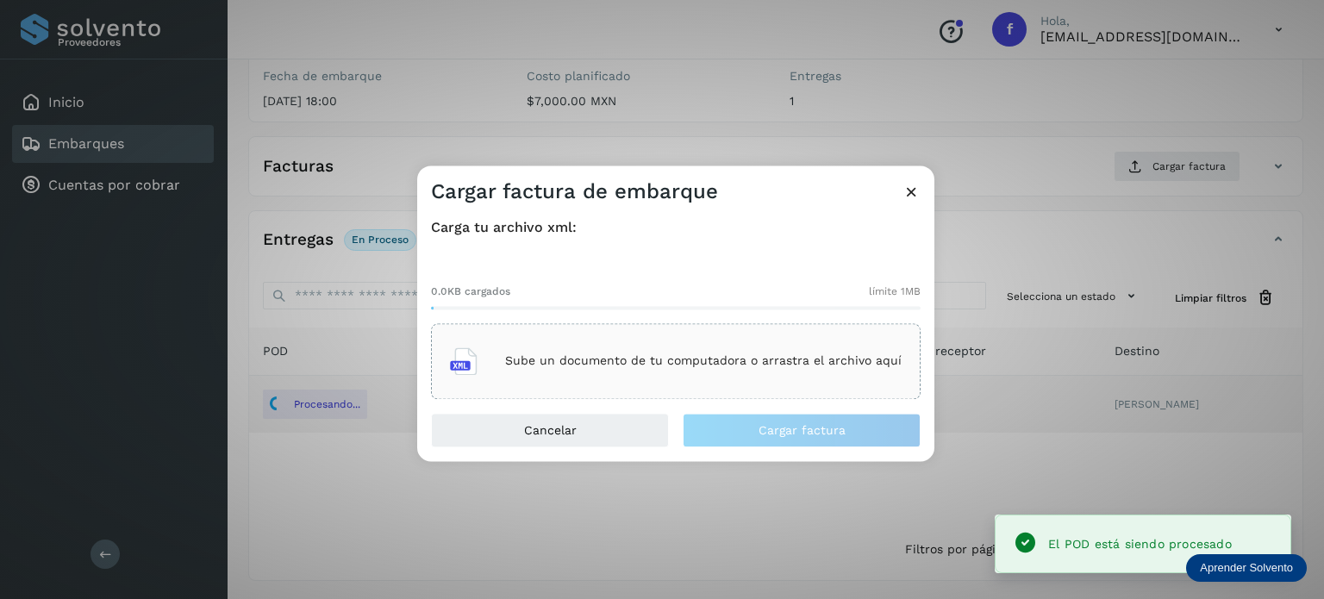
click at [658, 363] on p "Sube un documento de tu computadora o arrastra el archivo aquí" at bounding box center [703, 361] width 396 height 15
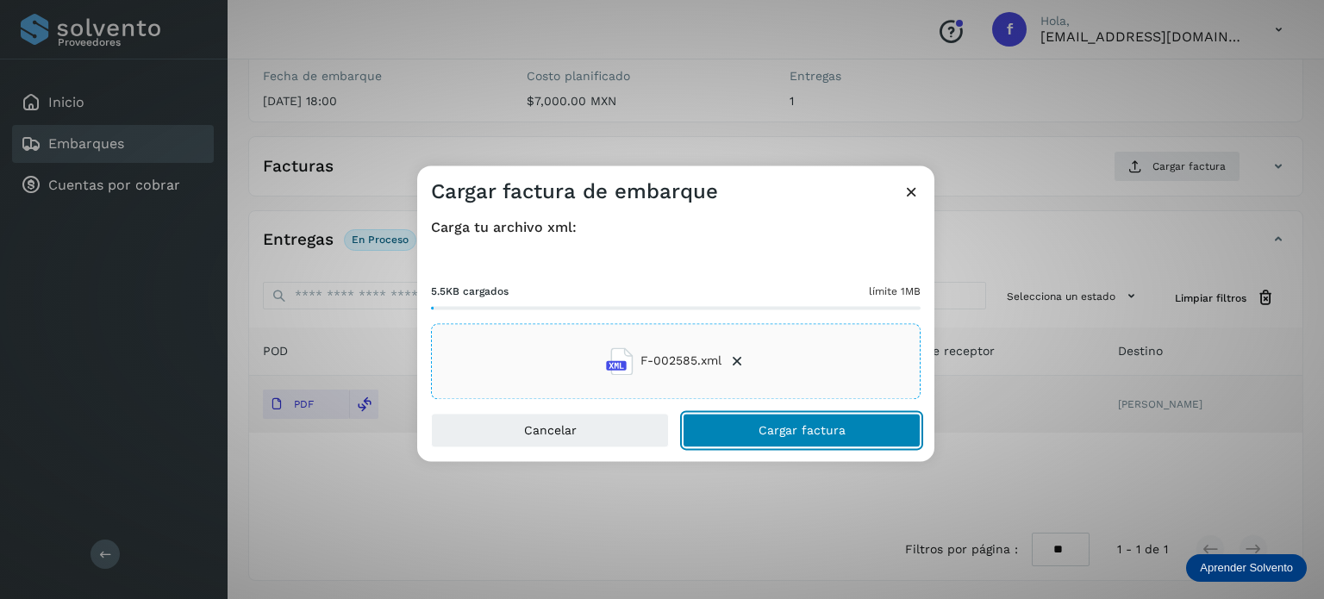
click at [809, 427] on span "Cargar factura" at bounding box center [801, 430] width 87 height 12
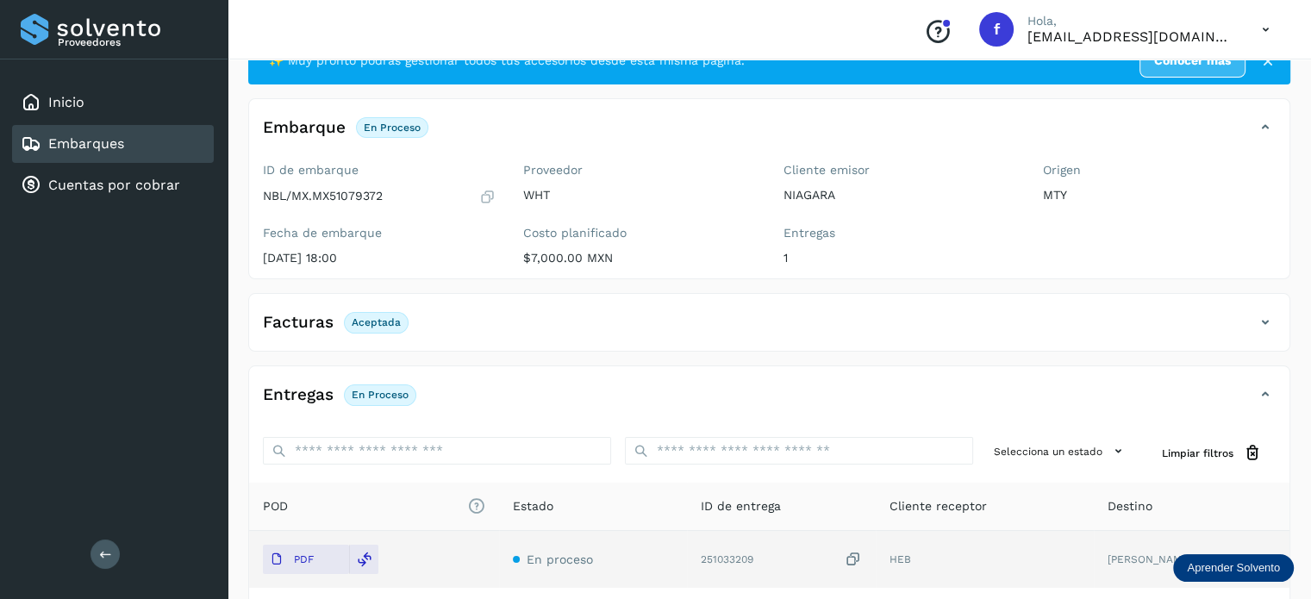
scroll to position [0, 0]
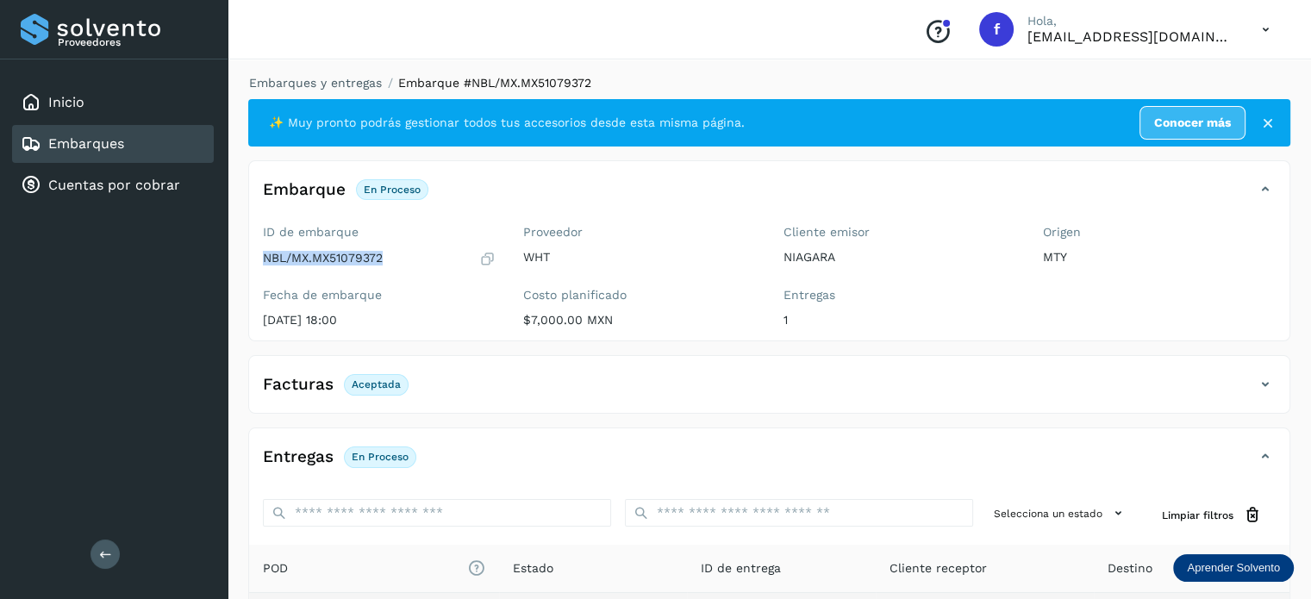
drag, startPoint x: 386, startPoint y: 259, endPoint x: 257, endPoint y: 248, distance: 129.7
click at [256, 248] on div "ID de embarque NBL/MX.MX51079372 Fecha de embarque 04/sep/2025 18:00" at bounding box center [379, 279] width 260 height 122
copy p "NBL/MX.MX51079372"
click at [323, 79] on link "Embarques y entregas" at bounding box center [315, 83] width 133 height 14
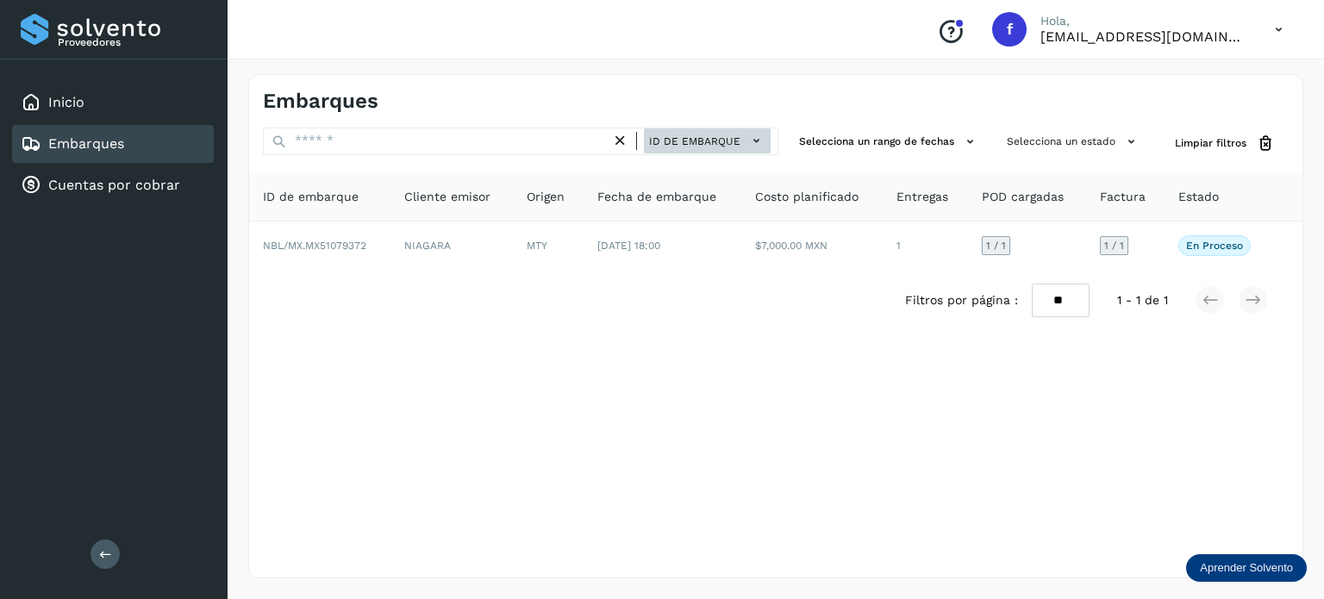
click at [689, 130] on button "ID de embarque" at bounding box center [707, 140] width 127 height 25
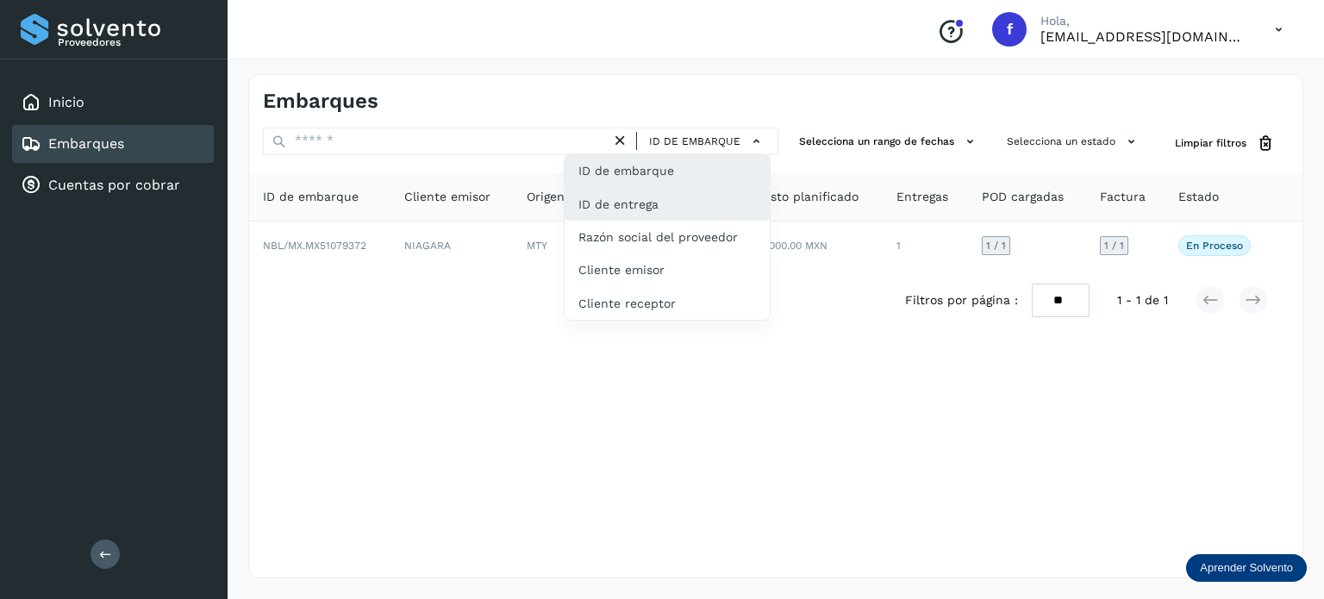
click at [645, 211] on div "ID de entrega" at bounding box center [666, 204] width 205 height 33
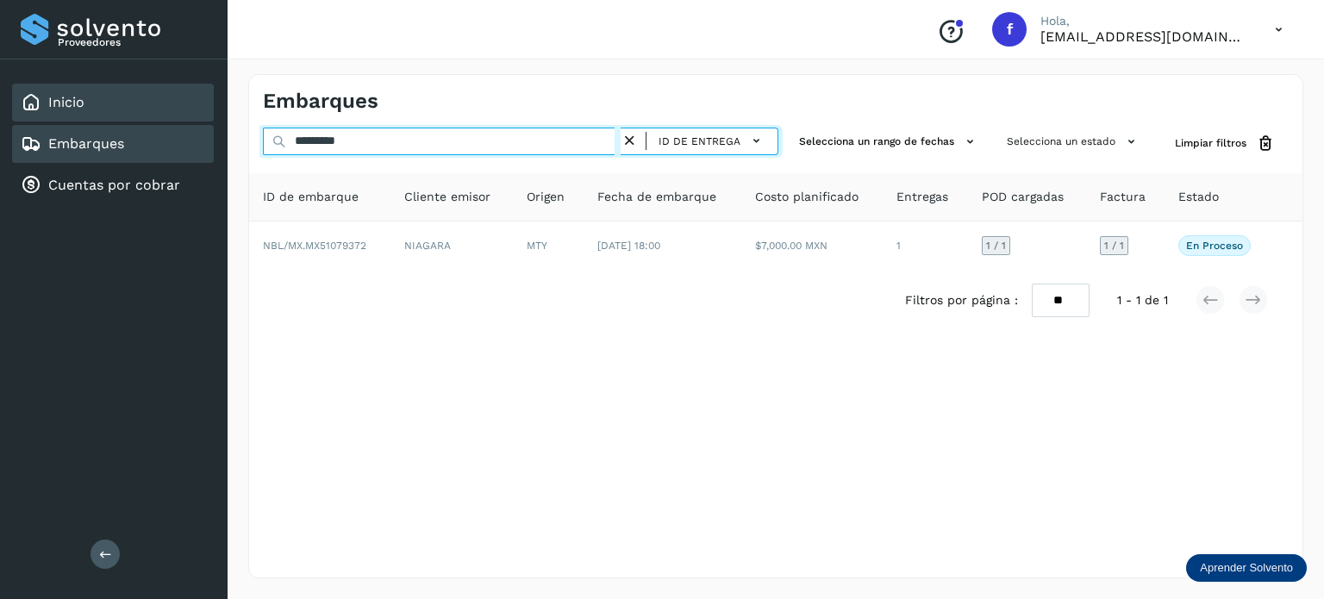
drag, startPoint x: 405, startPoint y: 133, endPoint x: 202, endPoint y: 119, distance: 203.8
click at [270, 120] on div "Embarques ********* ID de entrega Selecciona un rango de fechas Selecciona un e…" at bounding box center [775, 326] width 1055 height 504
paste input "text"
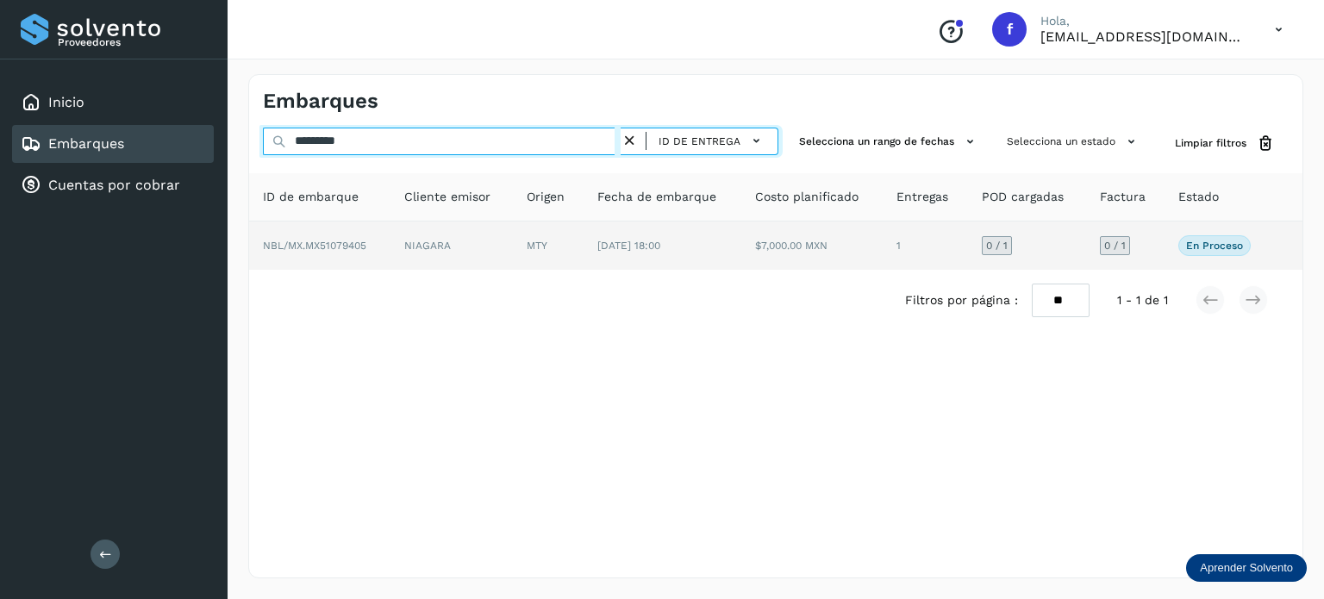
type input "*********"
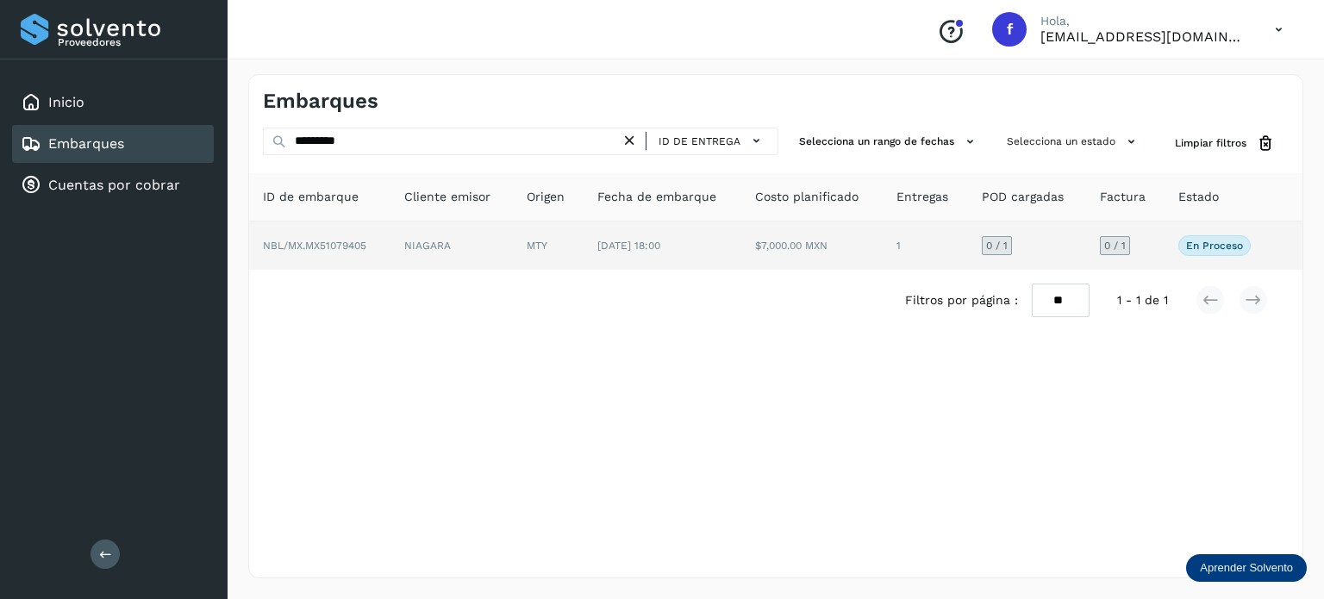
click at [326, 247] on span "NBL/MX.MX51079405" at bounding box center [314, 246] width 103 height 12
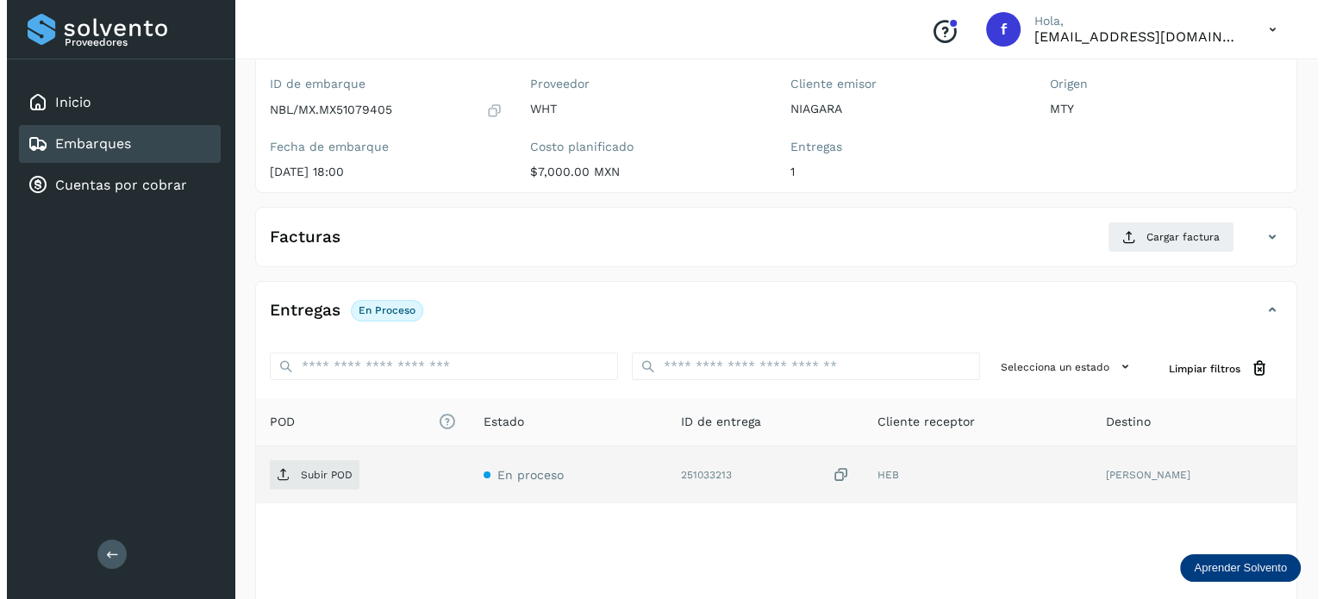
scroll to position [219, 0]
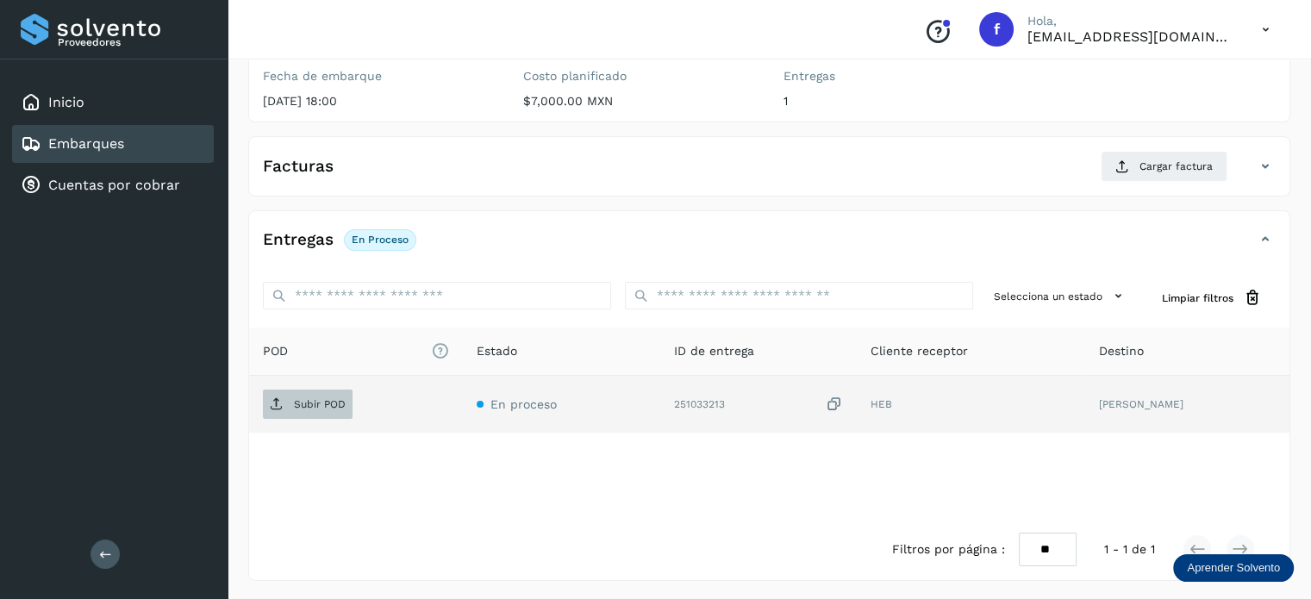
click at [293, 396] on span "Subir POD" at bounding box center [308, 404] width 90 height 28
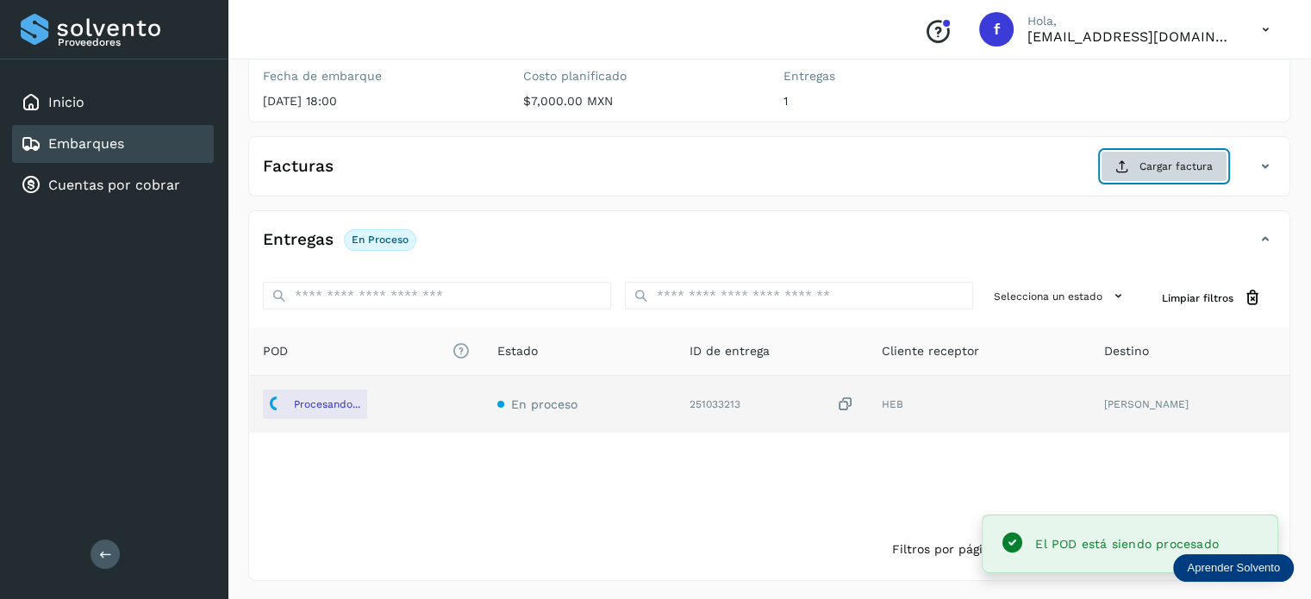
click at [1164, 160] on span "Cargar factura" at bounding box center [1175, 167] width 73 height 16
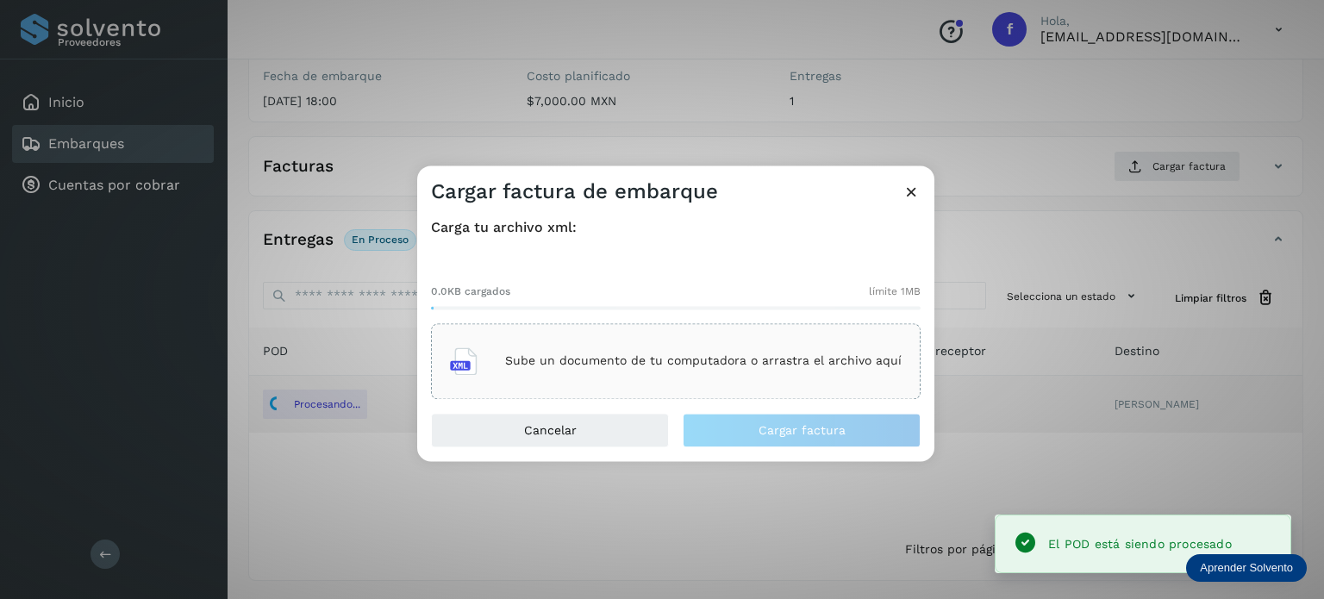
click at [647, 378] on div "Sube un documento de tu computadora o arrastra el archivo aquí" at bounding box center [676, 361] width 452 height 47
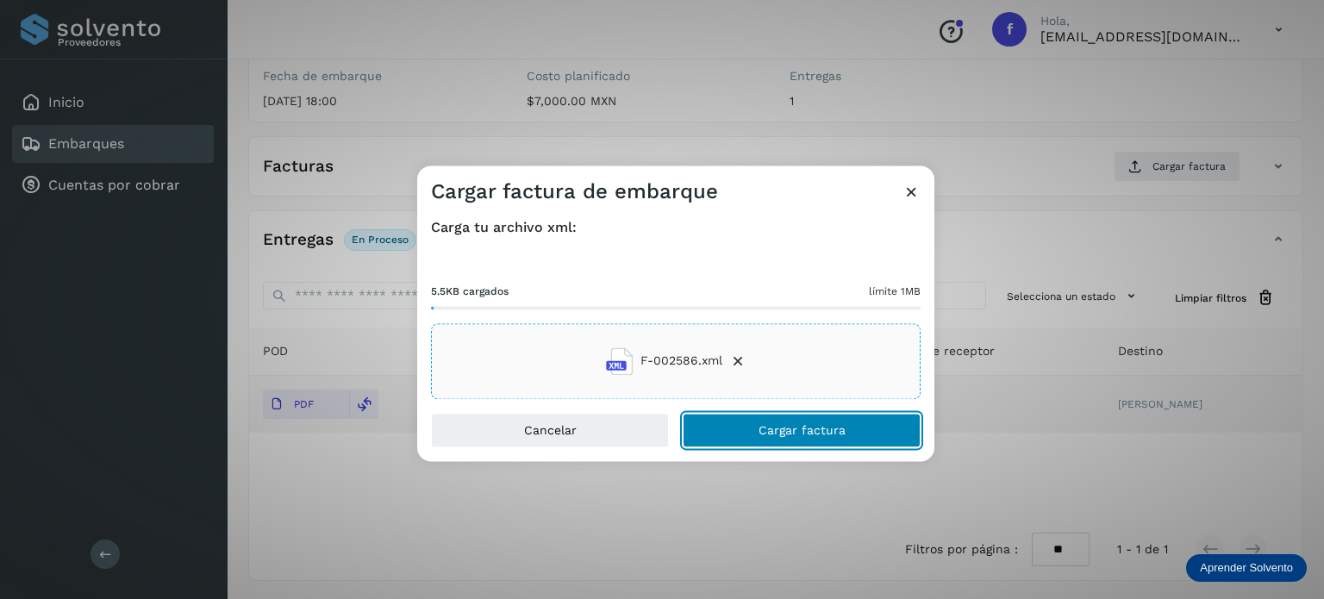
click at [776, 431] on span "Cargar factura" at bounding box center [801, 430] width 87 height 12
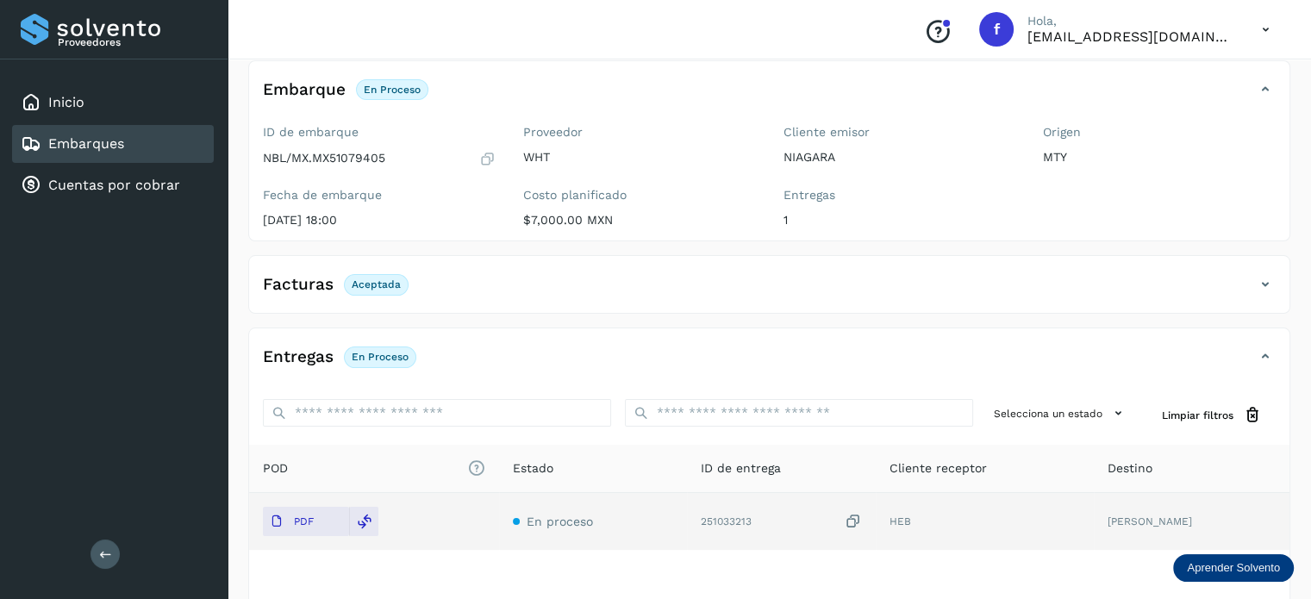
scroll to position [0, 0]
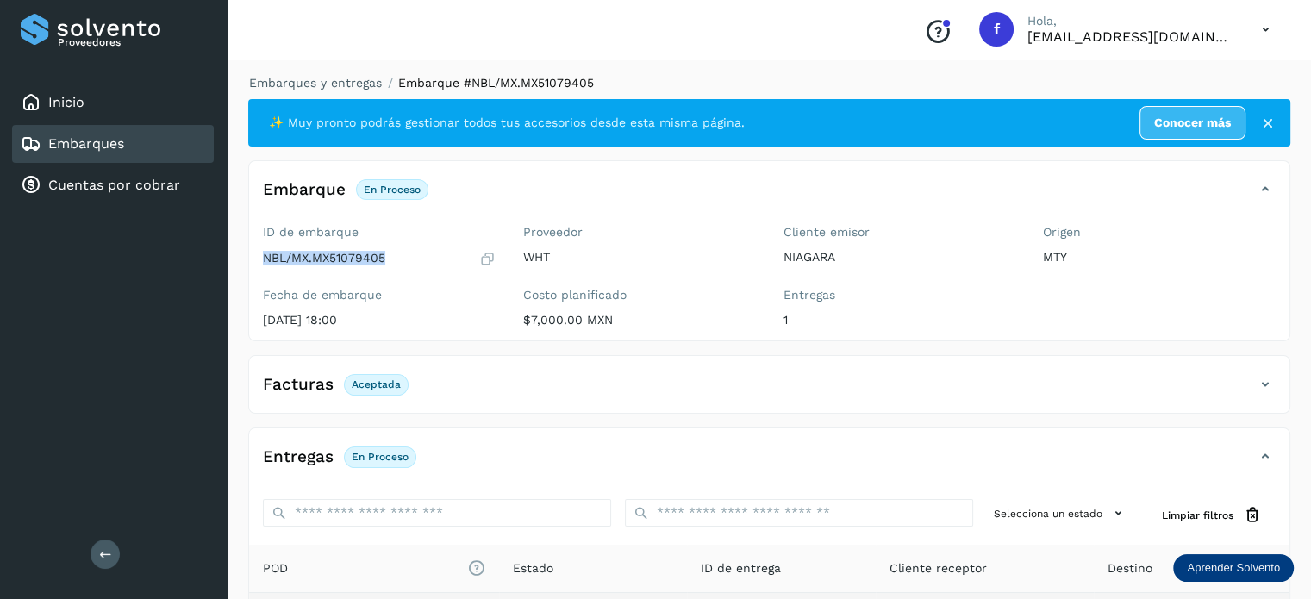
drag, startPoint x: 378, startPoint y: 257, endPoint x: 260, endPoint y: 251, distance: 118.2
click at [260, 251] on div "ID de embarque NBL/MX.MX51079405 Fecha de embarque 05/sep/2025 18:00" at bounding box center [379, 279] width 260 height 122
copy p "NBL/MX.MX51079405"
click at [306, 84] on link "Embarques y entregas" at bounding box center [315, 83] width 133 height 14
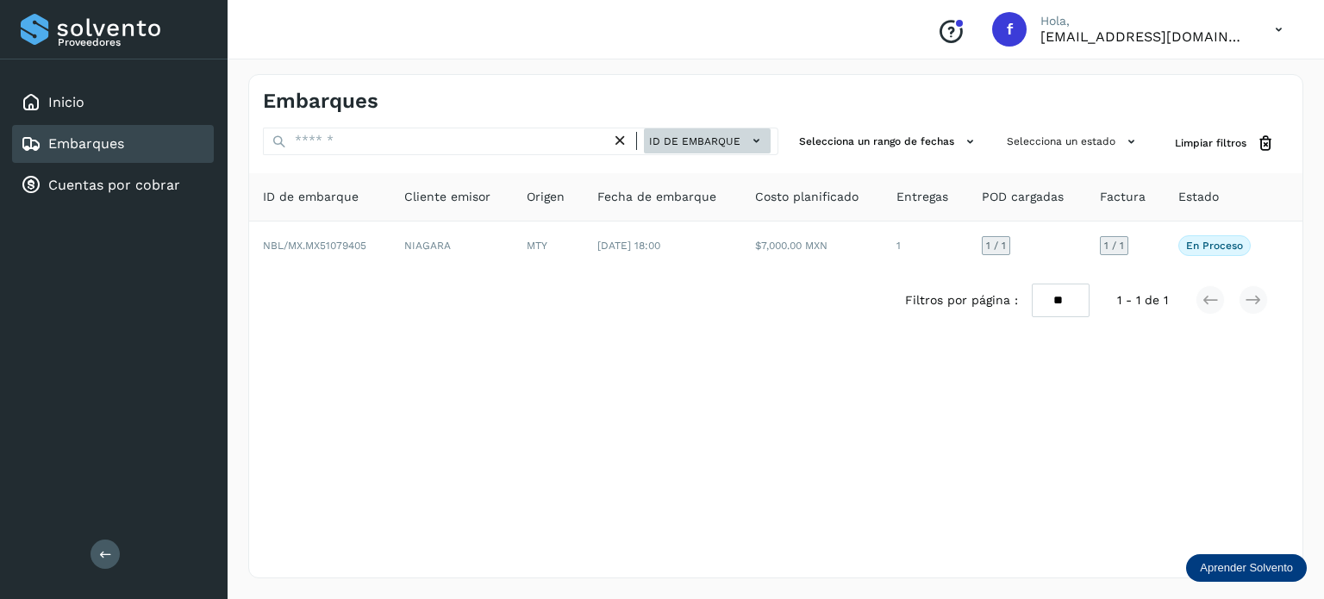
click at [679, 135] on span "ID de embarque" at bounding box center [694, 142] width 91 height 16
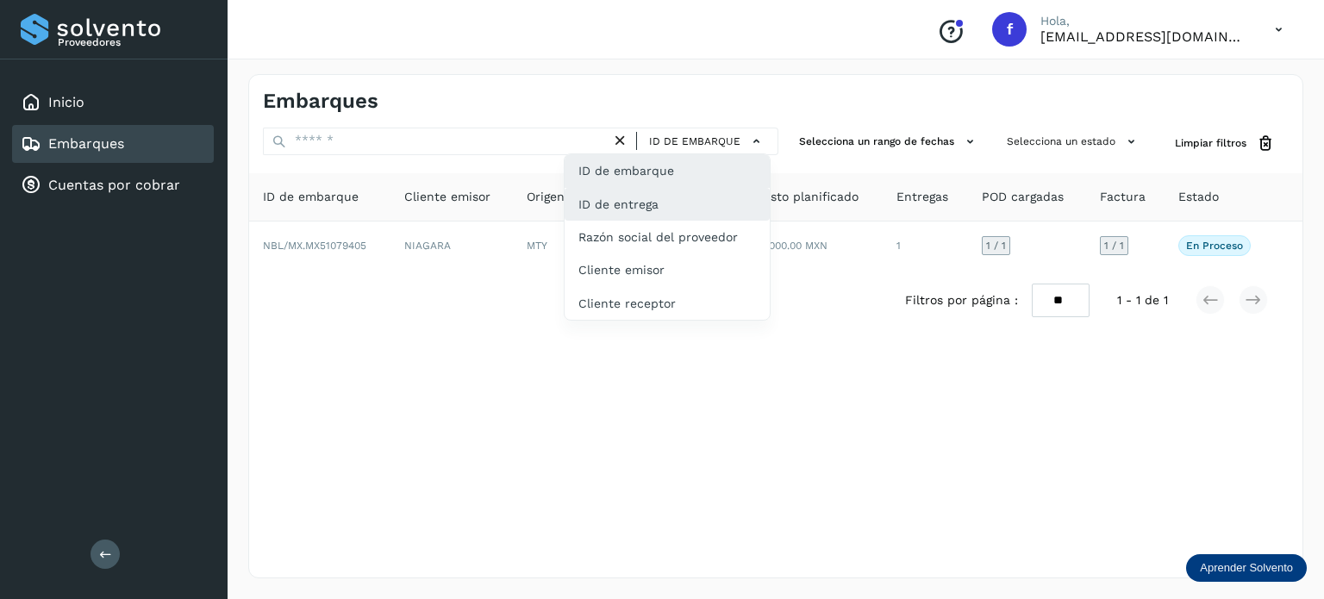
click at [658, 190] on div "ID de entrega" at bounding box center [666, 204] width 205 height 33
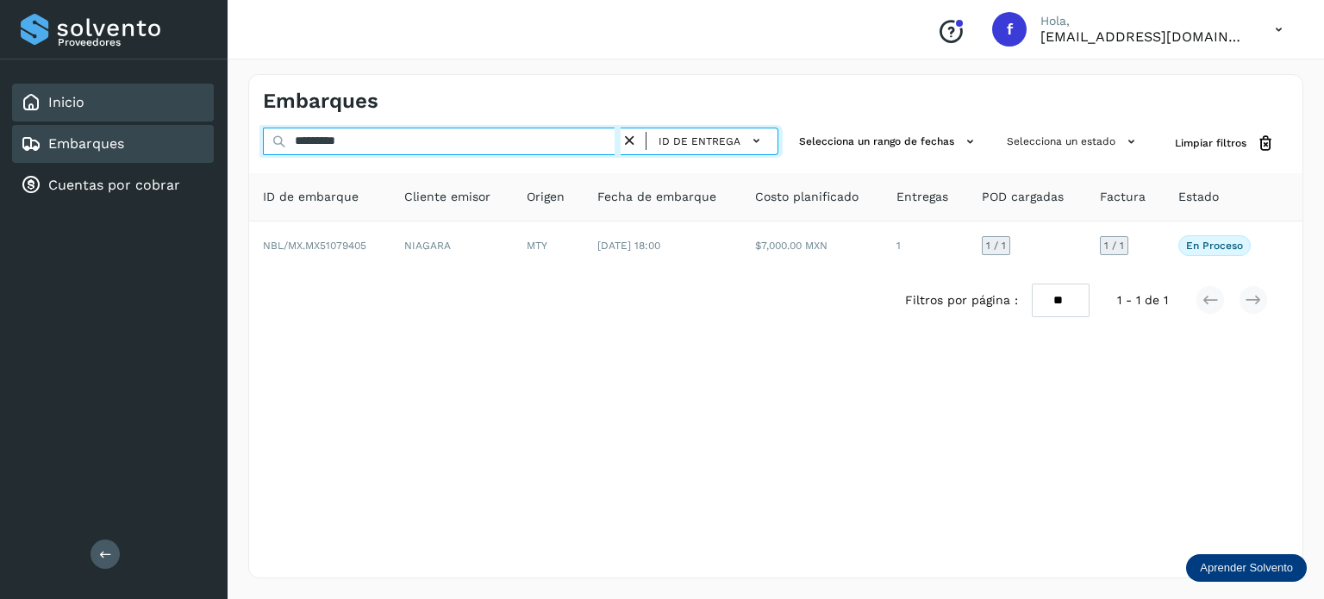
drag, startPoint x: 408, startPoint y: 144, endPoint x: 185, endPoint y: 114, distance: 225.2
click at [241, 122] on div "Embarques ********* ID de entrega Selecciona un rango de fechas Selecciona un e…" at bounding box center [776, 325] width 1096 height 545
paste input "text"
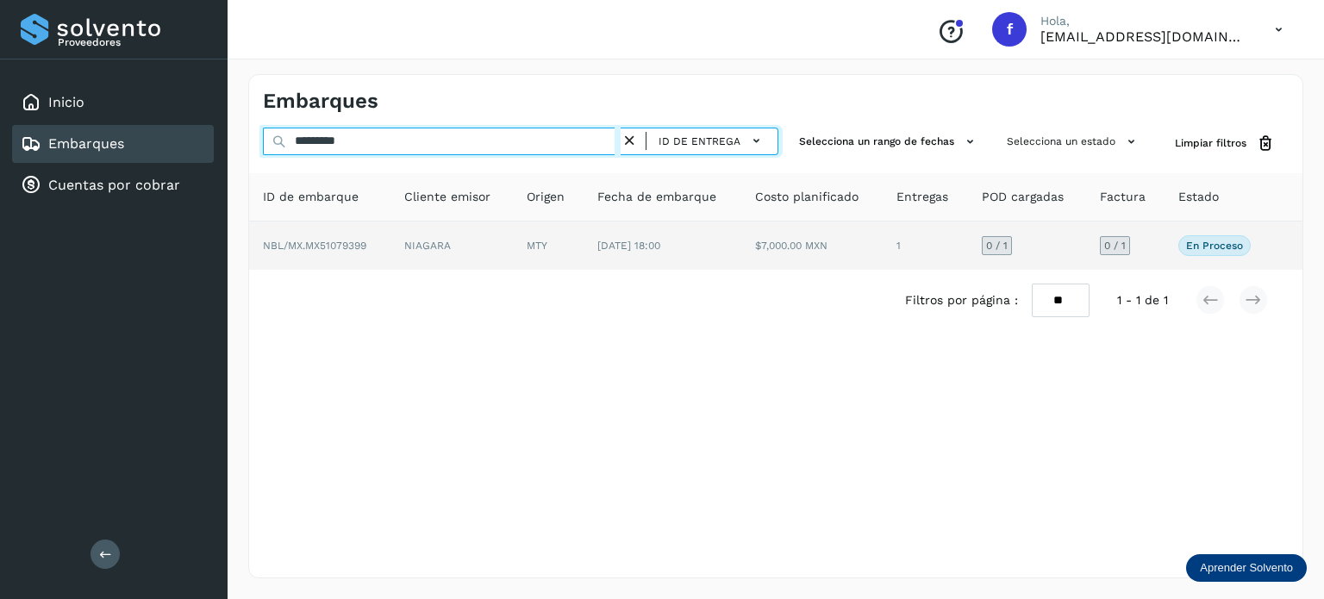
type input "*********"
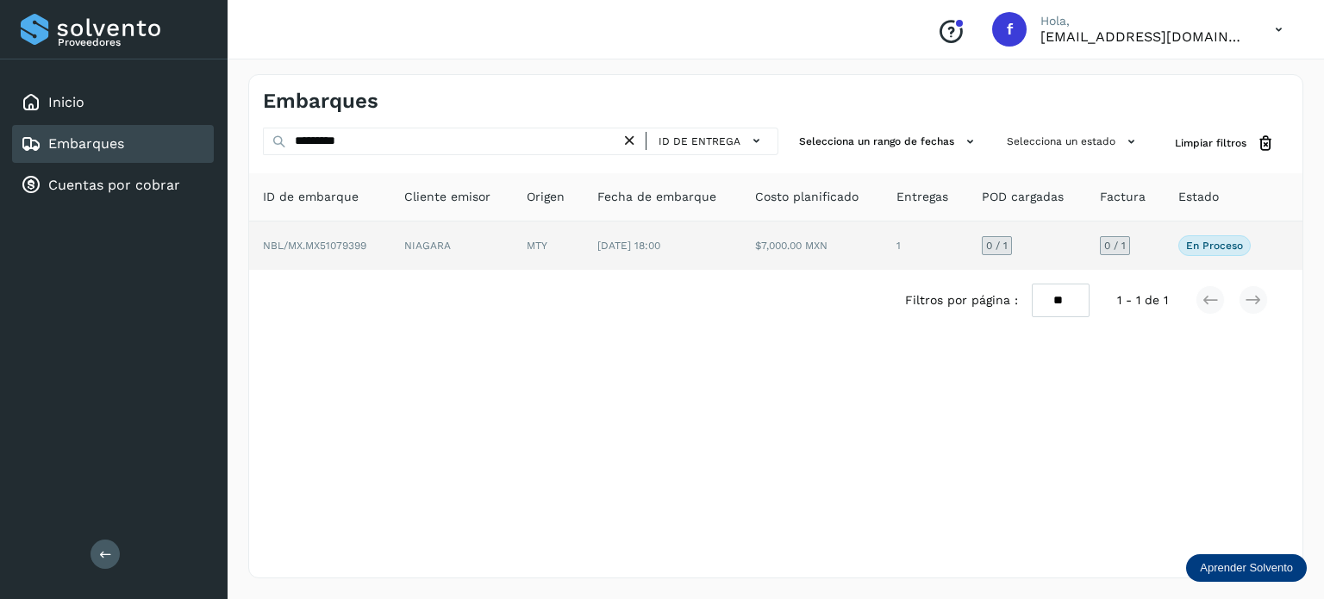
click at [344, 246] on span "NBL/MX.MX51079399" at bounding box center [314, 246] width 103 height 12
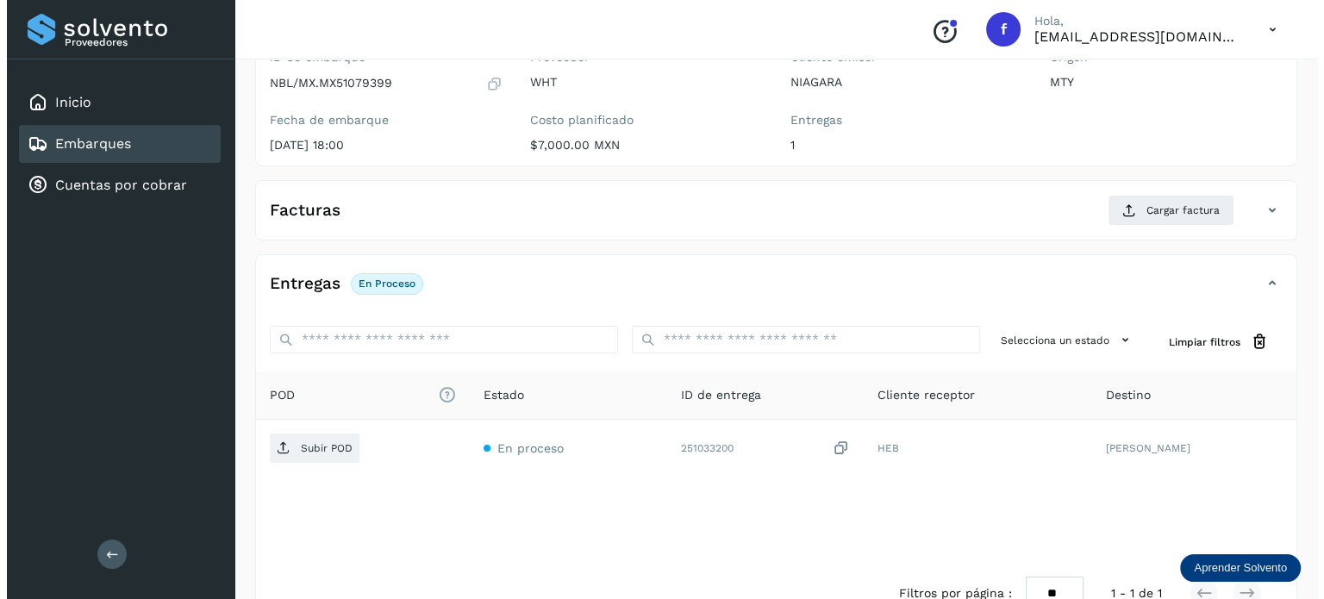
scroll to position [219, 0]
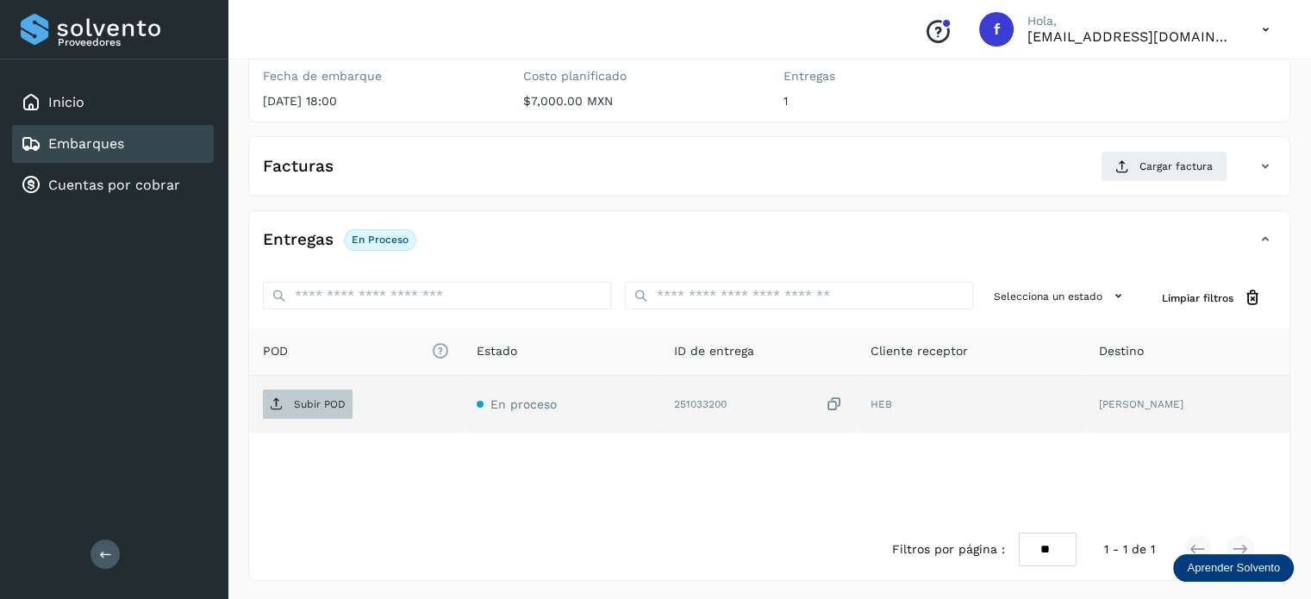
click at [321, 399] on p "Subir POD" at bounding box center [320, 404] width 52 height 12
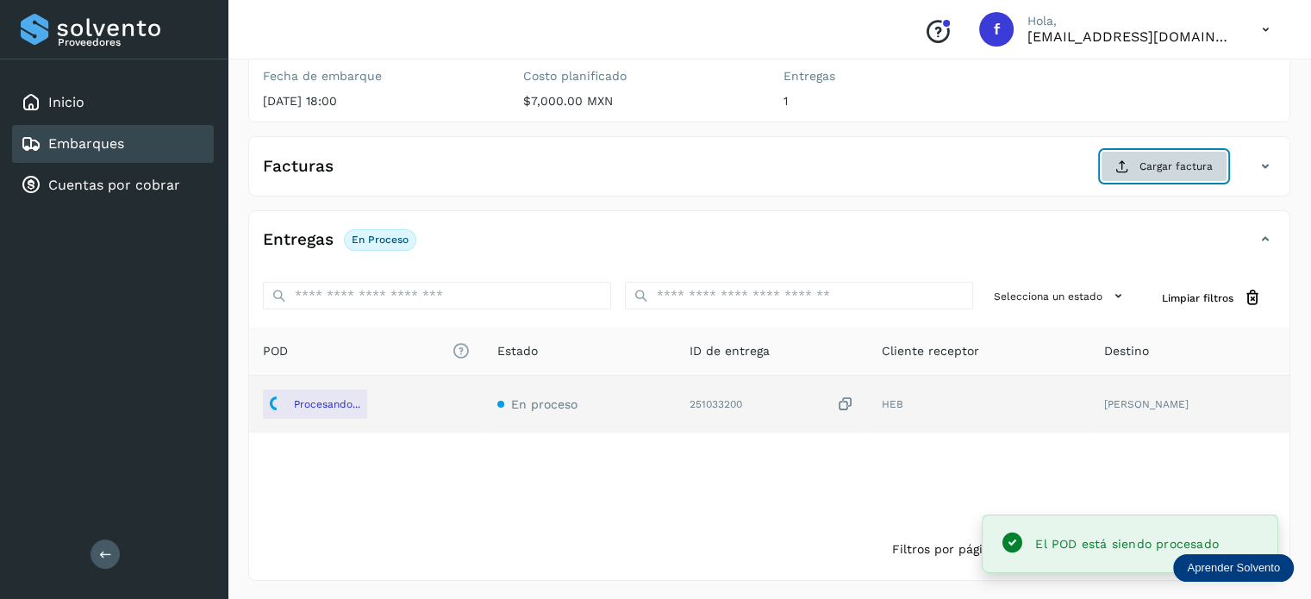
click at [1171, 178] on button "Cargar factura" at bounding box center [1163, 166] width 127 height 31
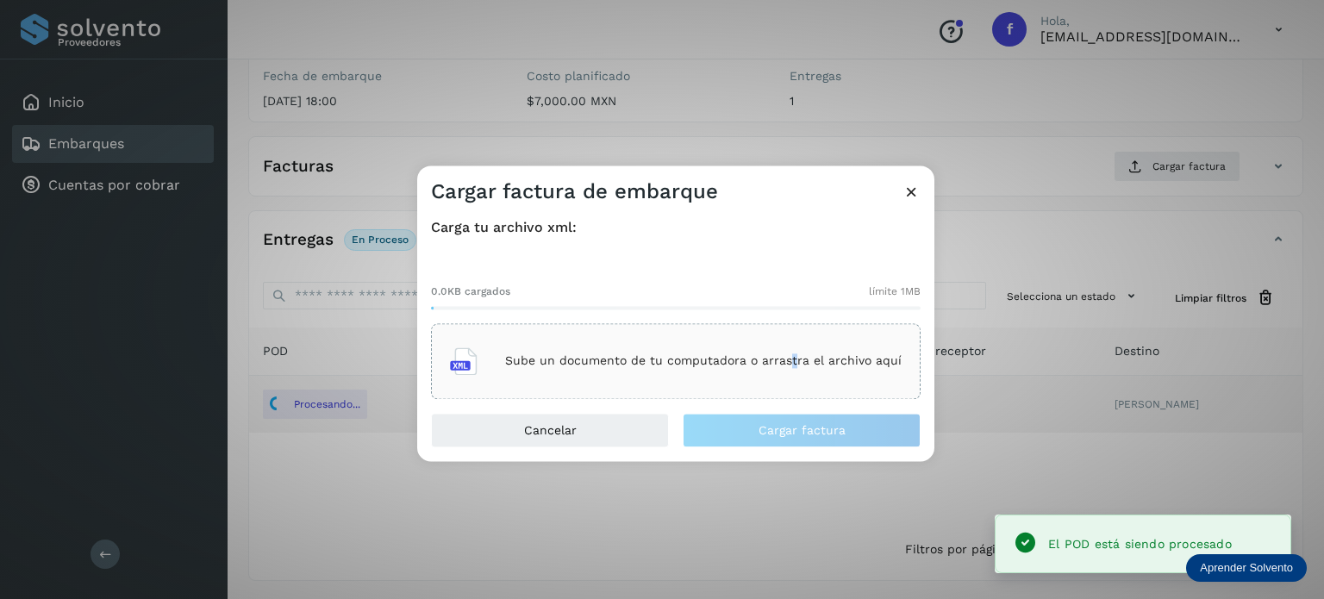
click at [794, 341] on div "Sube un documento de tu computadora o arrastra el archivo aquí" at bounding box center [676, 361] width 452 height 47
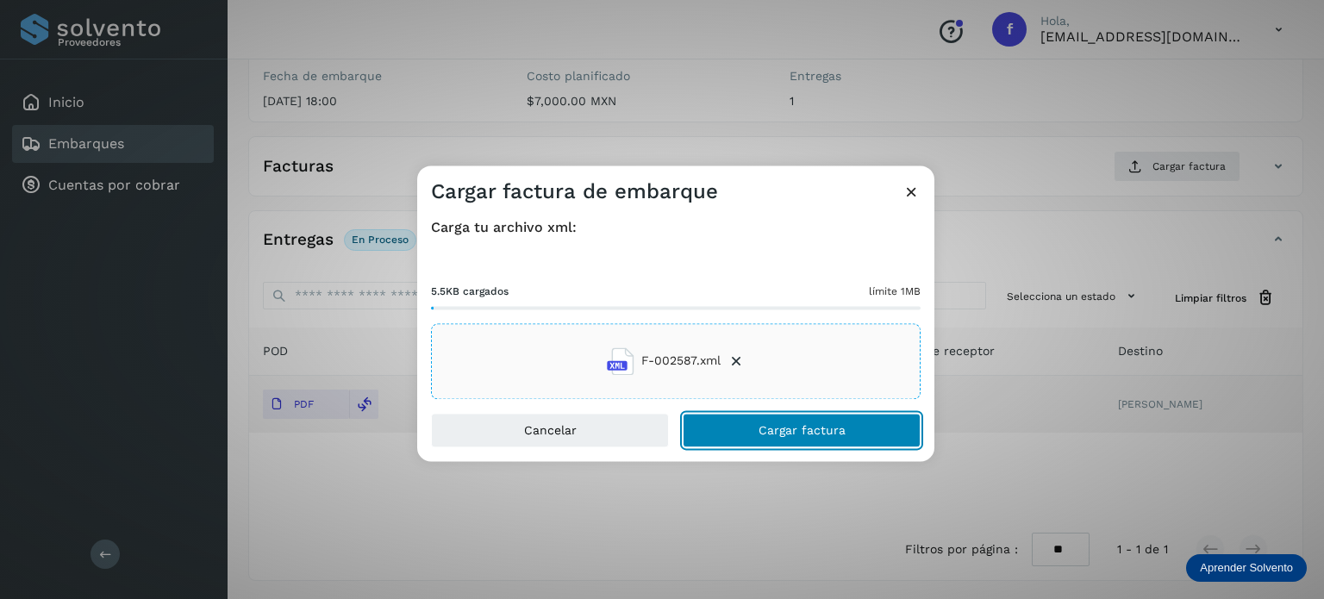
click at [774, 433] on span "Cargar factura" at bounding box center [801, 430] width 87 height 12
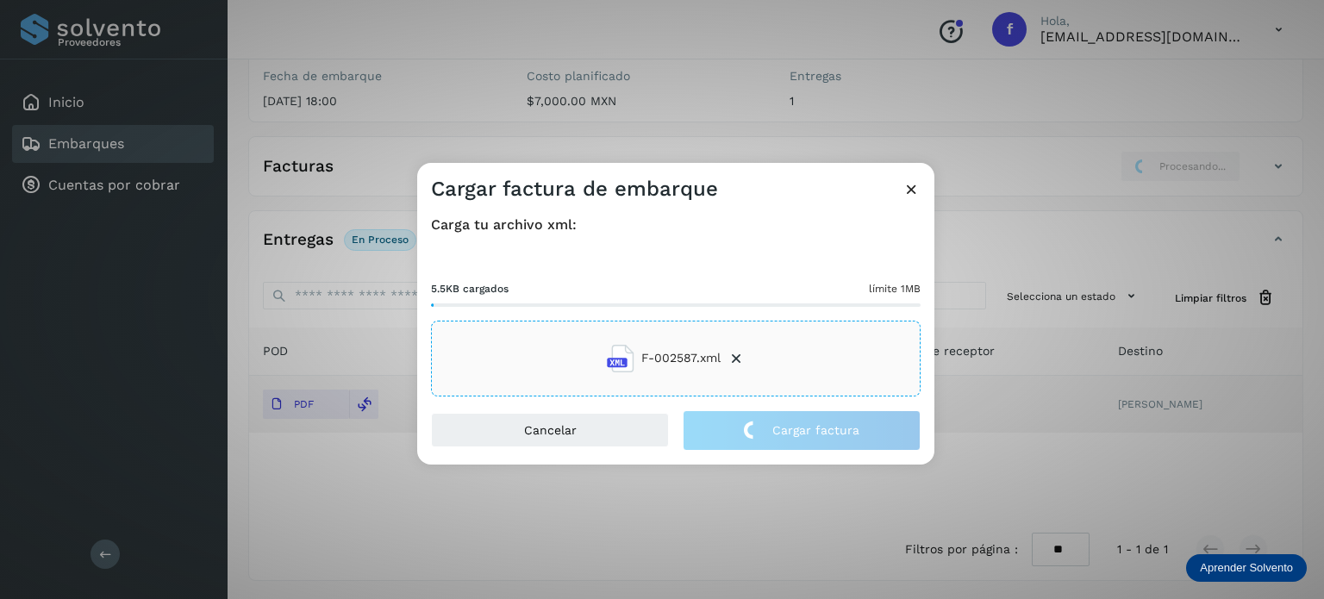
drag, startPoint x: 738, startPoint y: 183, endPoint x: 792, endPoint y: 171, distance: 55.6
click at [792, 171] on div "Cargar factura de embarque" at bounding box center [675, 183] width 517 height 40
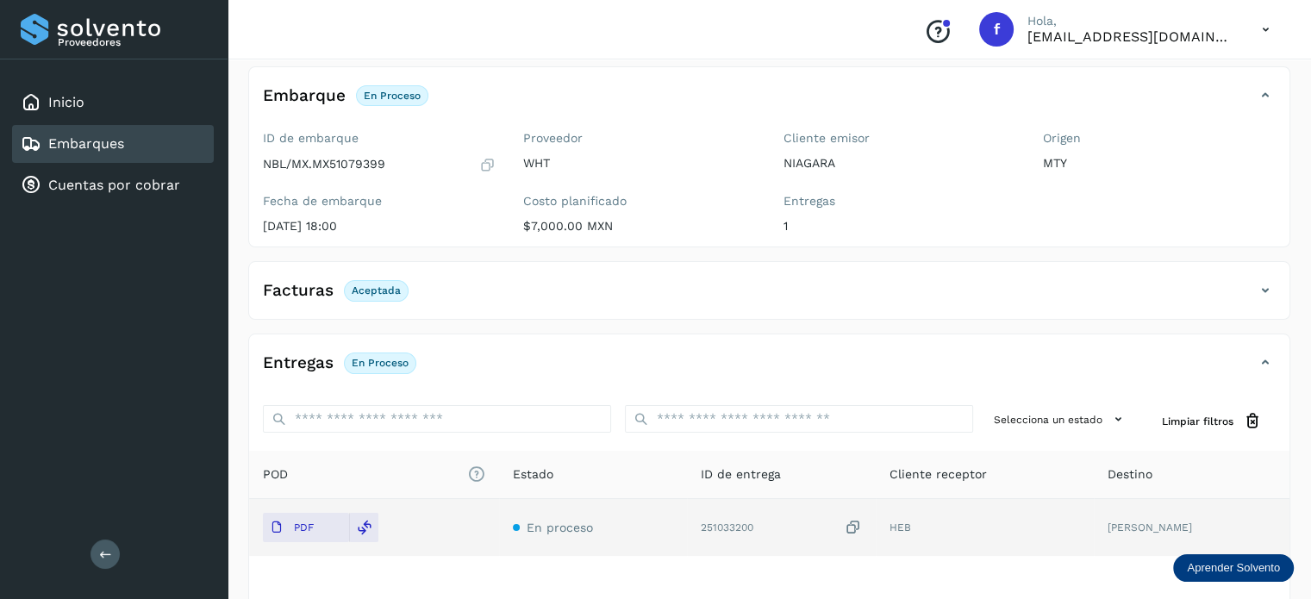
scroll to position [0, 0]
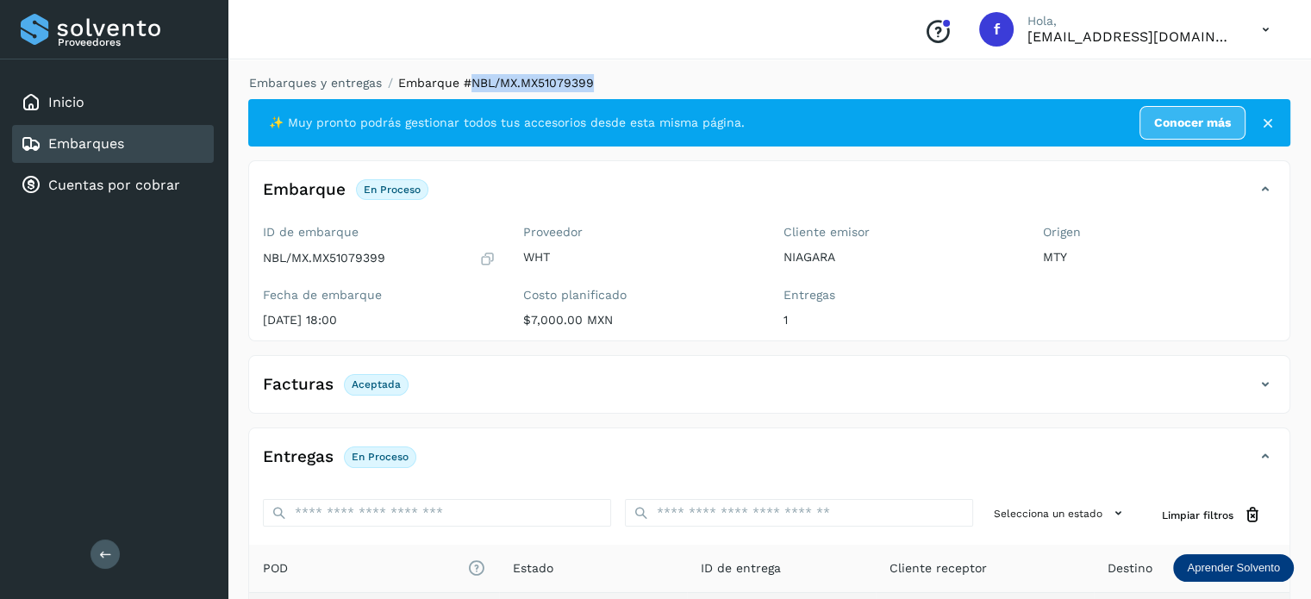
drag, startPoint x: 595, startPoint y: 84, endPoint x: 469, endPoint y: 82, distance: 125.8
click at [469, 82] on ol "Embarques y entregas Embarque #NBL/MX.MX51079399" at bounding box center [764, 83] width 1052 height 18
copy span "NBL/MX.MX51079399"
click at [366, 82] on link "Embarques y entregas" at bounding box center [315, 83] width 133 height 14
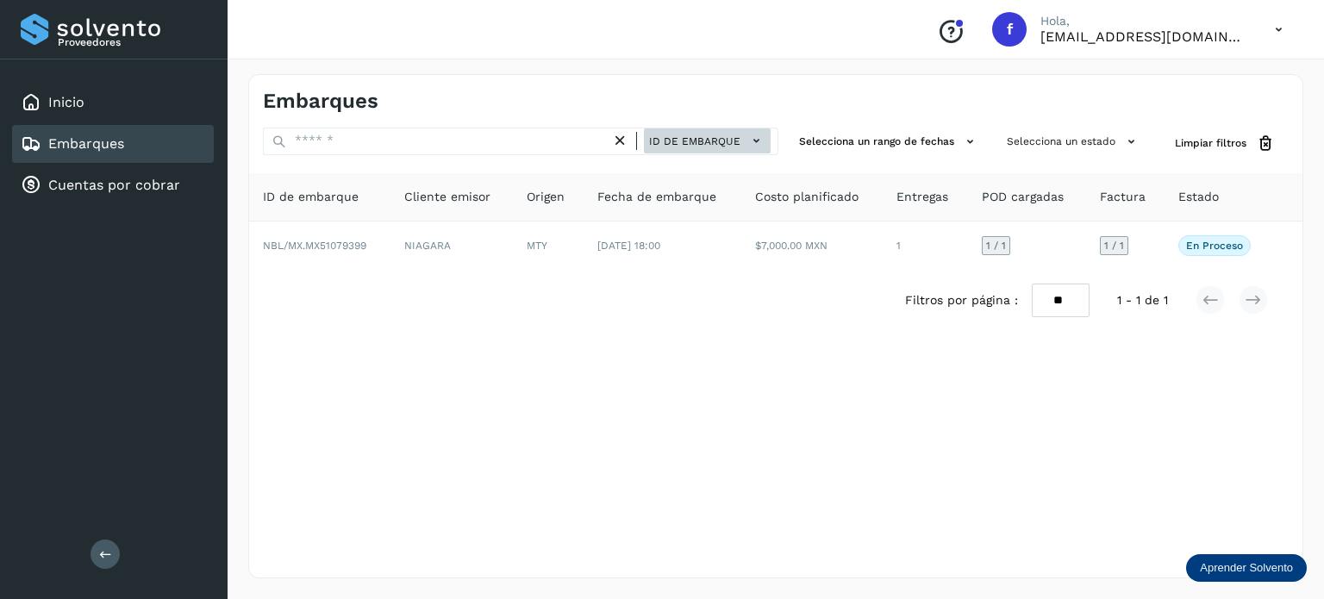
click at [717, 137] on span "ID de embarque" at bounding box center [694, 142] width 91 height 16
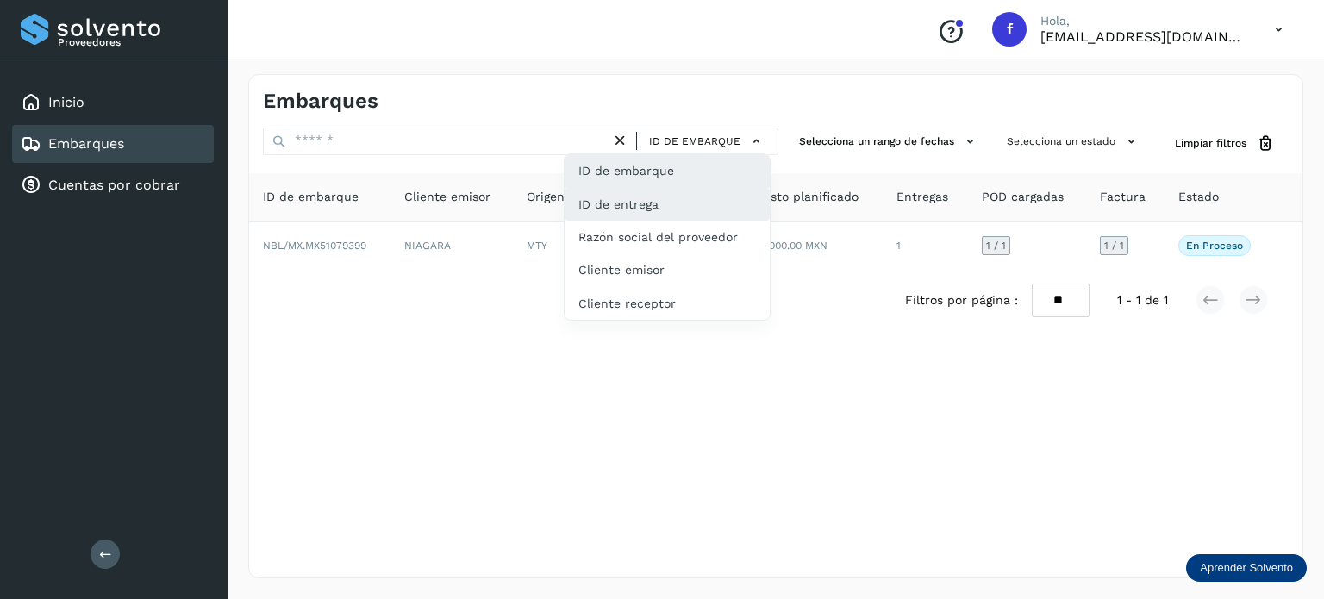
click at [680, 199] on div "ID de entrega" at bounding box center [666, 204] width 205 height 33
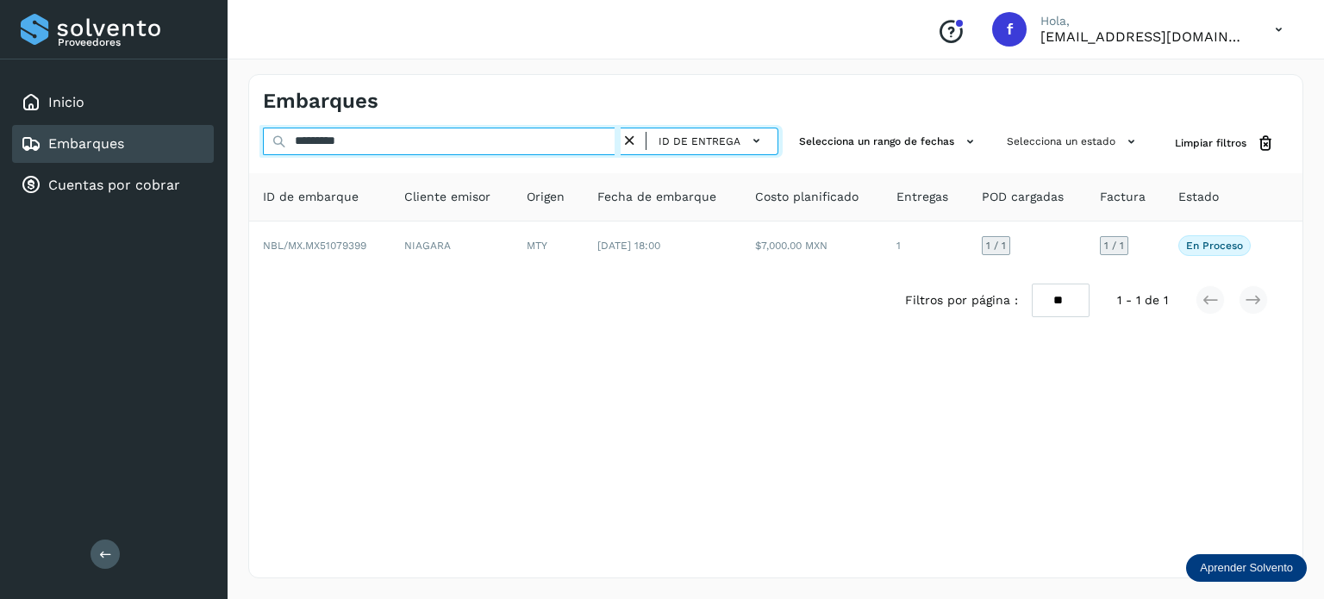
drag, startPoint x: 384, startPoint y: 144, endPoint x: 276, endPoint y: 139, distance: 108.7
click at [296, 138] on input "*********" at bounding box center [442, 142] width 358 height 28
paste input "text"
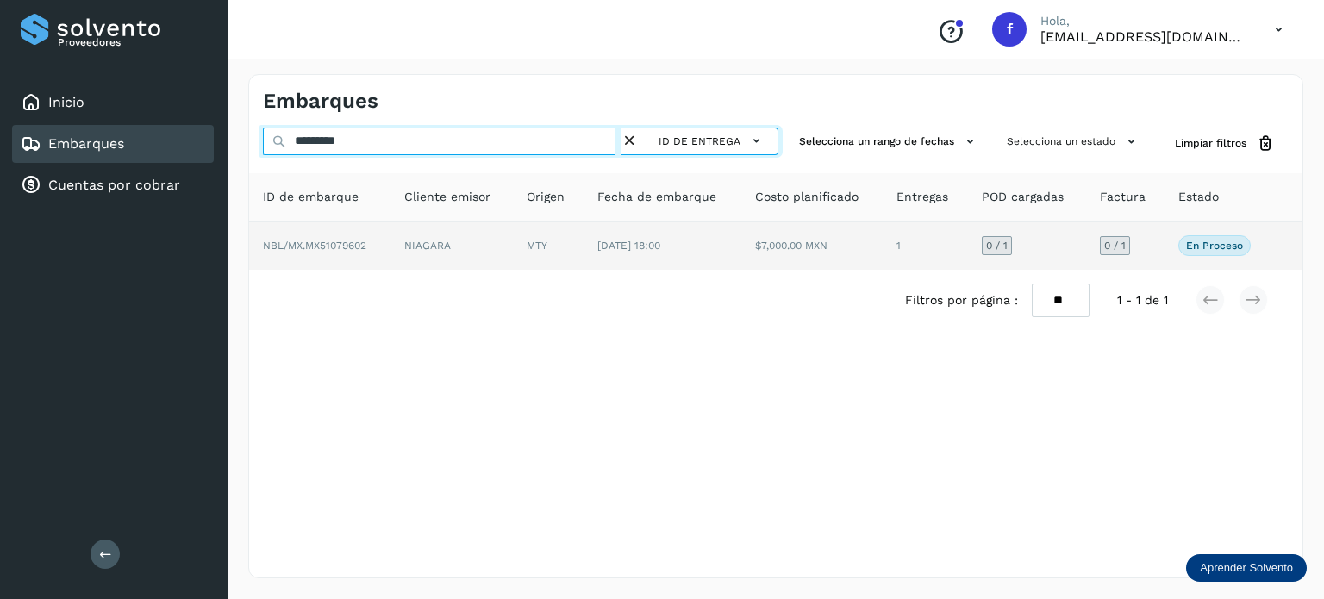
type input "*********"
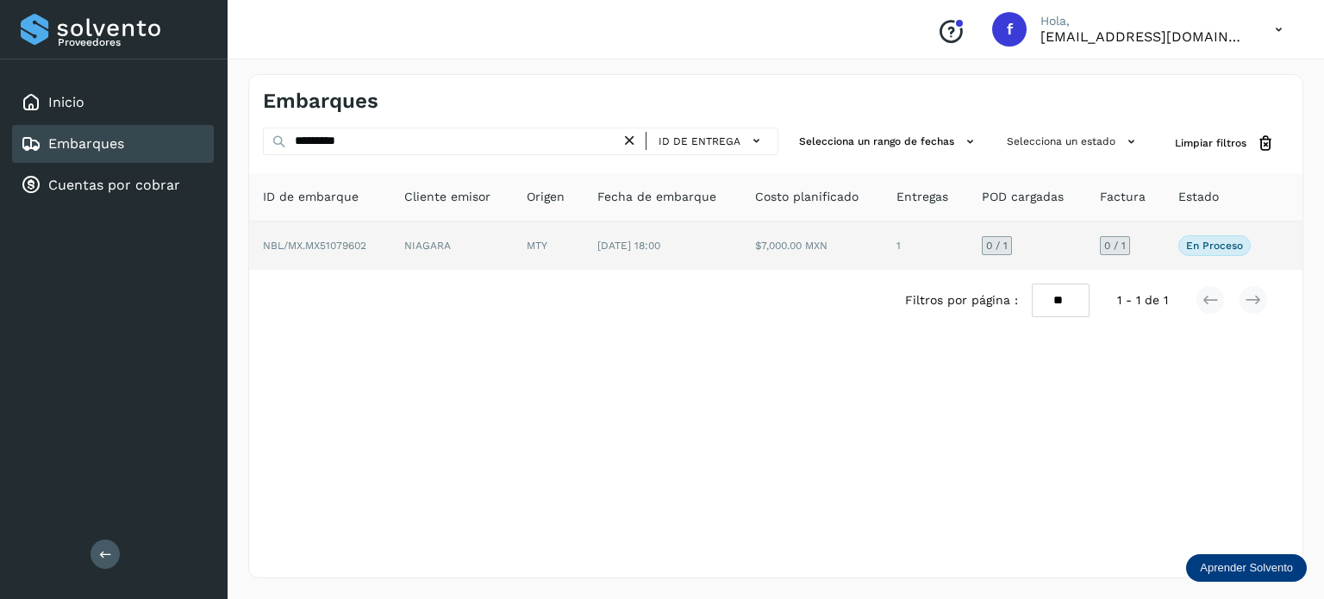
click at [348, 245] on span "NBL/MX.MX51079602" at bounding box center [314, 246] width 103 height 12
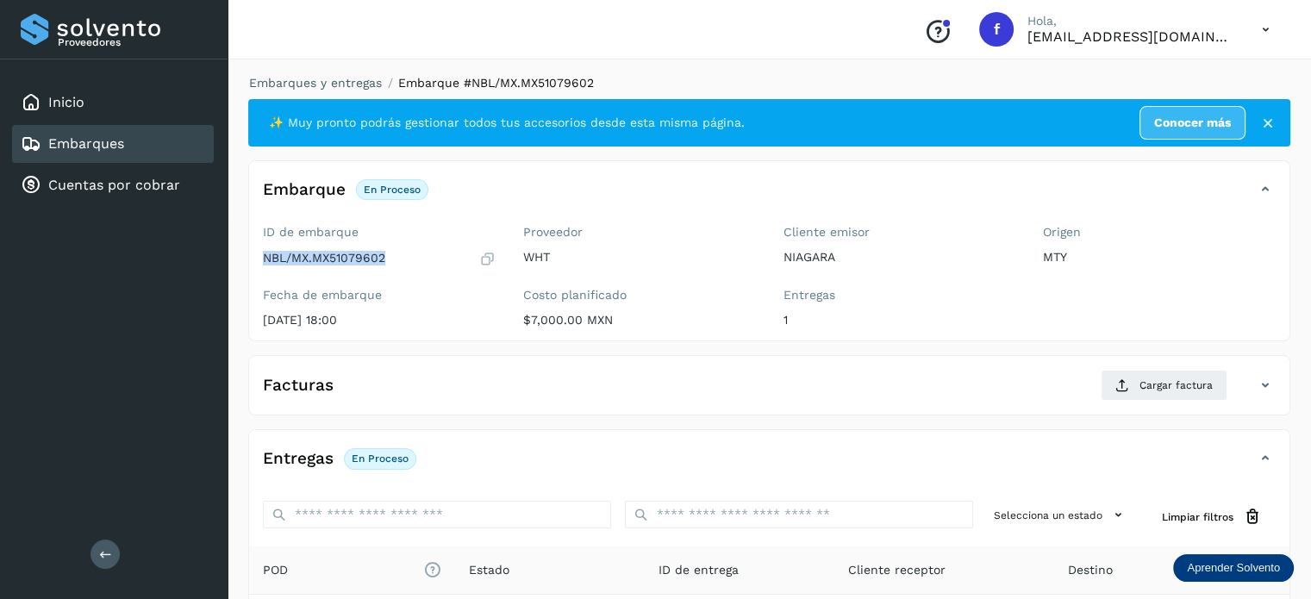
drag, startPoint x: 383, startPoint y: 259, endPoint x: 265, endPoint y: 258, distance: 117.2
click at [263, 258] on div "NBL/MX.MX51079602" at bounding box center [379, 258] width 233 height 17
copy p "NBL/MX.MX51079602"
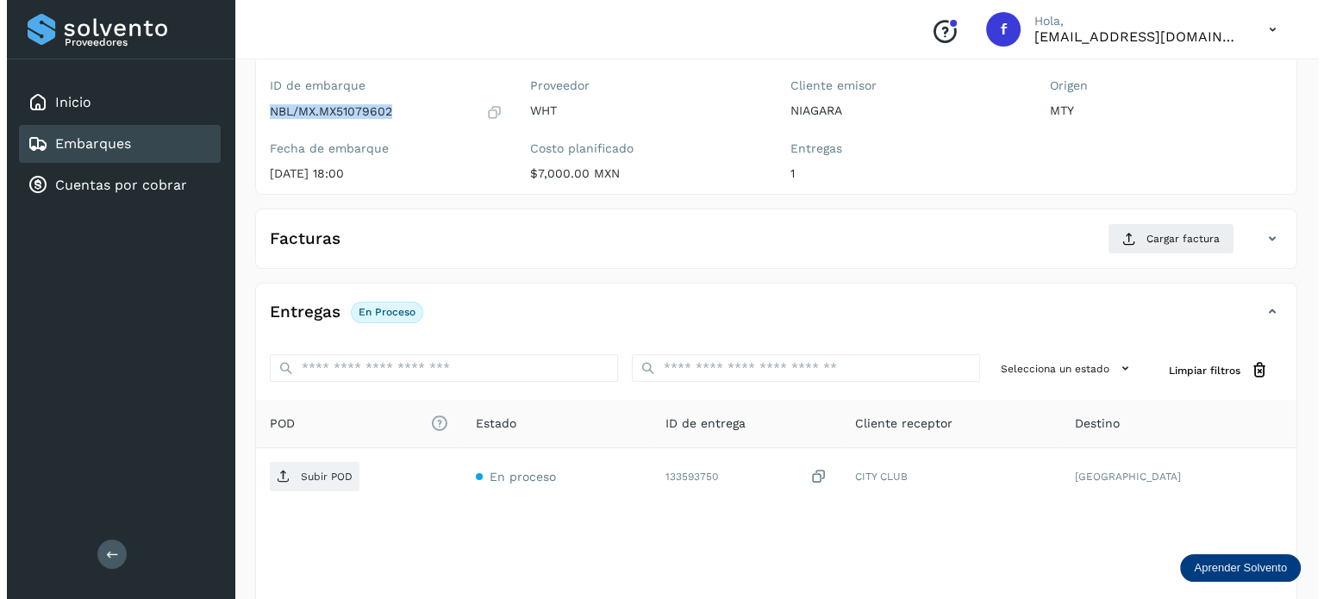
scroll to position [219, 0]
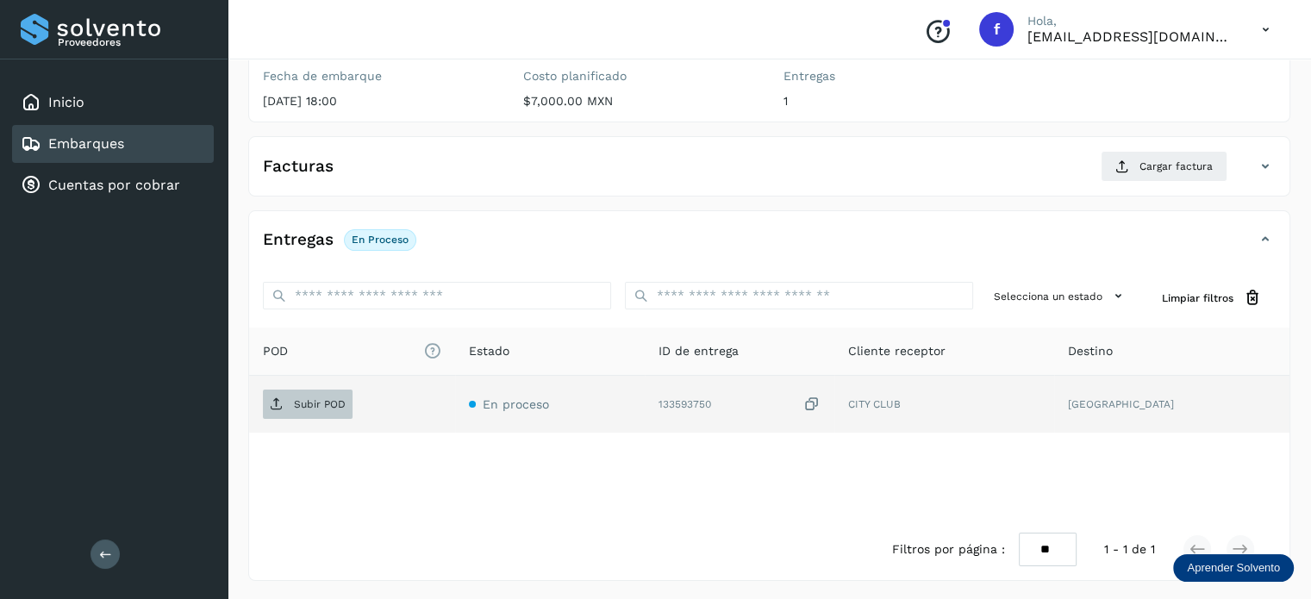
click at [314, 411] on span "Subir POD" at bounding box center [308, 404] width 90 height 28
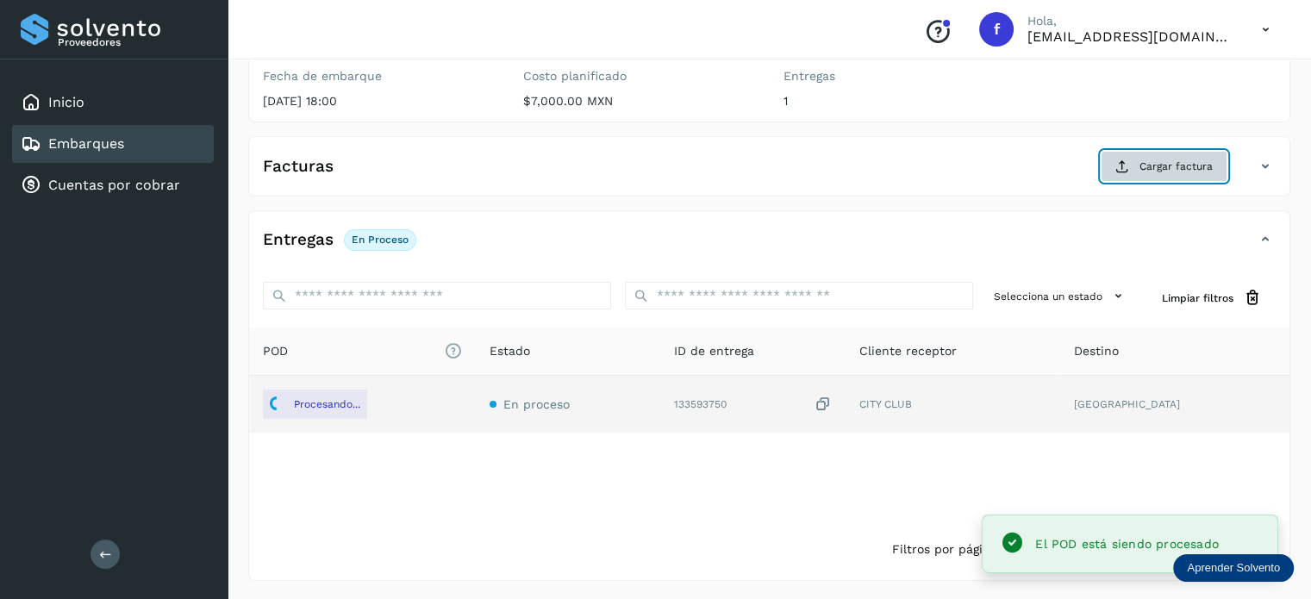
click at [1138, 174] on button "Cargar factura" at bounding box center [1163, 166] width 127 height 31
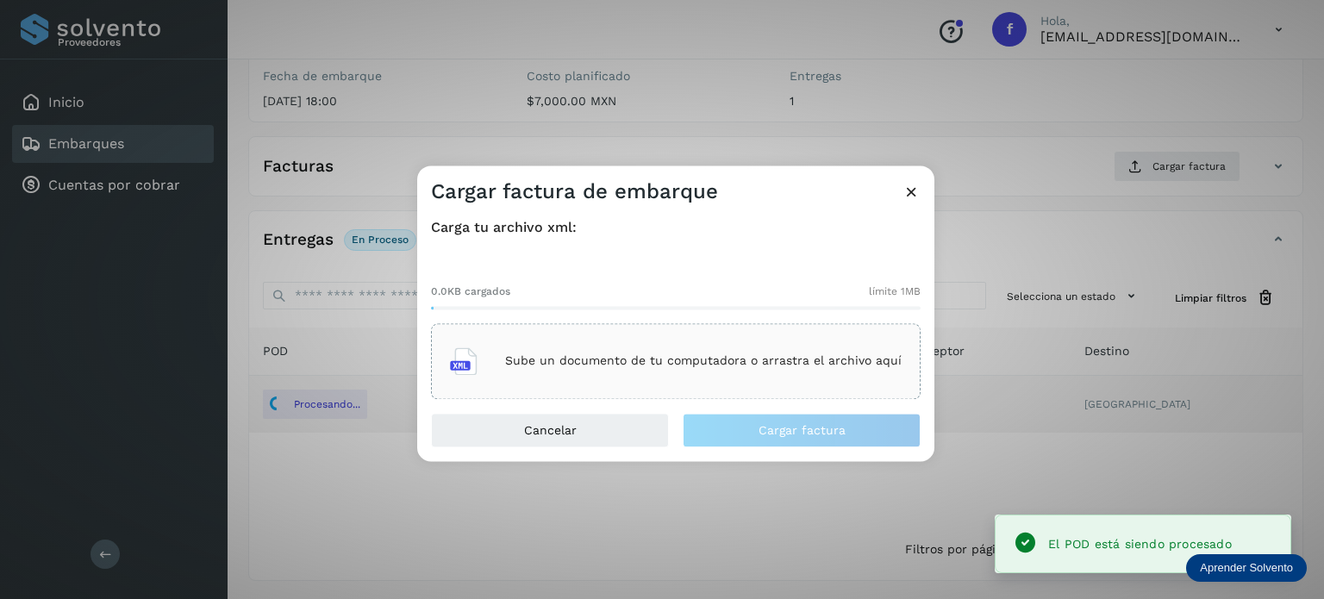
click at [628, 341] on div "Sube un documento de tu computadora o arrastra el archivo aquí" at bounding box center [676, 361] width 452 height 47
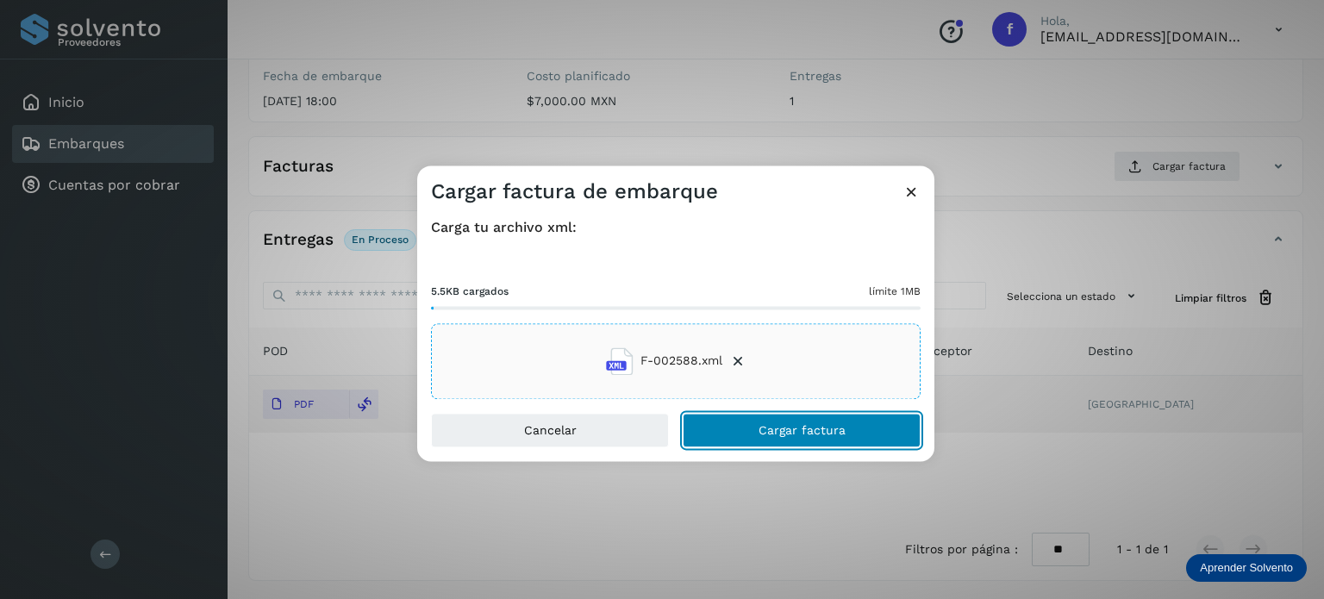
click at [792, 433] on span "Cargar factura" at bounding box center [801, 430] width 87 height 12
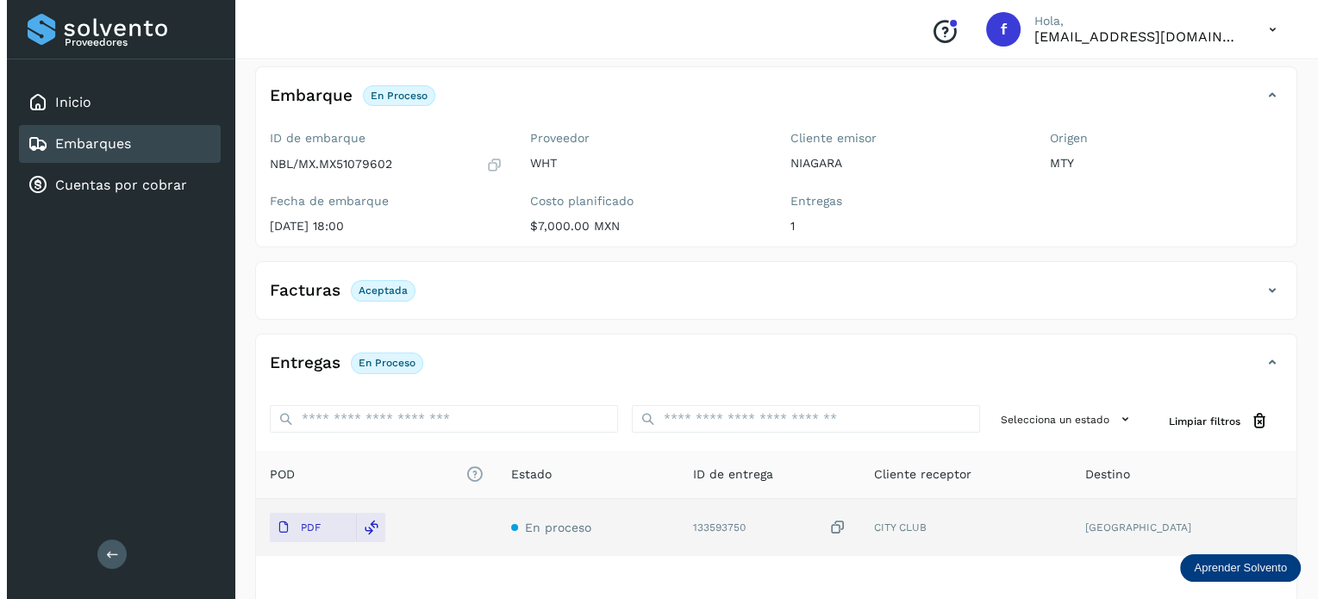
scroll to position [0, 0]
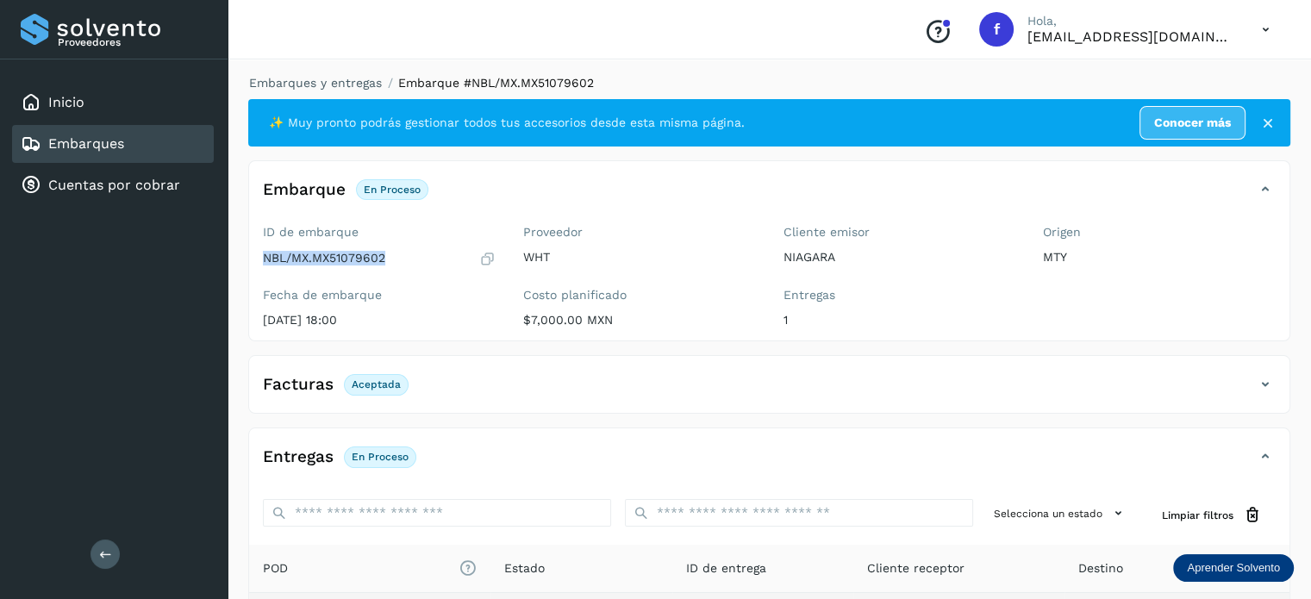
drag, startPoint x: 387, startPoint y: 257, endPoint x: 264, endPoint y: 266, distance: 123.6
click at [264, 266] on div "ID de embarque NBL/MX.MX51079602 Fecha de embarque 06/sep/2025 18:00" at bounding box center [379, 279] width 260 height 122
copy p "NBL/MX.MX51079602"
click at [102, 128] on div "Embarques" at bounding box center [113, 144] width 202 height 38
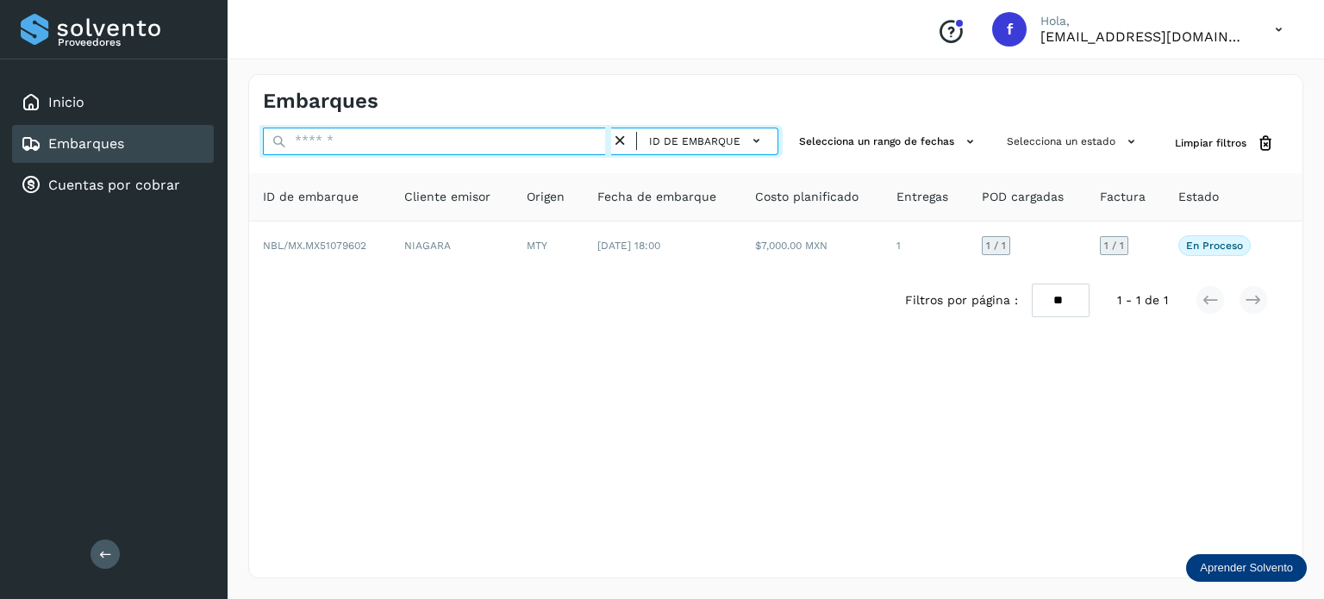
click at [355, 134] on input "text" at bounding box center [437, 142] width 348 height 28
paste input "**********"
type input "**********"
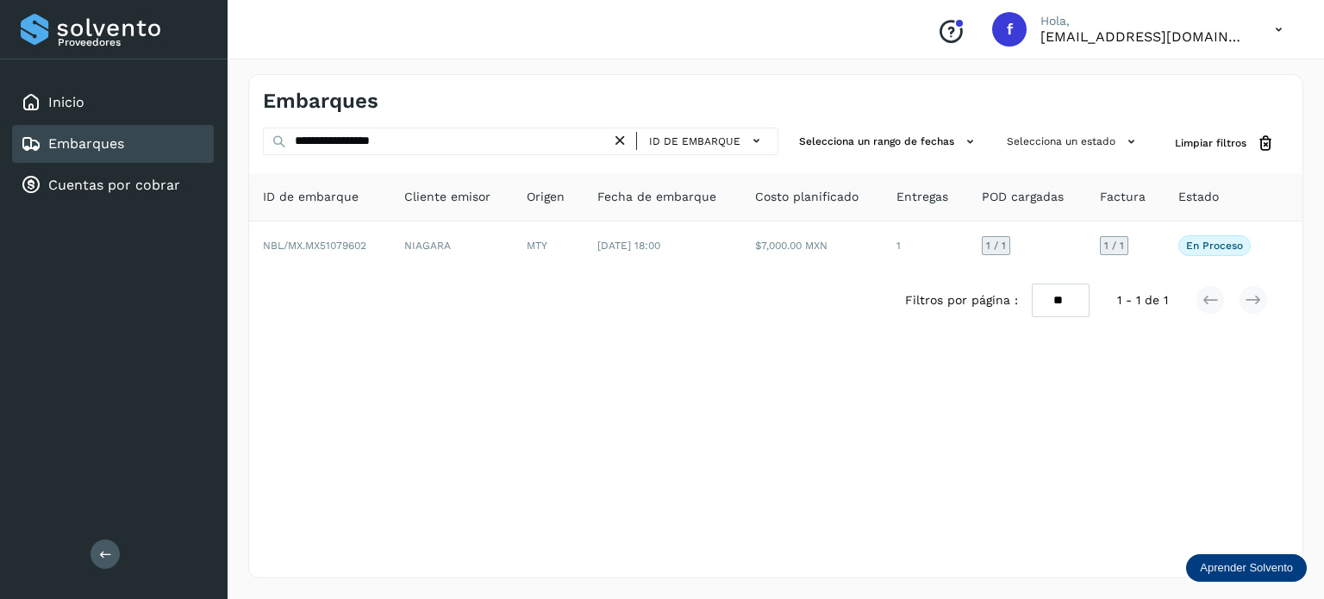
click at [1268, 22] on icon at bounding box center [1278, 29] width 35 height 35
drag, startPoint x: 1145, startPoint y: 76, endPoint x: 1084, endPoint y: 84, distance: 61.7
click at [1145, 77] on div "Cerrar sesión" at bounding box center [1192, 77] width 205 height 33
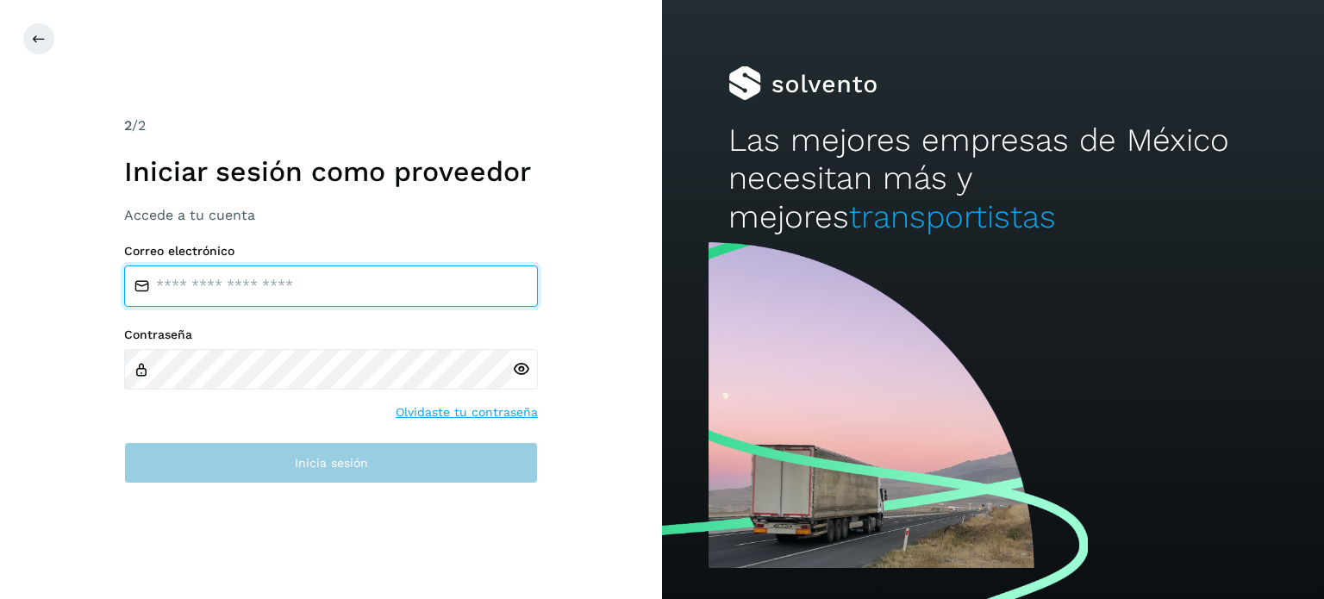
type input "**********"
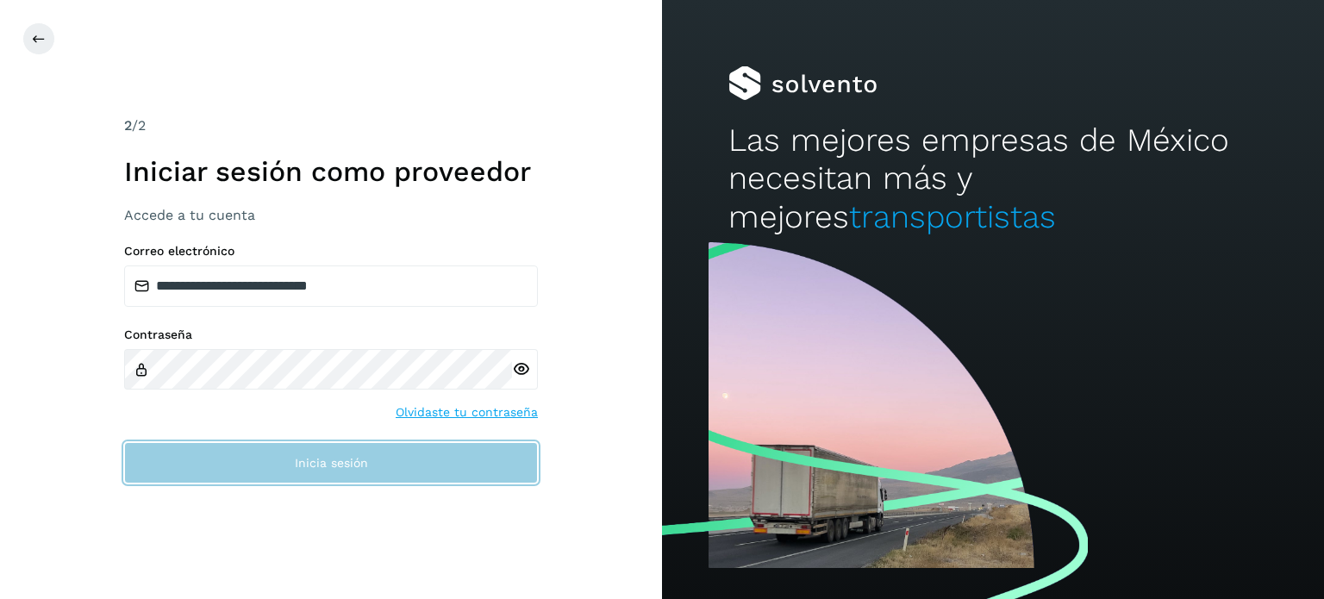
click at [172, 461] on button "Inicia sesión" at bounding box center [331, 462] width 414 height 41
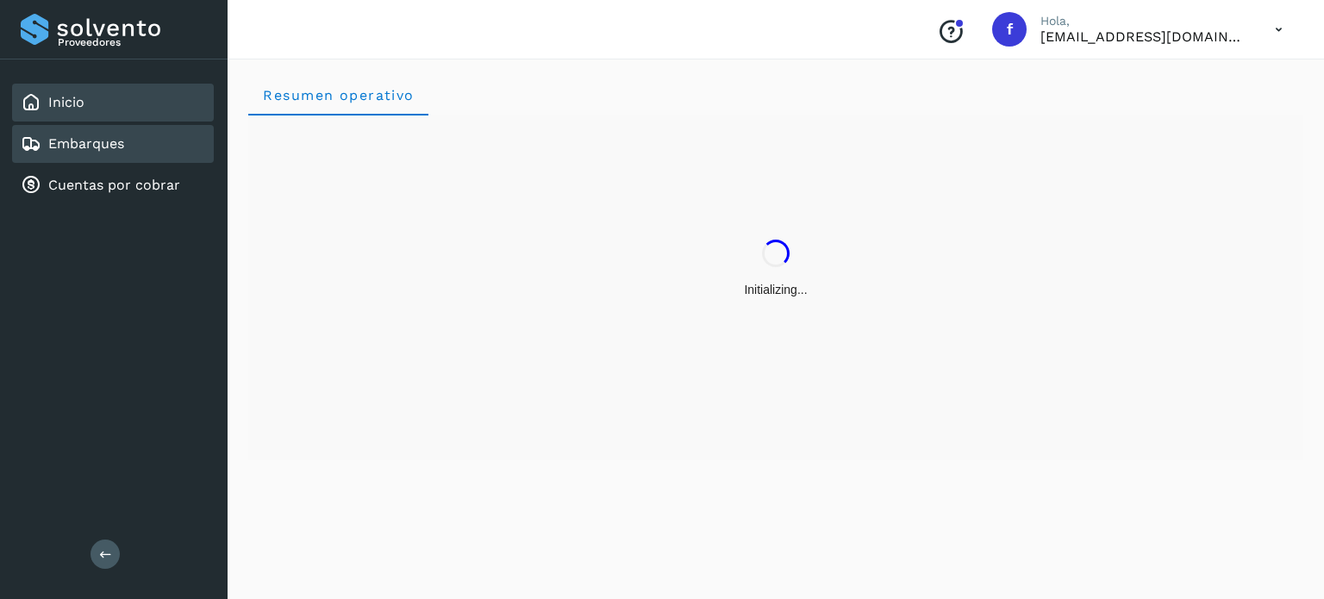
click at [84, 149] on link "Embarques" at bounding box center [86, 143] width 76 height 16
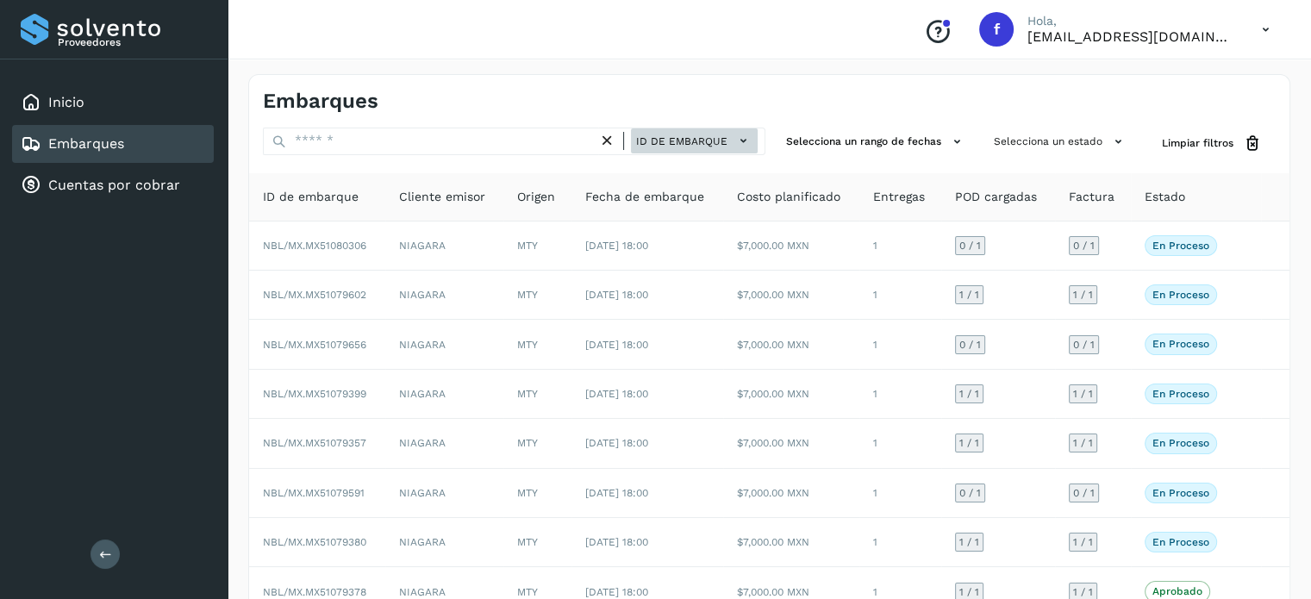
click at [734, 143] on button "ID de embarque" at bounding box center [694, 140] width 127 height 25
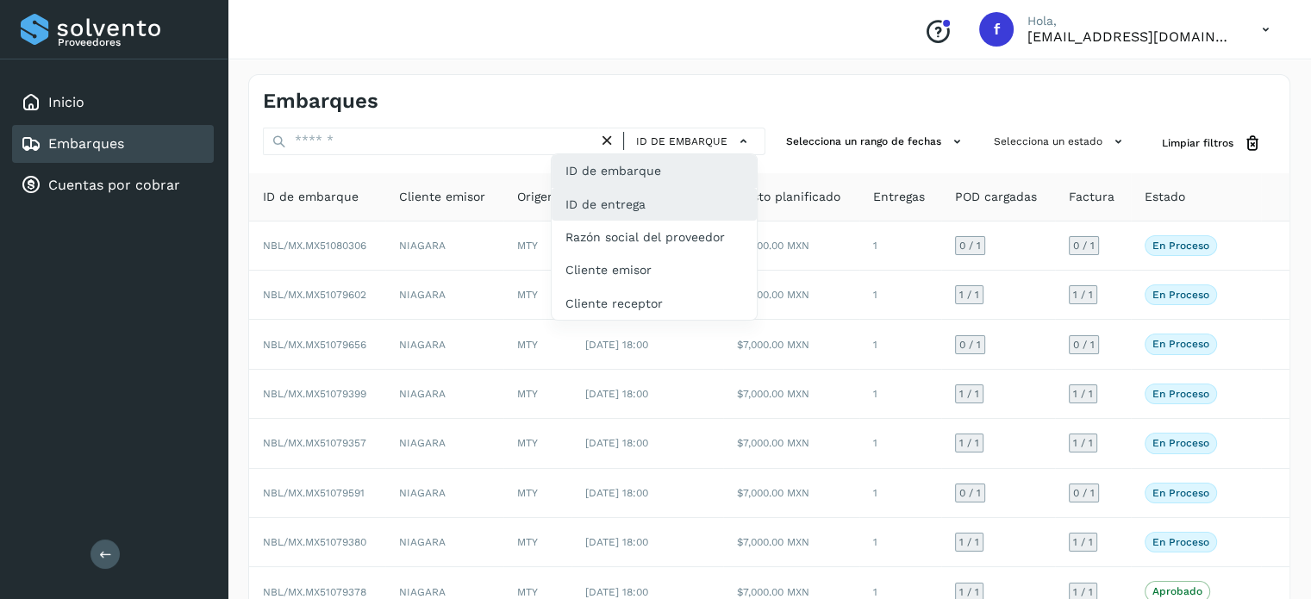
click at [655, 205] on div "ID de entrega" at bounding box center [654, 204] width 205 height 33
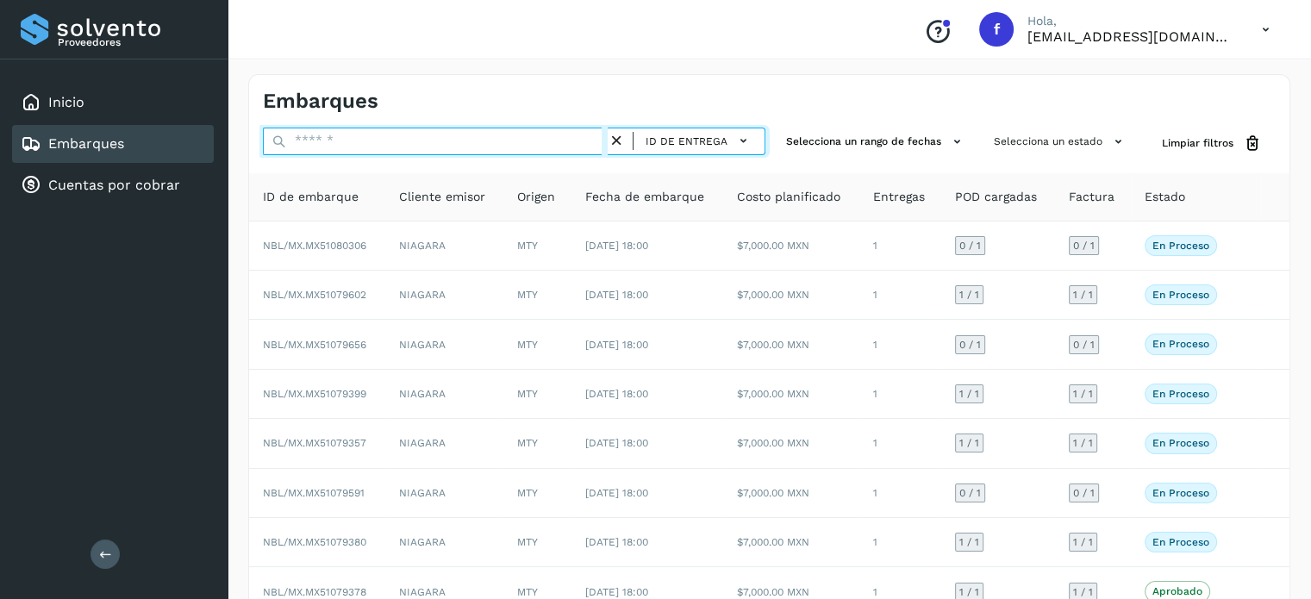
click at [388, 140] on input "text" at bounding box center [435, 142] width 345 height 28
paste input "*********"
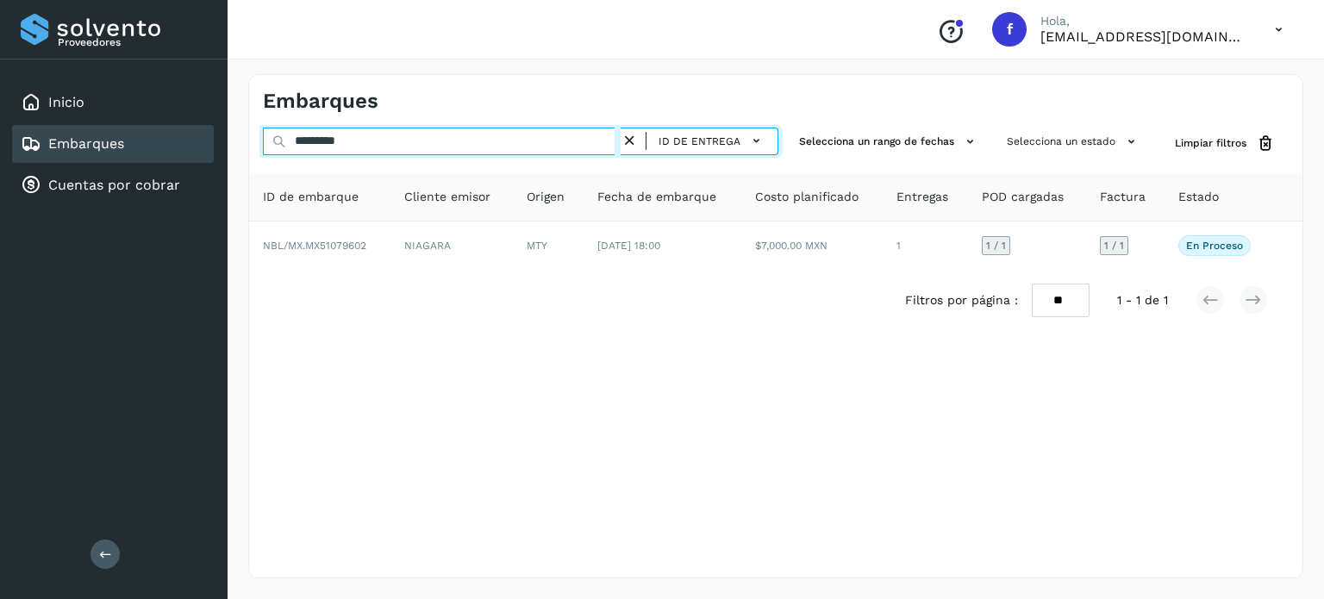
type input "*********"
